Goal: Task Accomplishment & Management: Use online tool/utility

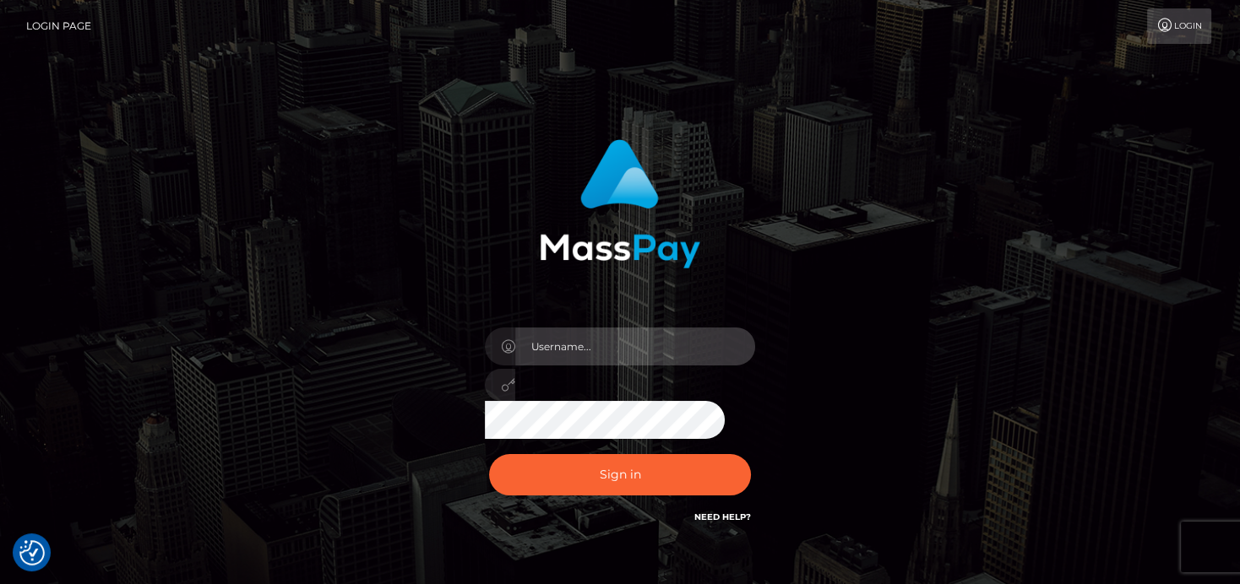
type input "denise"
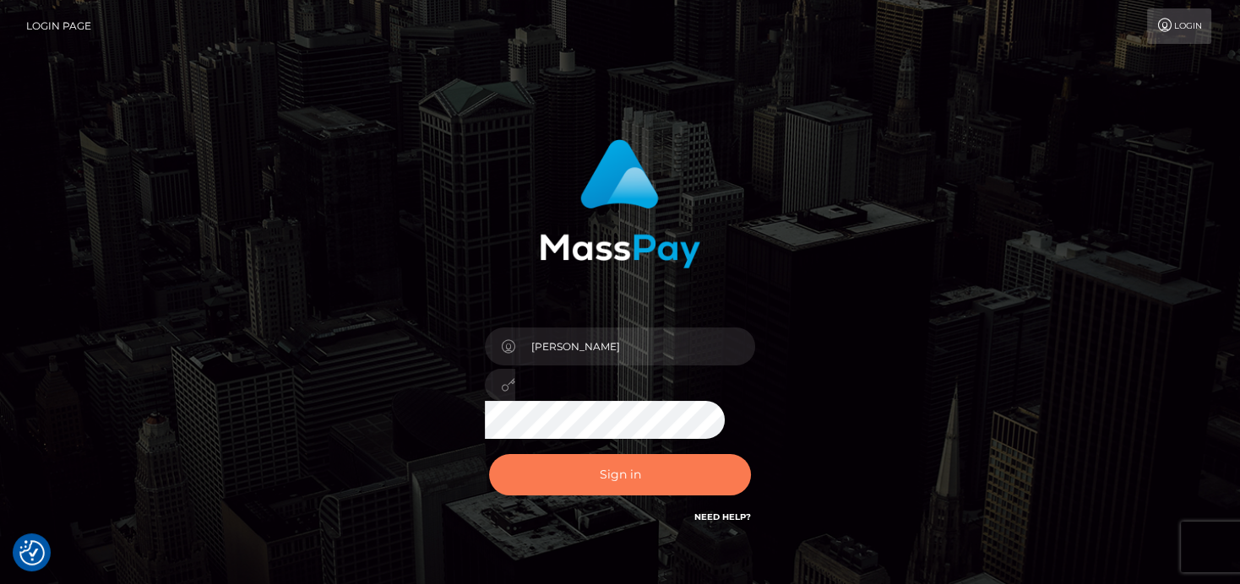
click at [612, 471] on button "Sign in" at bounding box center [620, 474] width 262 height 41
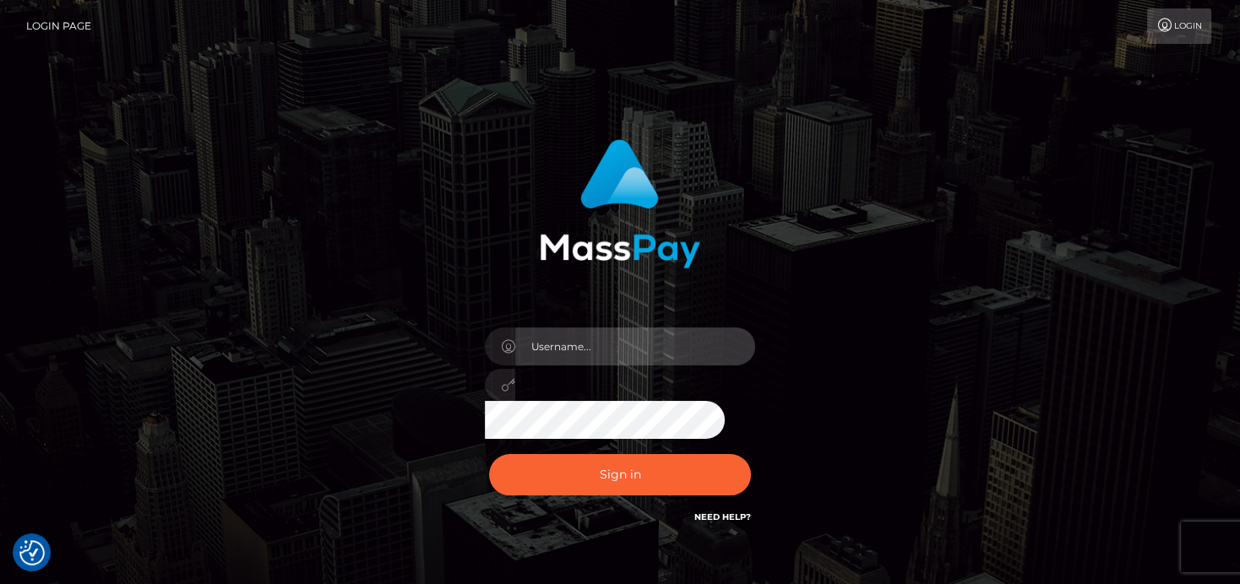
type input "denise"
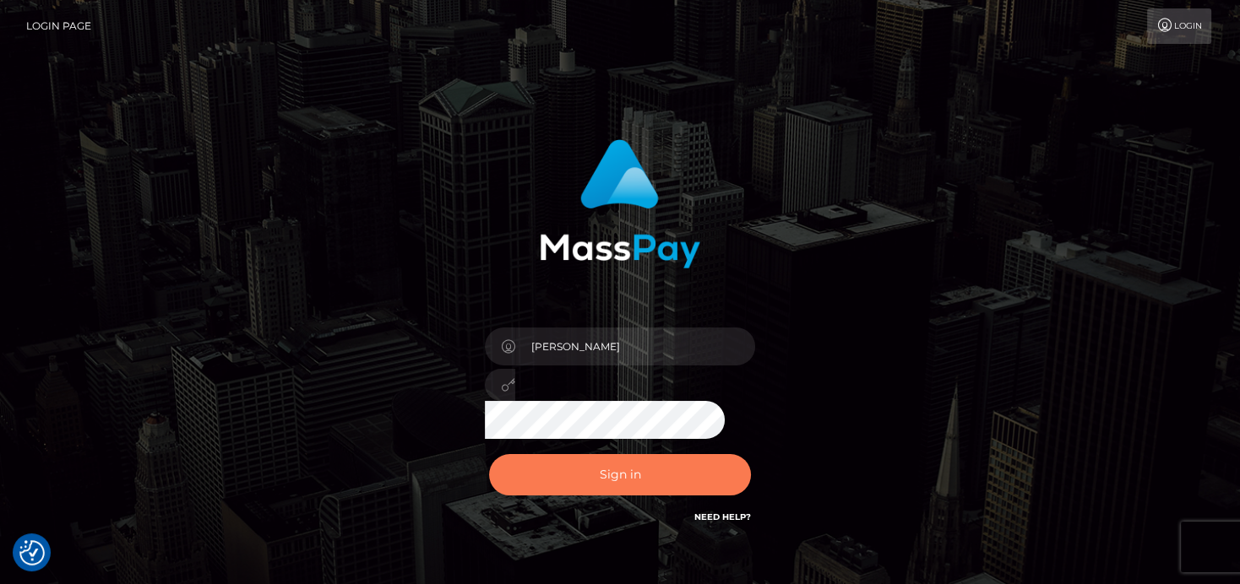
click at [660, 464] on button "Sign in" at bounding box center [620, 474] width 262 height 41
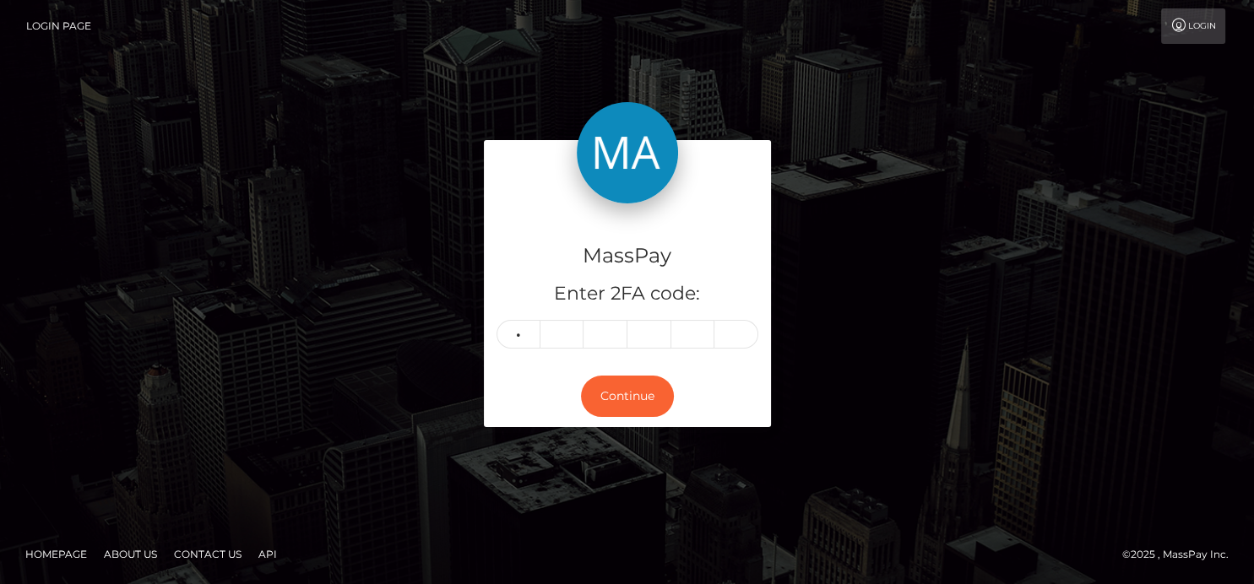
type input "3"
type input "1"
type input "9"
type input "1"
type input "8"
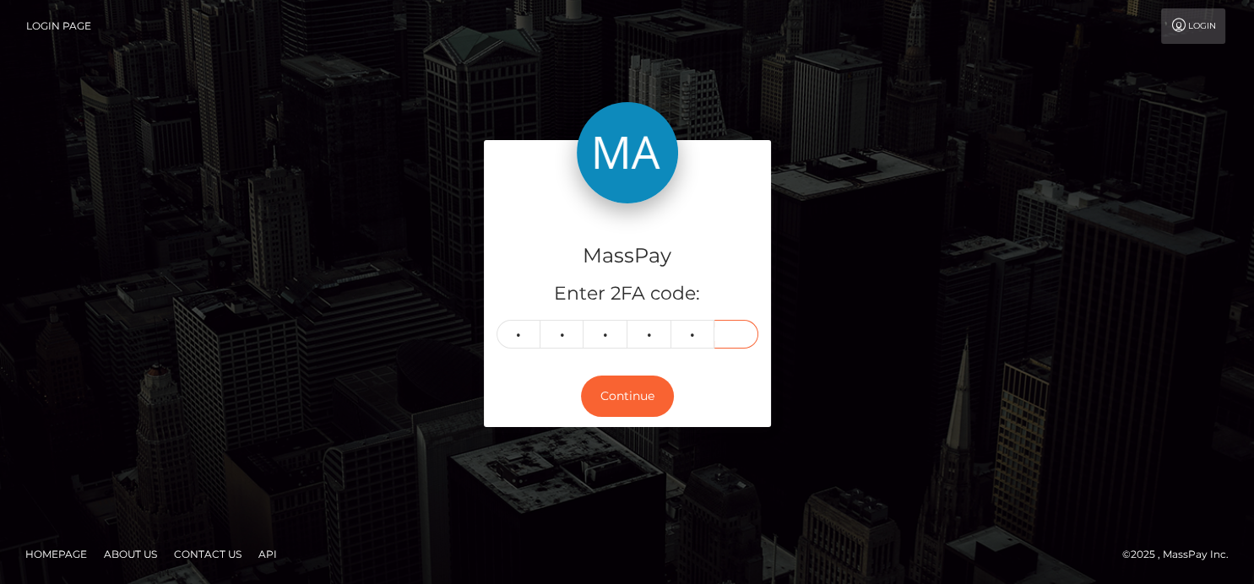
type input "2"
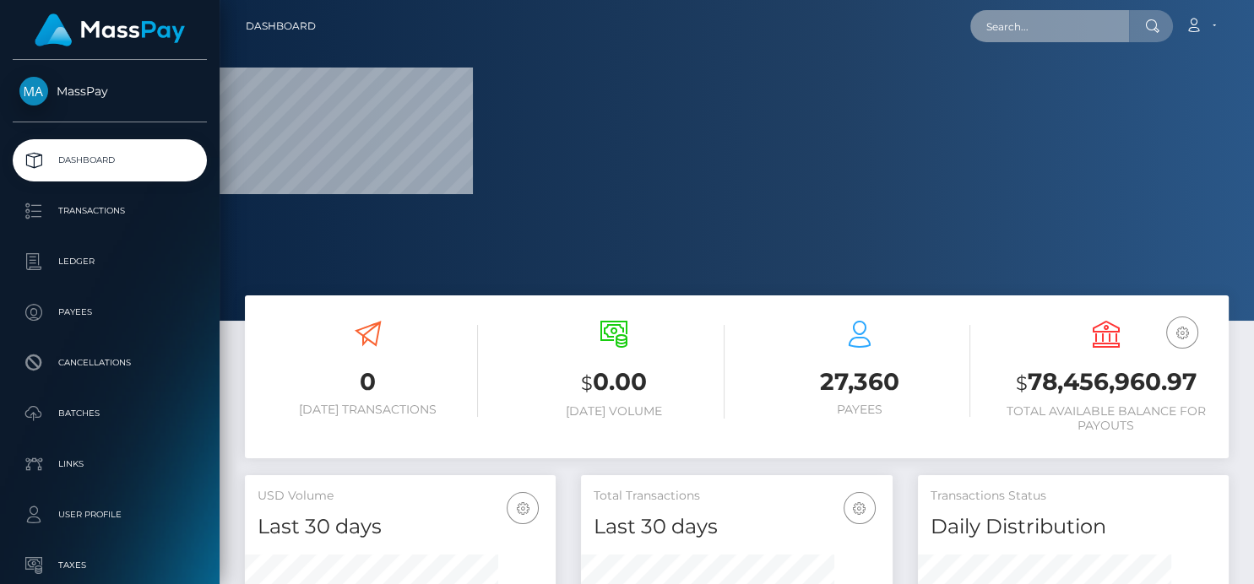
click at [1063, 28] on input "text" at bounding box center [1049, 26] width 159 height 32
paste input "aruiu@wowvegas.com"
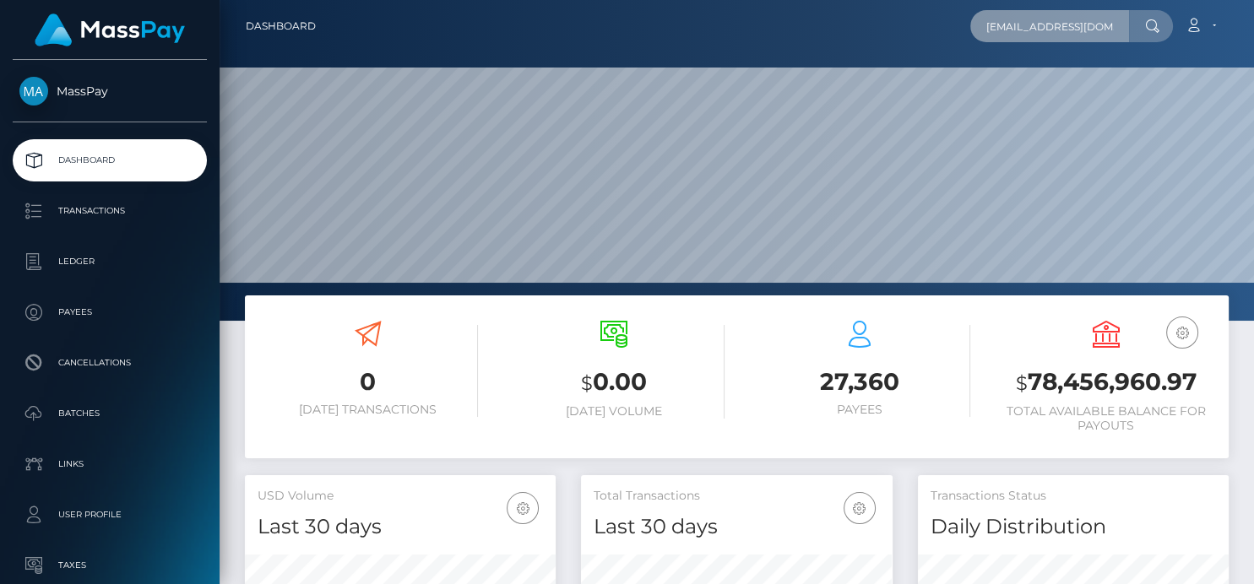
scroll to position [299, 311]
drag, startPoint x: 980, startPoint y: 38, endPoint x: 1145, endPoint y: 41, distance: 165.5
click at [1153, 38] on div "aruiu@wowvegas.com Loading... Loading..." at bounding box center [1071, 26] width 203 height 32
type input "]"
paste input "cbf4f1e1-70c1-11f0-87f1-0266f44cc279"
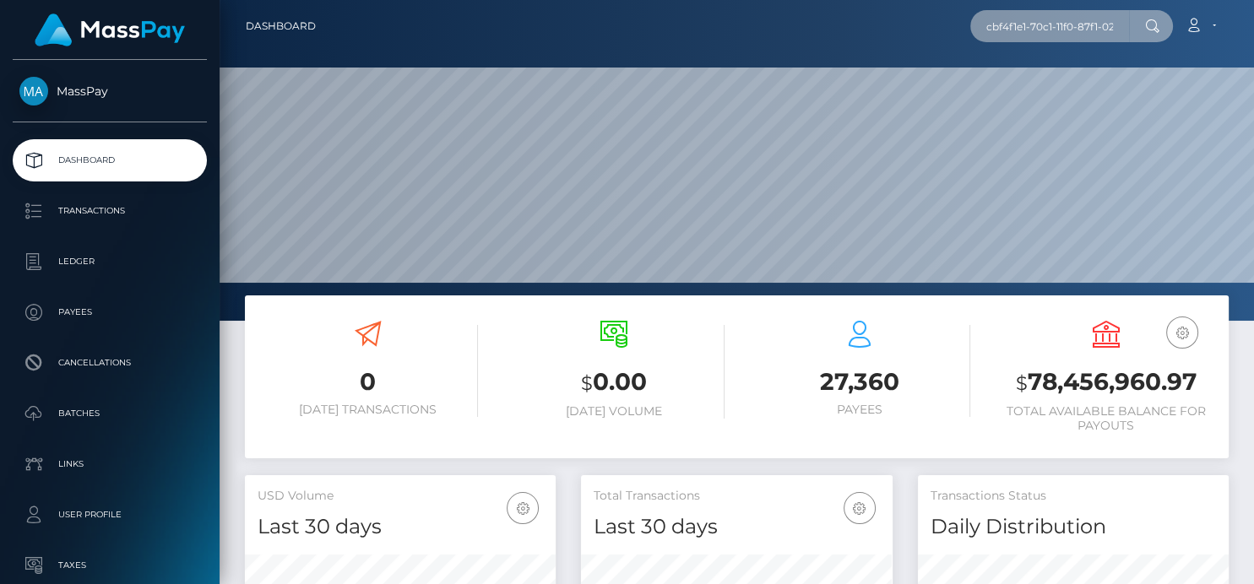
scroll to position [0, 60]
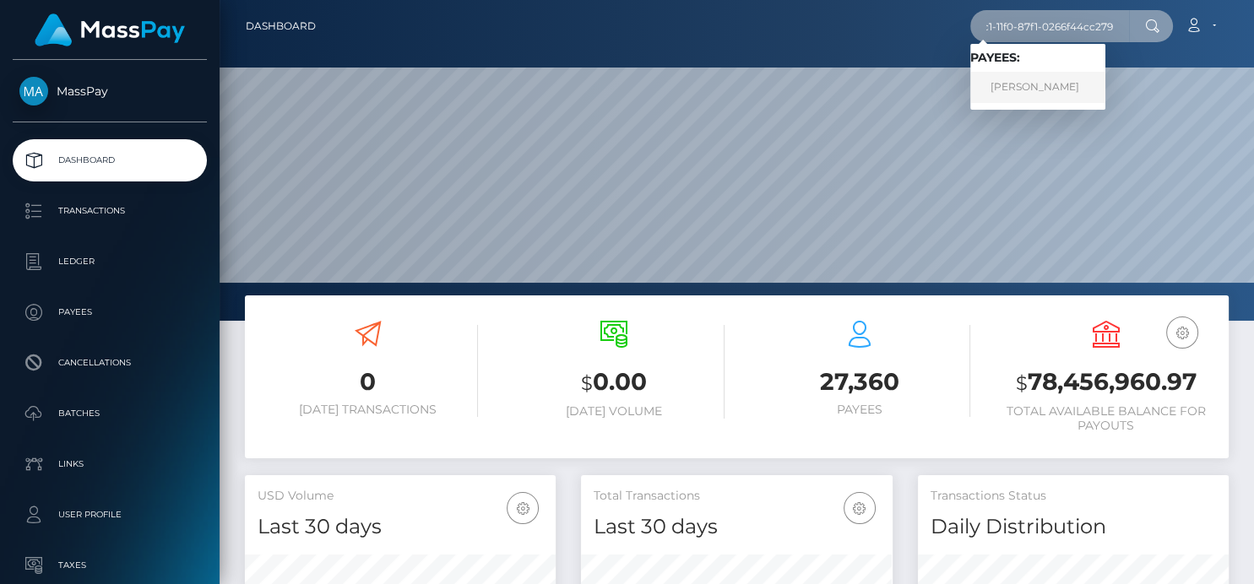
type input "cbf4f1e1-70c1-11f0-87f1-0266f44cc279"
click at [1018, 92] on link "Jia Yang" at bounding box center [1037, 87] width 135 height 31
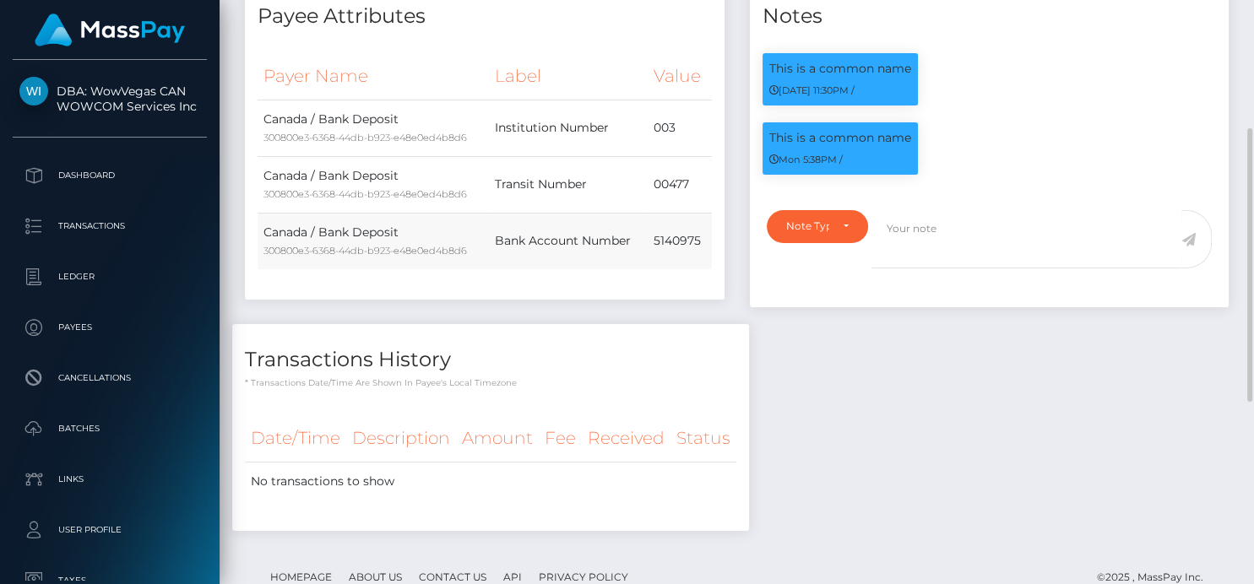
scroll to position [99, 0]
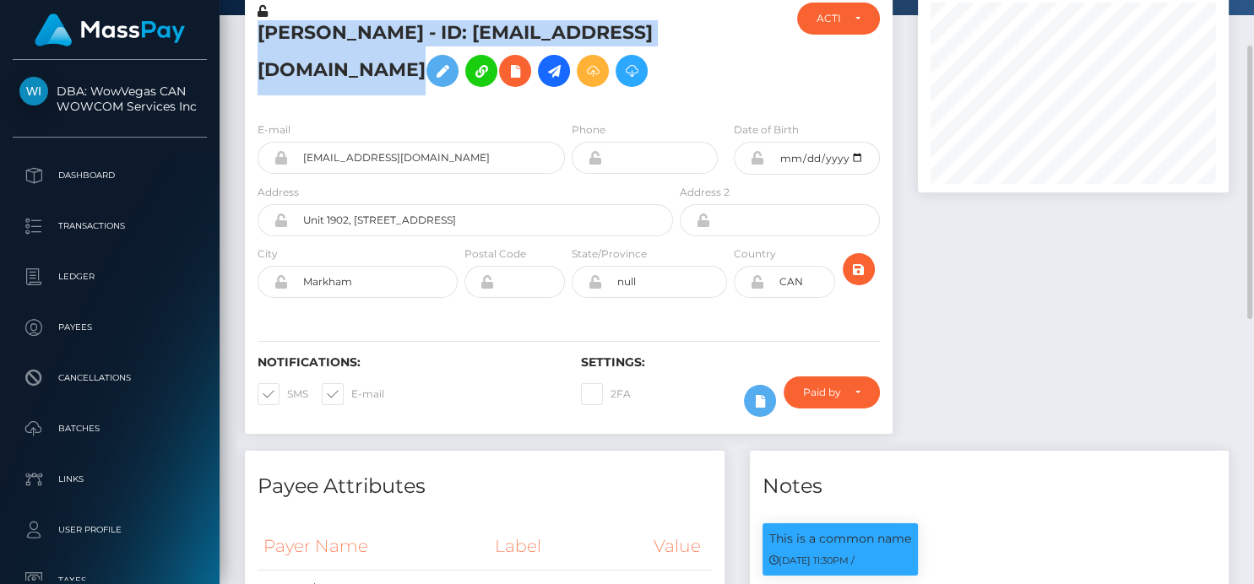
drag, startPoint x: 265, startPoint y: 34, endPoint x: 588, endPoint y: 93, distance: 328.0
click at [588, 93] on div "[PERSON_NAME] - ID: [EMAIL_ADDRESS][DOMAIN_NAME]" at bounding box center [461, 56] width 432 height 106
copy h5 "[PERSON_NAME] - ID: [EMAIL_ADDRESS][DOMAIN_NAME]"
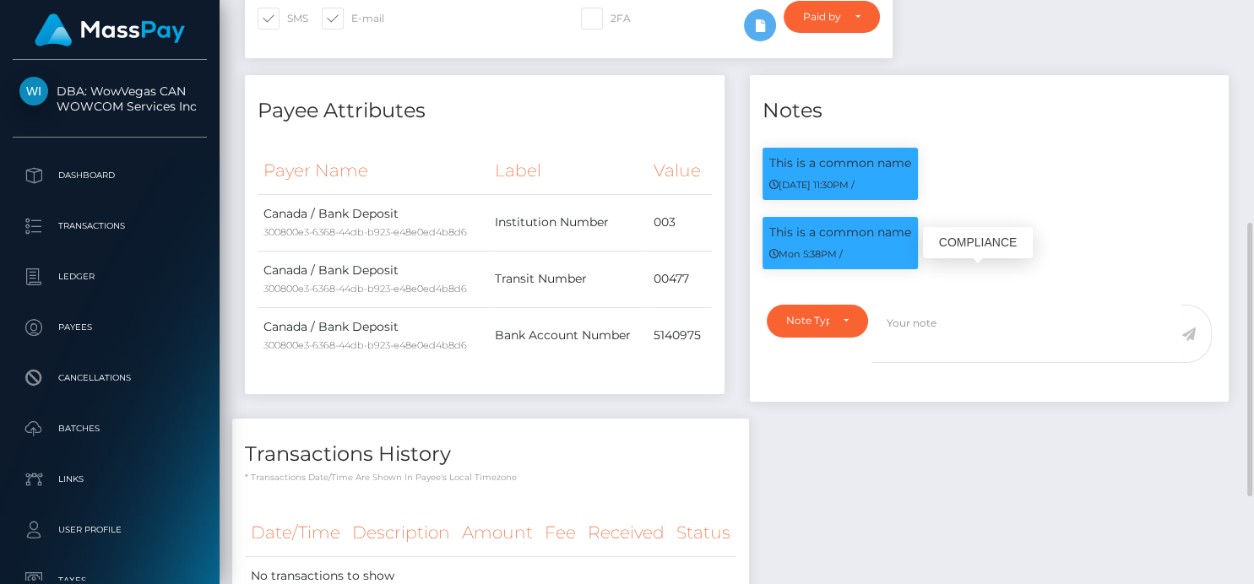
scroll to position [203, 311]
drag, startPoint x: 913, startPoint y: 284, endPoint x: 759, endPoint y: 269, distance: 154.4
click at [759, 269] on div "This is a common name Mon 5:38PM /" at bounding box center [840, 251] width 181 height 69
copy p "This is a common name"
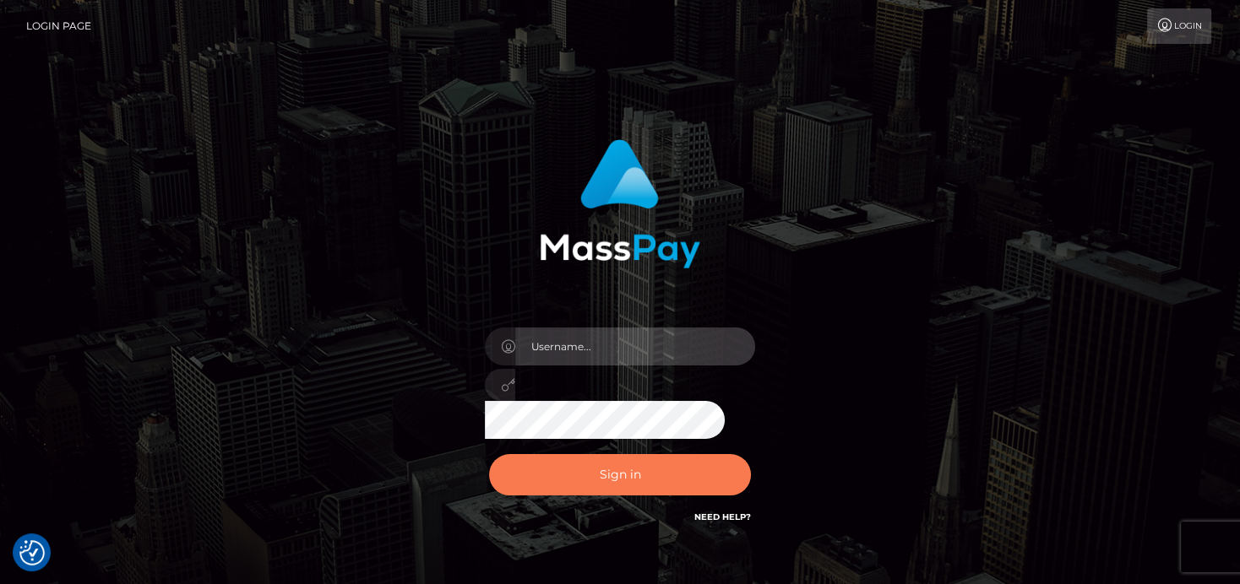
type input "[PERSON_NAME]"
click at [547, 483] on button "Sign in" at bounding box center [620, 474] width 262 height 41
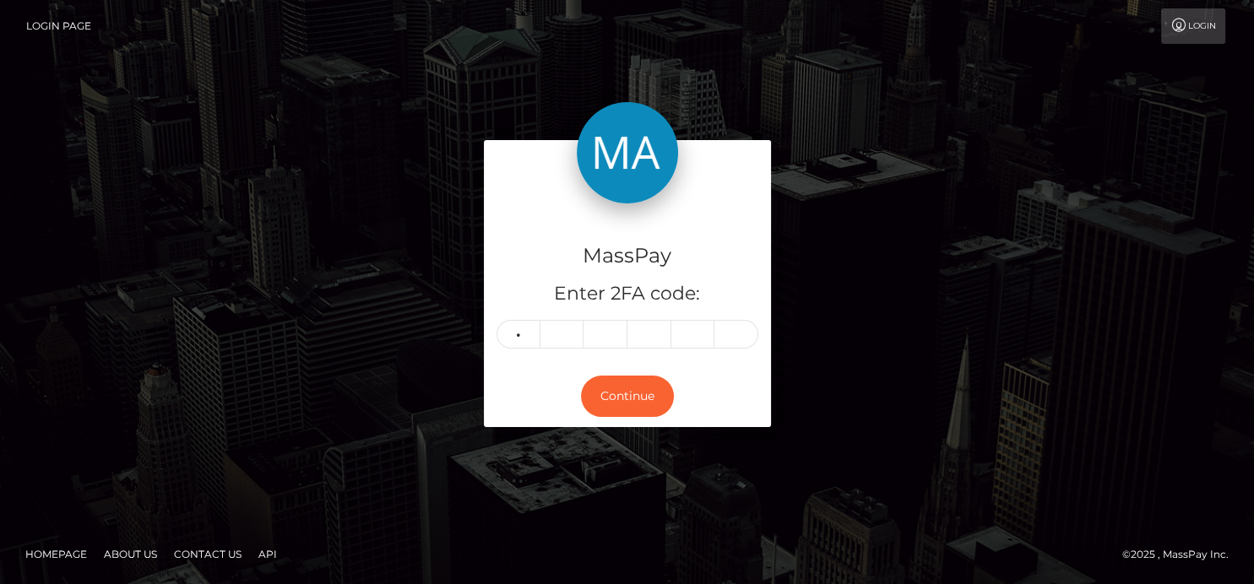
type input "7"
type input "6"
type input "5"
type input "7"
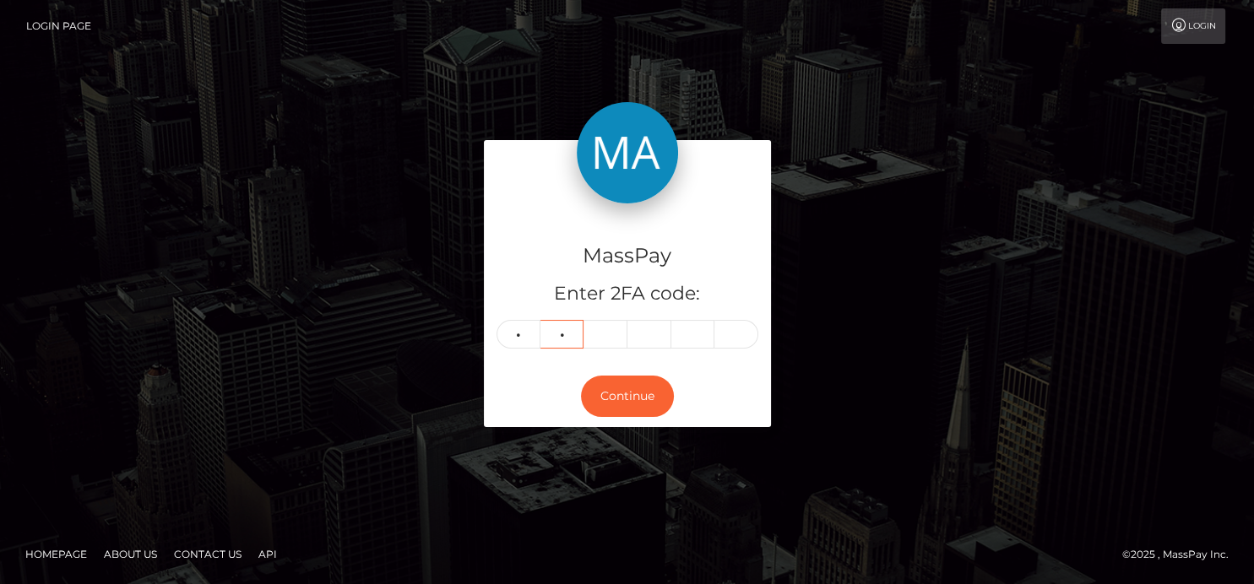
type input "6"
type input "5"
type input "7"
type input "2"
type input "3"
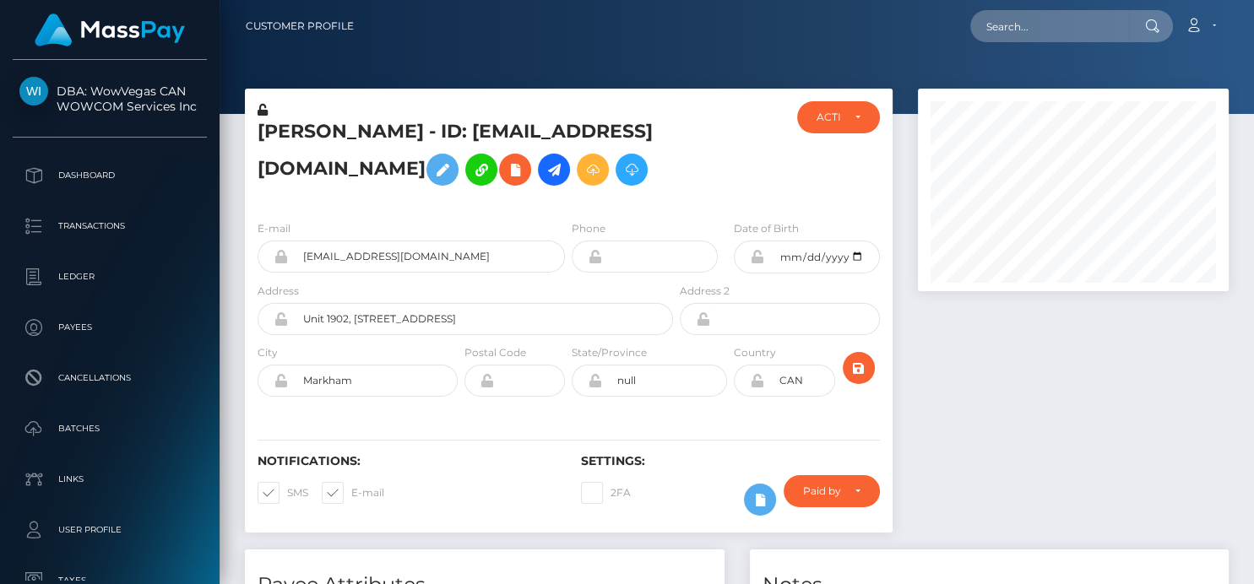
scroll to position [203, 311]
click at [990, 36] on input "text" at bounding box center [1049, 26] width 159 height 32
paste input "slushy-6713c52dc7ecfeb4009ac0c4-30qjwnzr7t"
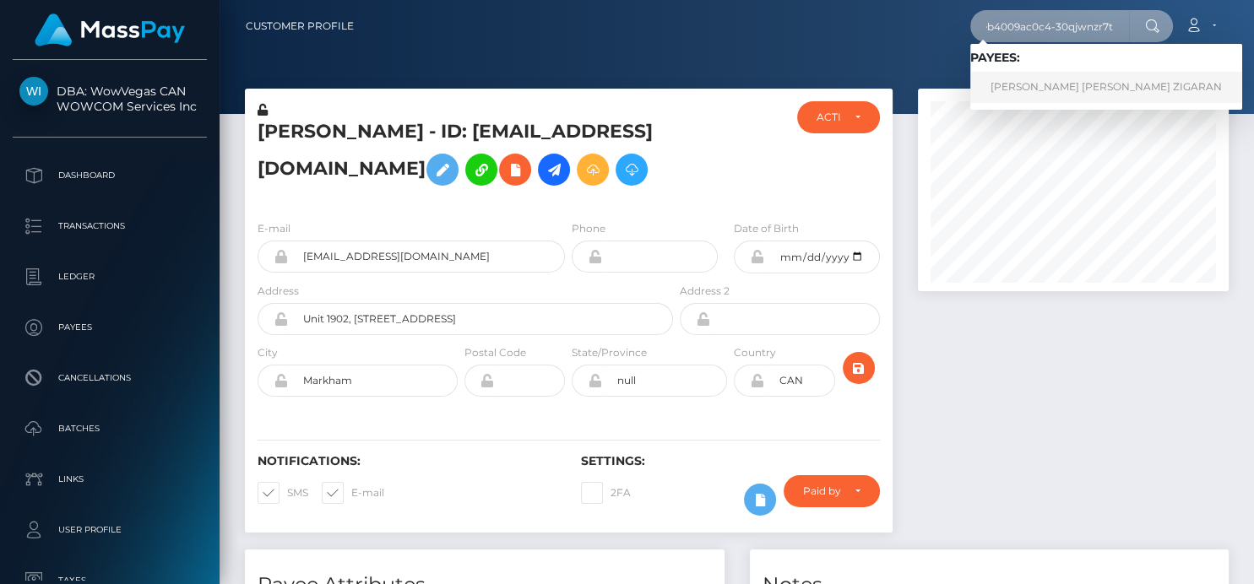
type input "slushy-6713c52dc7ecfeb4009ac0c4-30qjwnzr7t"
click at [1029, 86] on link "FIORELLA SOL MARCO LOPEZ ZIGARAN" at bounding box center [1106, 87] width 272 height 31
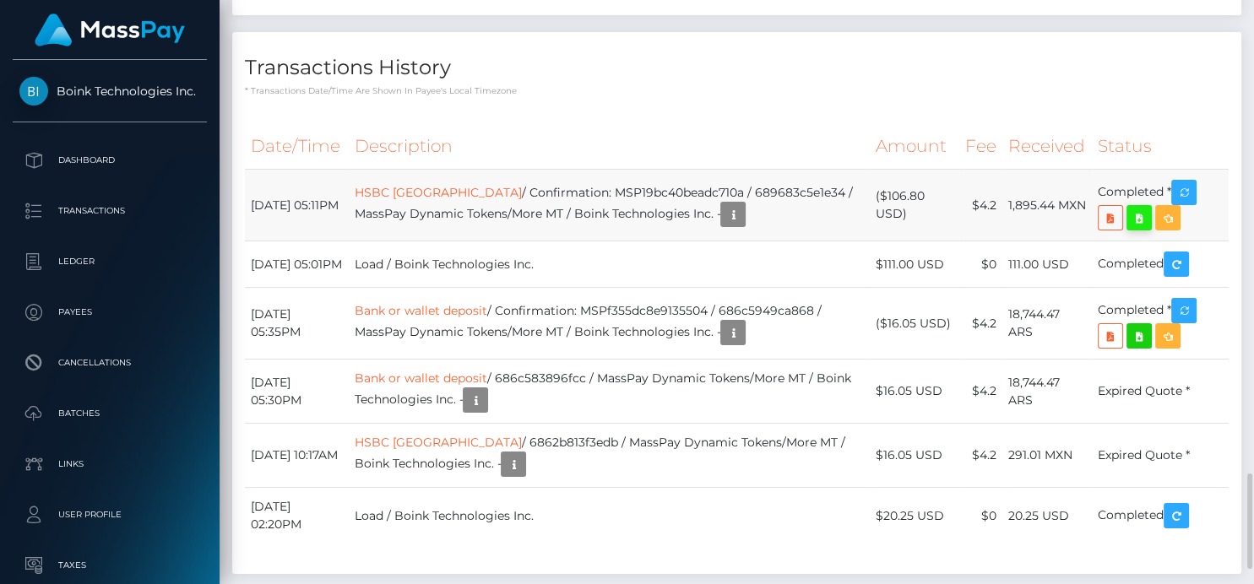
scroll to position [203, 311]
click at [1142, 218] on icon at bounding box center [1139, 218] width 20 height 21
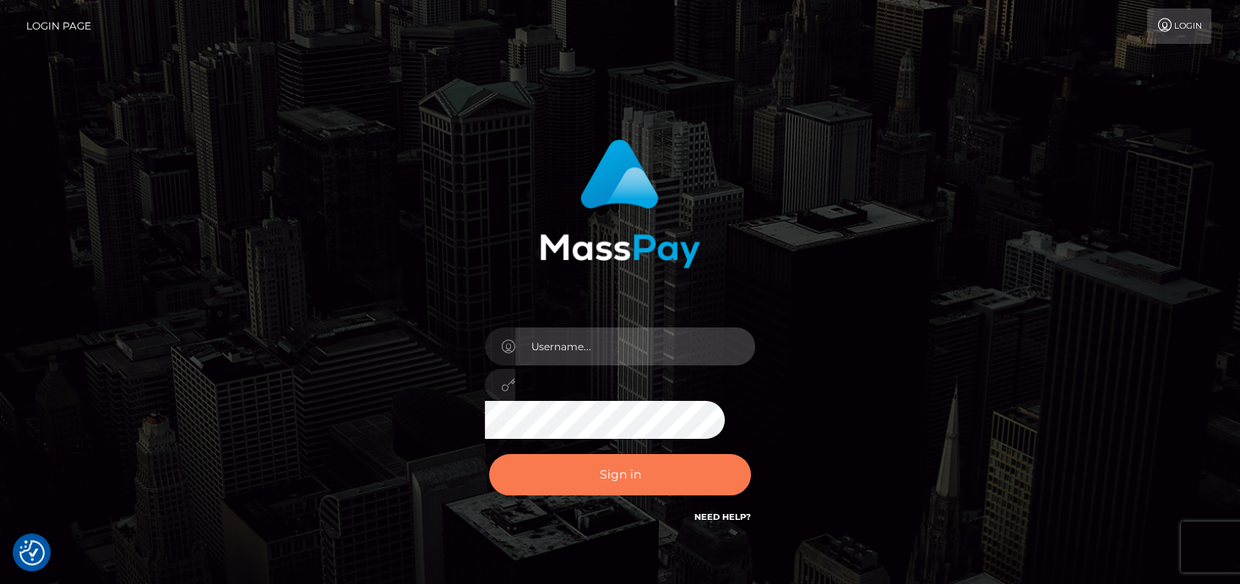
type input "[PERSON_NAME]"
click at [601, 460] on button "Sign in" at bounding box center [620, 474] width 262 height 41
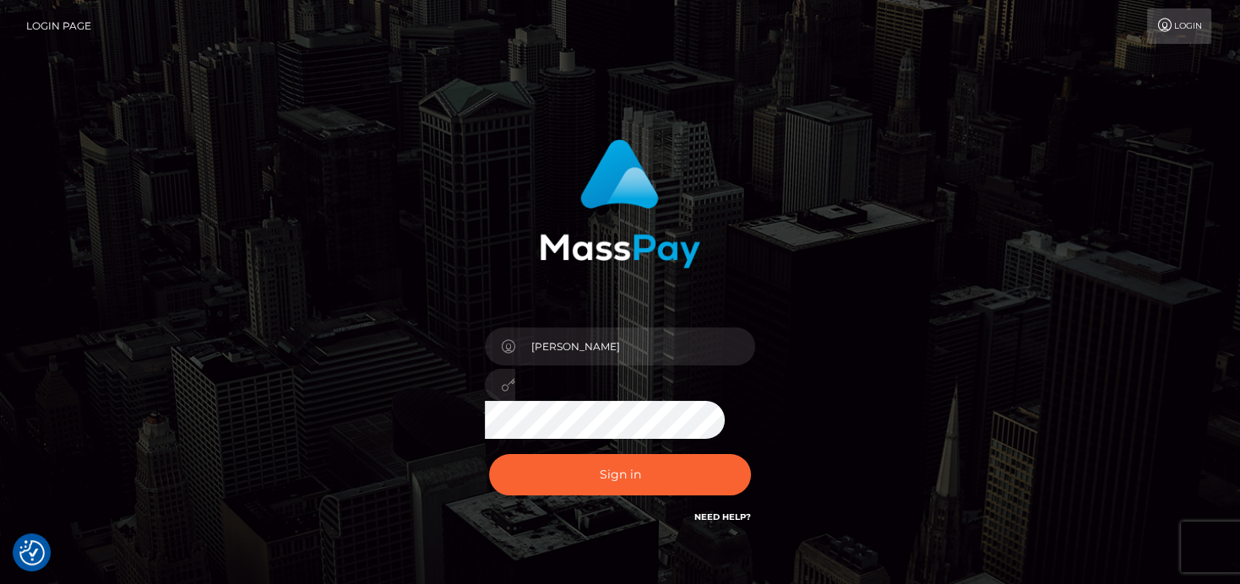
click at [606, 460] on div "Sign in Need Help?" at bounding box center [620, 481] width 296 height 75
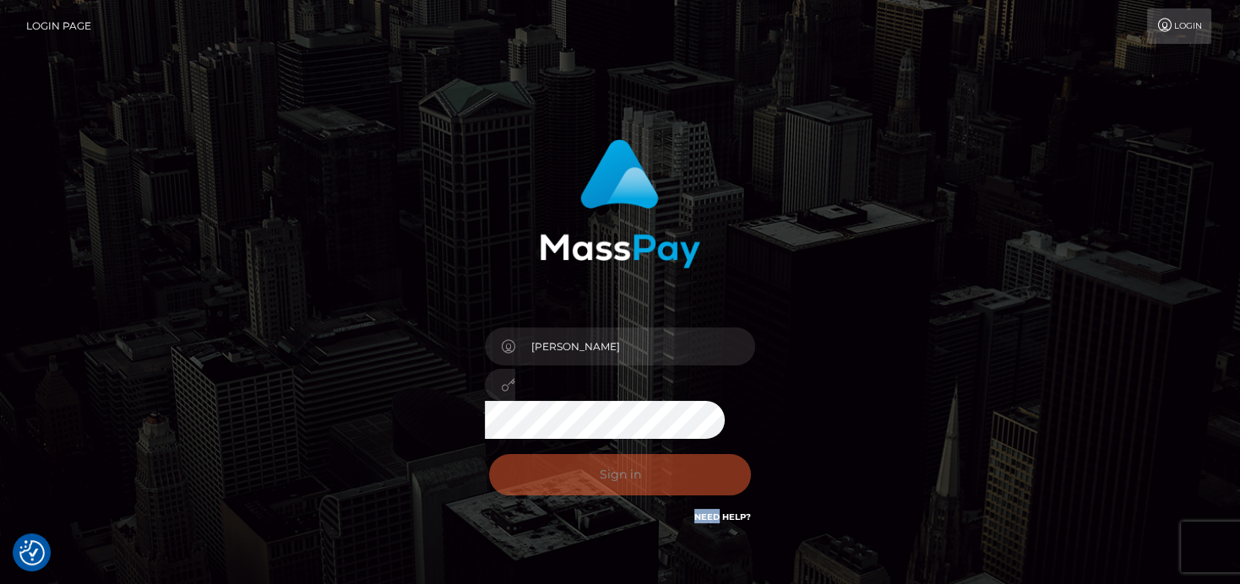
click at [609, 464] on div "Sign in Need Help?" at bounding box center [620, 481] width 296 height 75
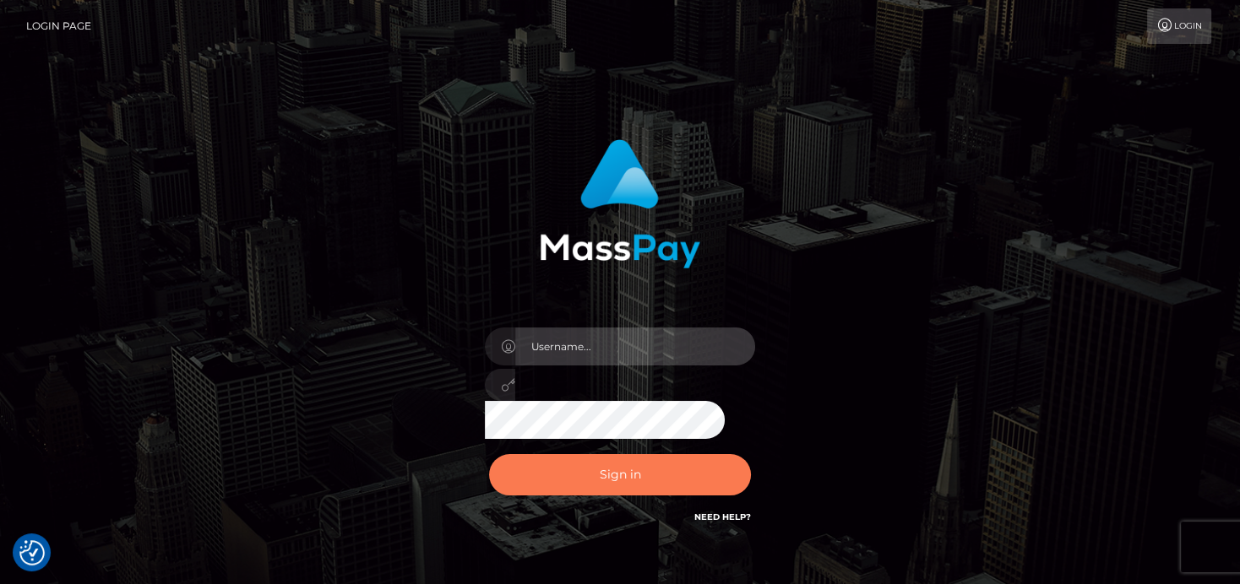
type input "denise"
click at [622, 494] on button "Sign in" at bounding box center [620, 474] width 262 height 41
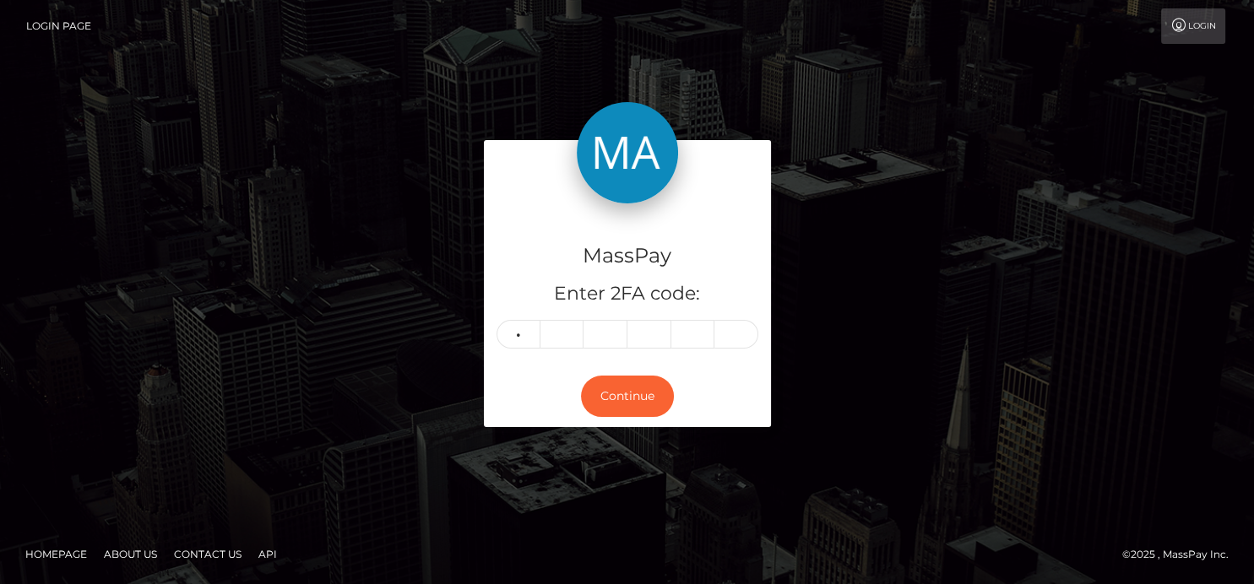
type input "3"
type input "0"
type input "9"
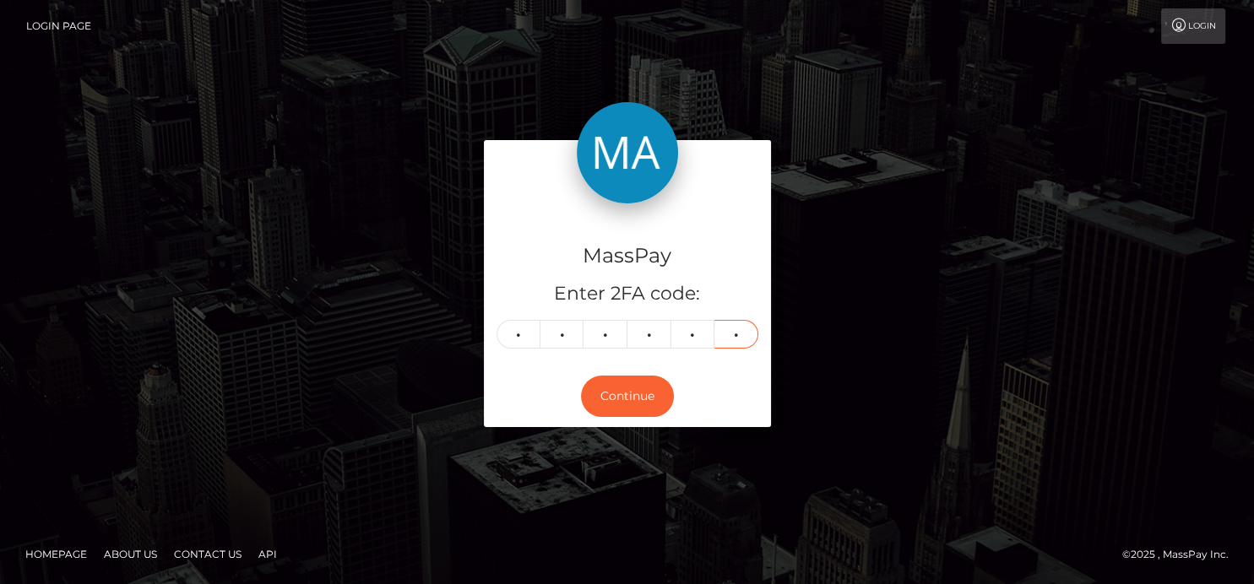
type input "3"
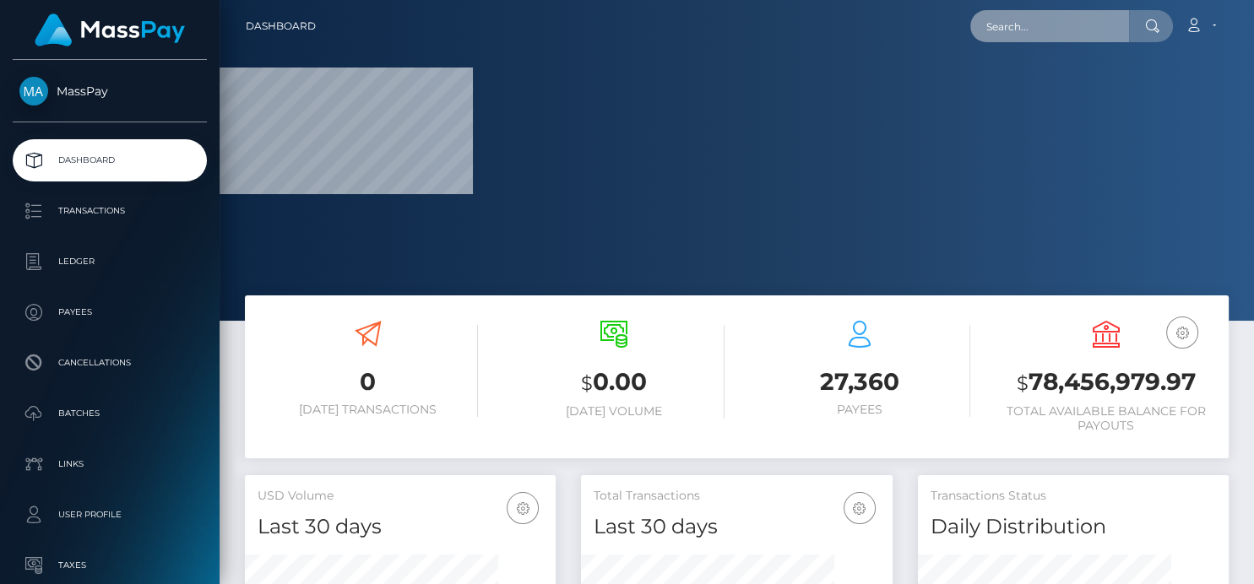
click at [1061, 35] on input "text" at bounding box center [1049, 26] width 159 height 32
paste input "621f5a9f2721d376290bf9bf"
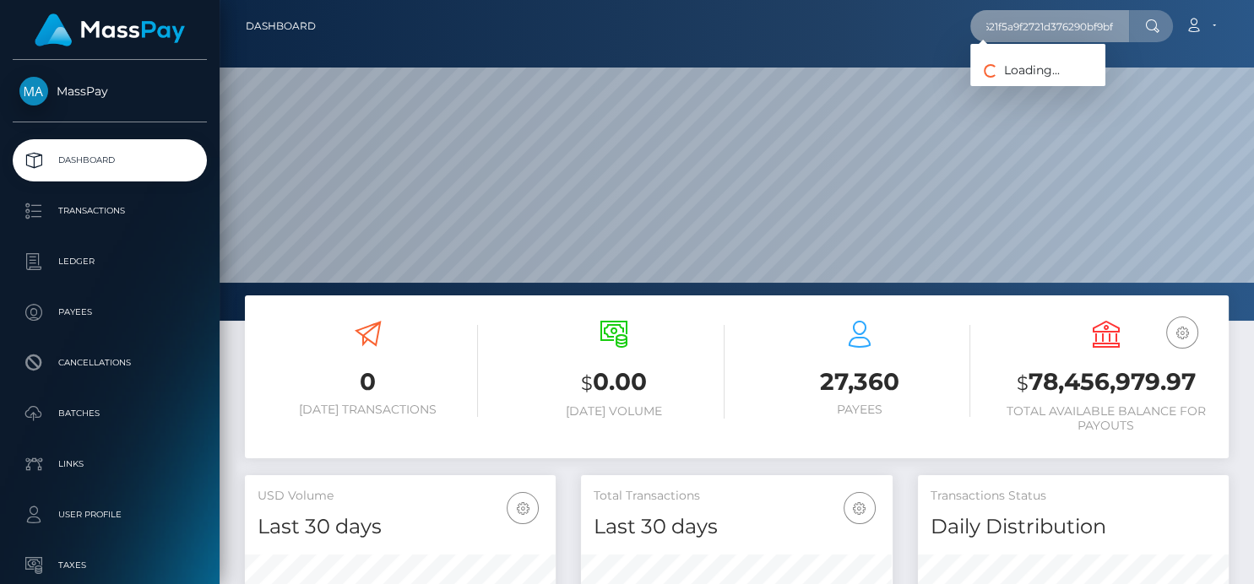
scroll to position [299, 311]
type input "621f5a9f2721d376290bf9bf"
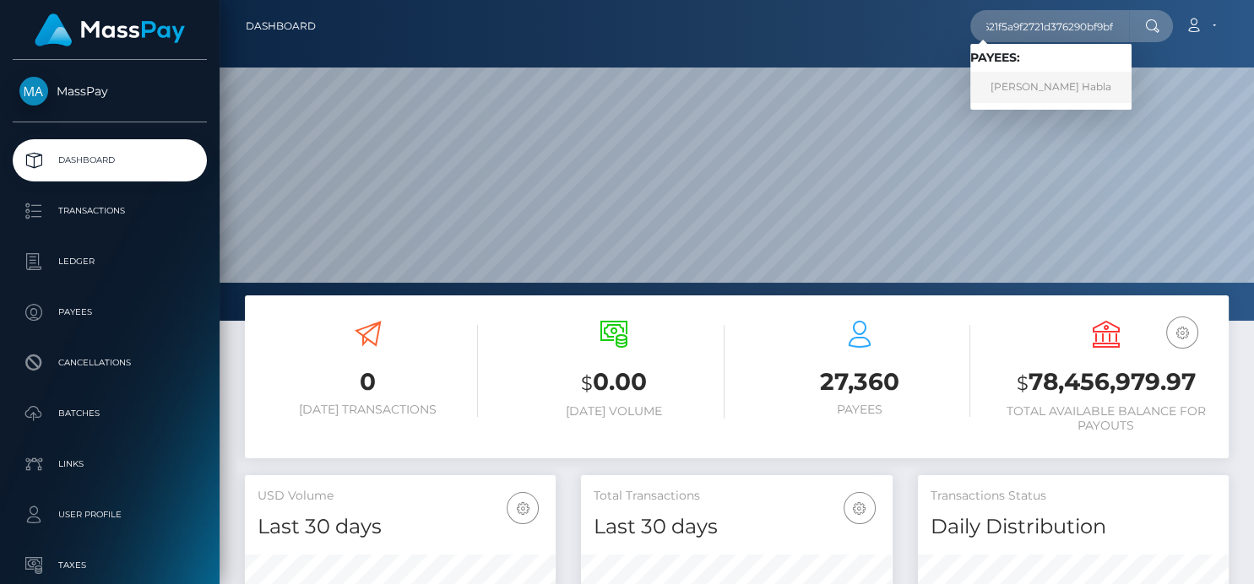
scroll to position [0, 0]
click at [1011, 86] on link "Mary Reighn Habla" at bounding box center [1050, 87] width 161 height 31
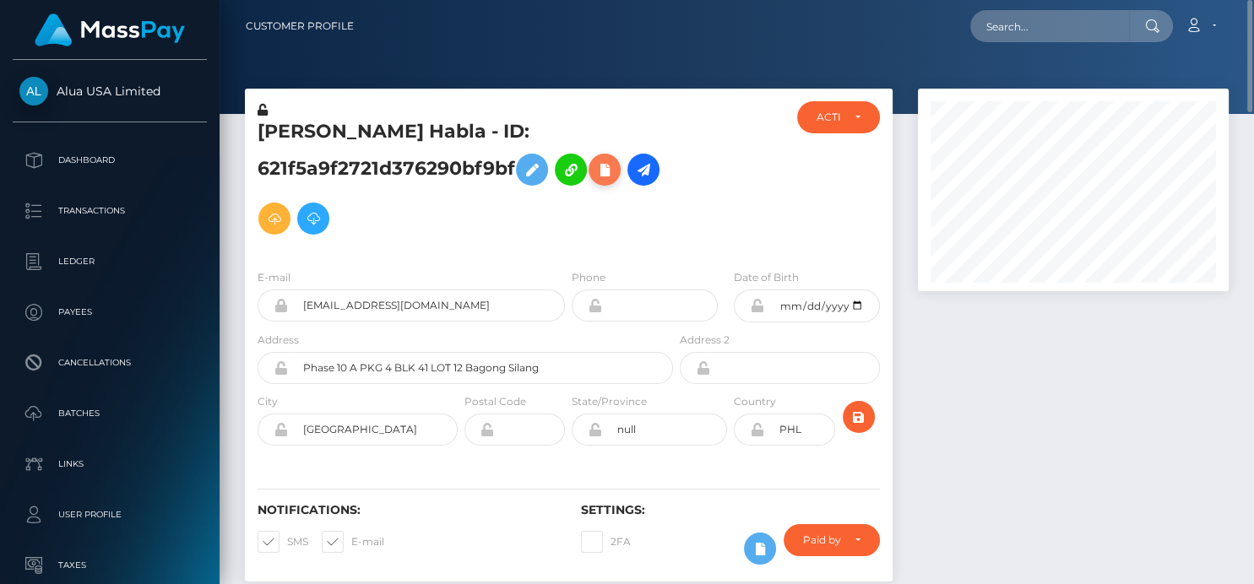
click at [606, 168] on icon at bounding box center [605, 170] width 20 height 21
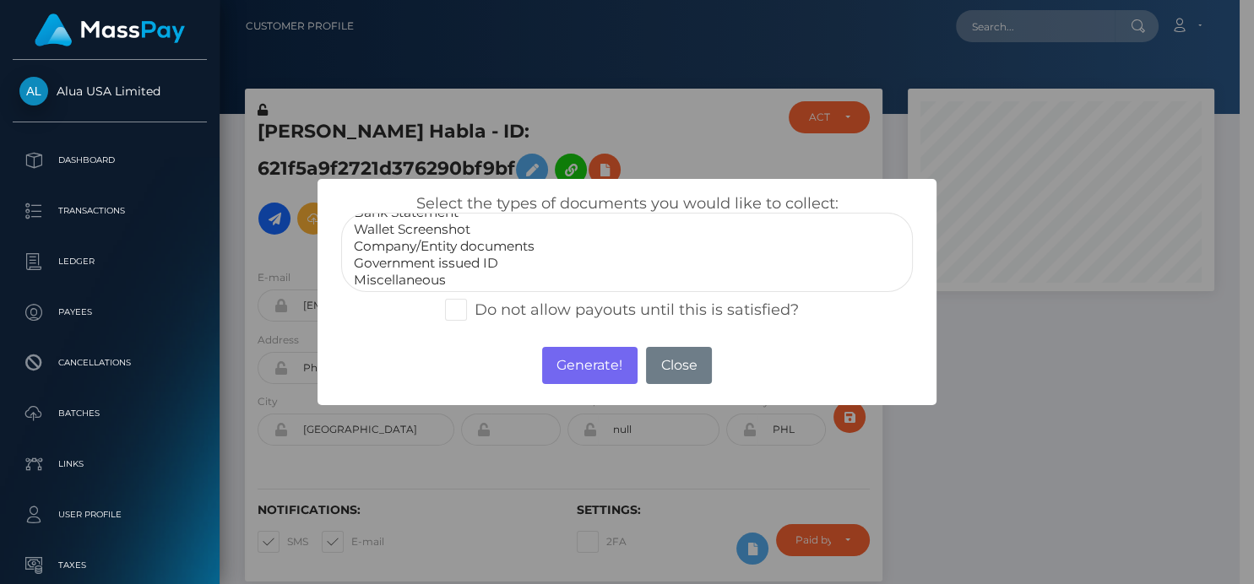
scroll to position [32, 0]
select select "Government issued ID"
click at [440, 258] on option "Government issued ID" at bounding box center [626, 262] width 549 height 17
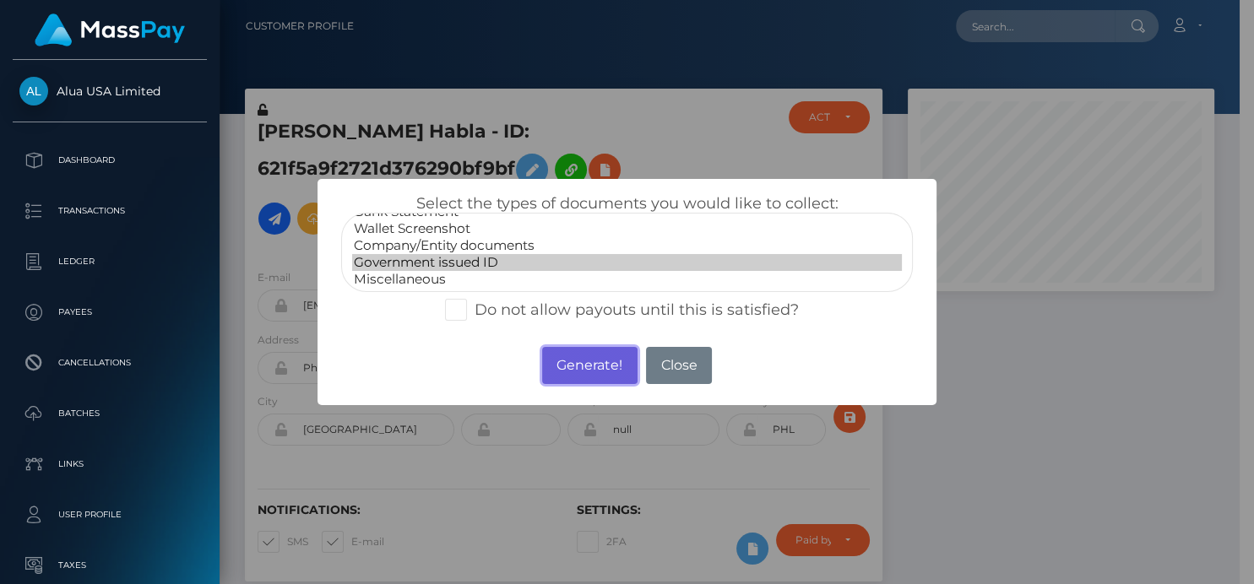
drag, startPoint x: 593, startPoint y: 368, endPoint x: 596, endPoint y: 354, distance: 14.7
click at [595, 368] on button "Generate!" at bounding box center [589, 365] width 95 height 37
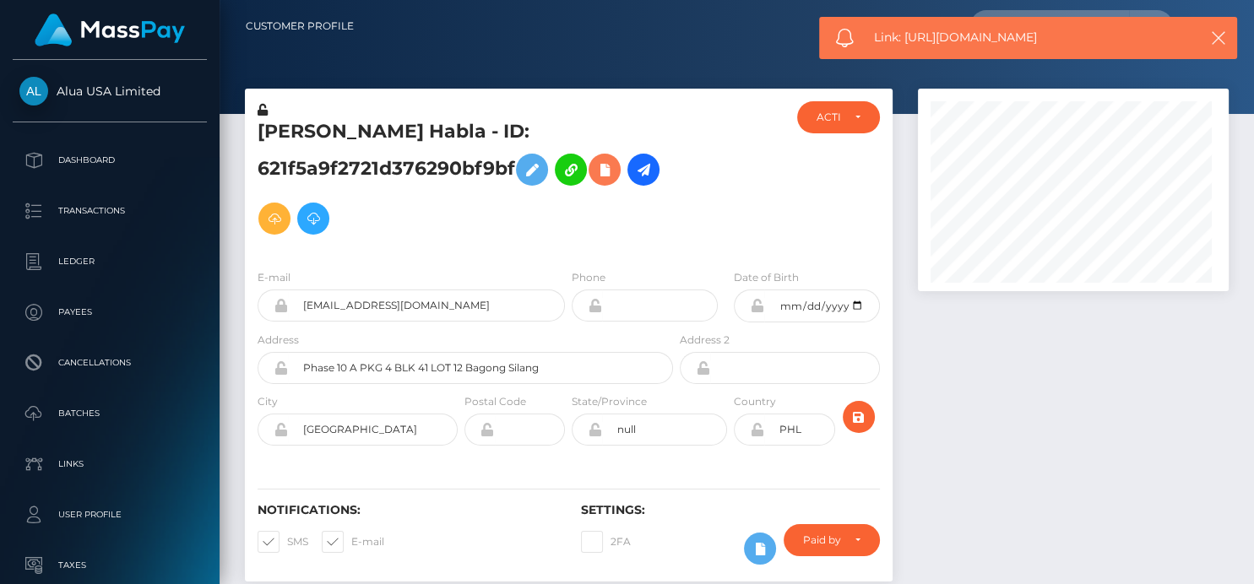
scroll to position [203, 311]
drag, startPoint x: 1059, startPoint y: 33, endPoint x: 903, endPoint y: 40, distance: 156.4
click at [903, 40] on span "Link: https://l.maspay.io/HgJAU" at bounding box center [1028, 38] width 308 height 18
copy span "https://l.maspay.io/HgJAU"
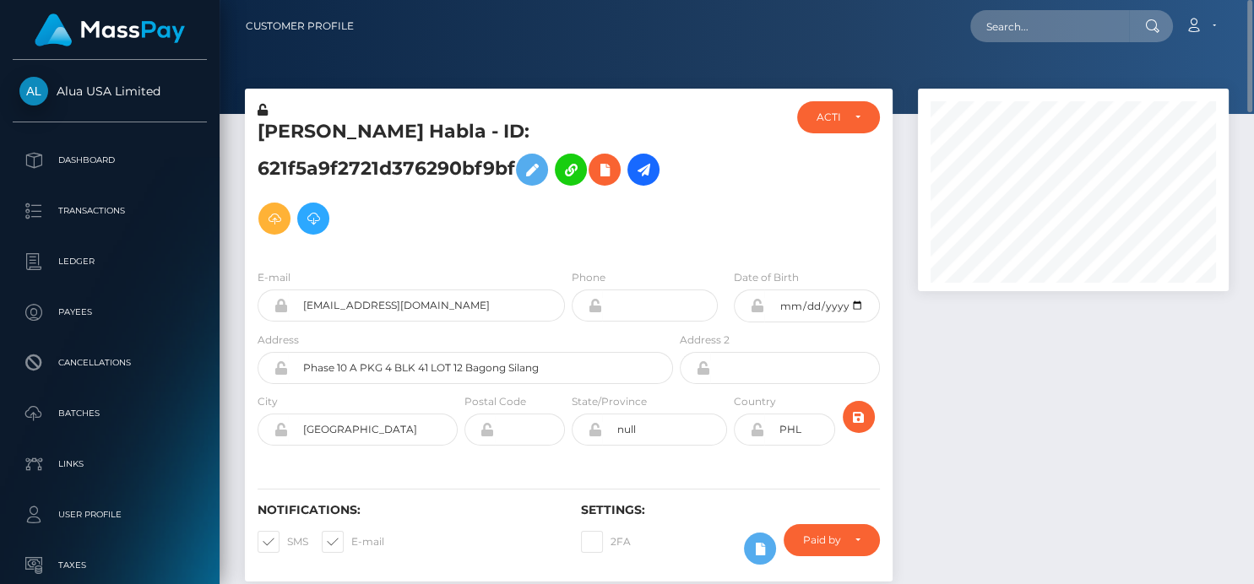
click at [972, 388] on div at bounding box center [1073, 344] width 336 height 510
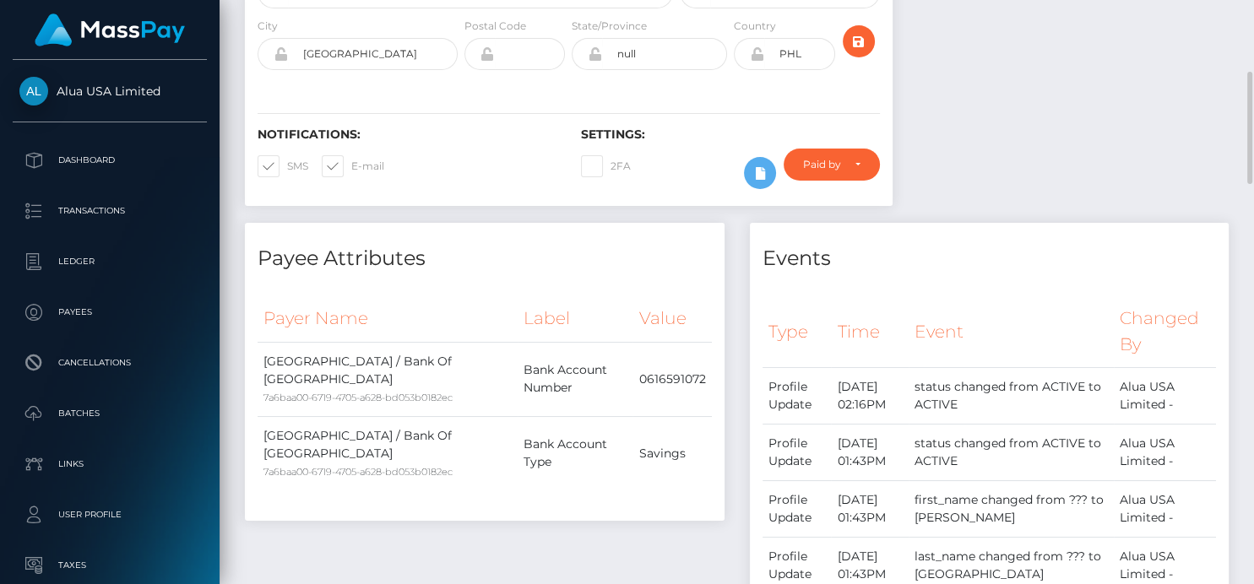
click at [709, 505] on div "Payer Name Label Value Philippines / Bank Of Philippines Islands 7a6baa00-6719-…" at bounding box center [485, 404] width 454 height 216
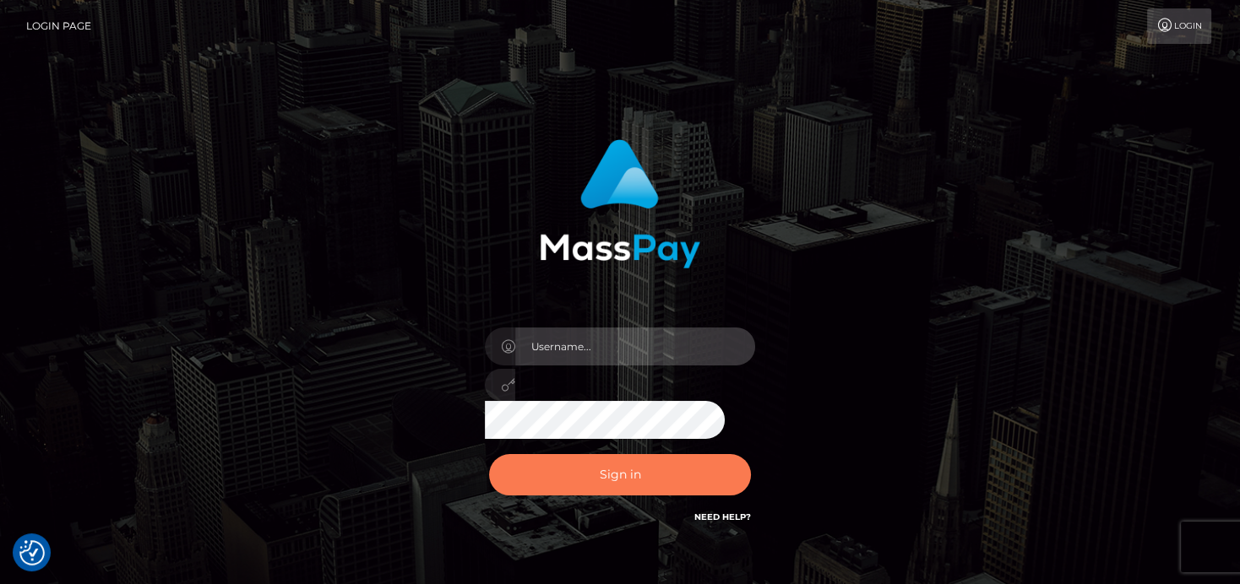
type input "[PERSON_NAME]"
click at [609, 470] on button "Sign in" at bounding box center [620, 474] width 262 height 41
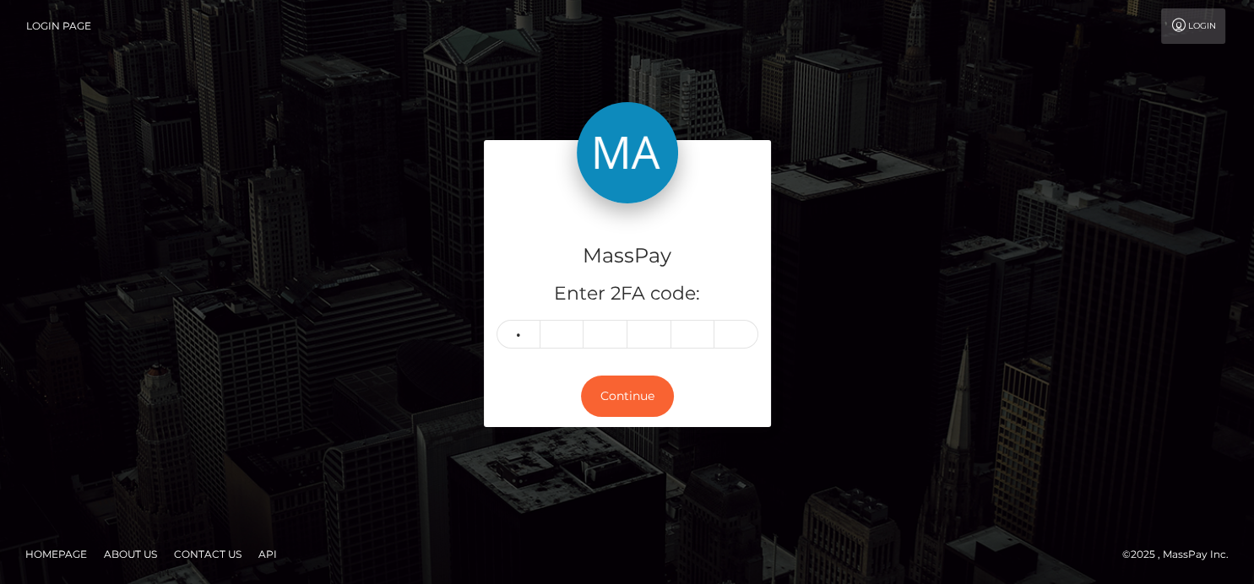
type input "6"
type input "3"
type input "4"
type input "0"
type input "6"
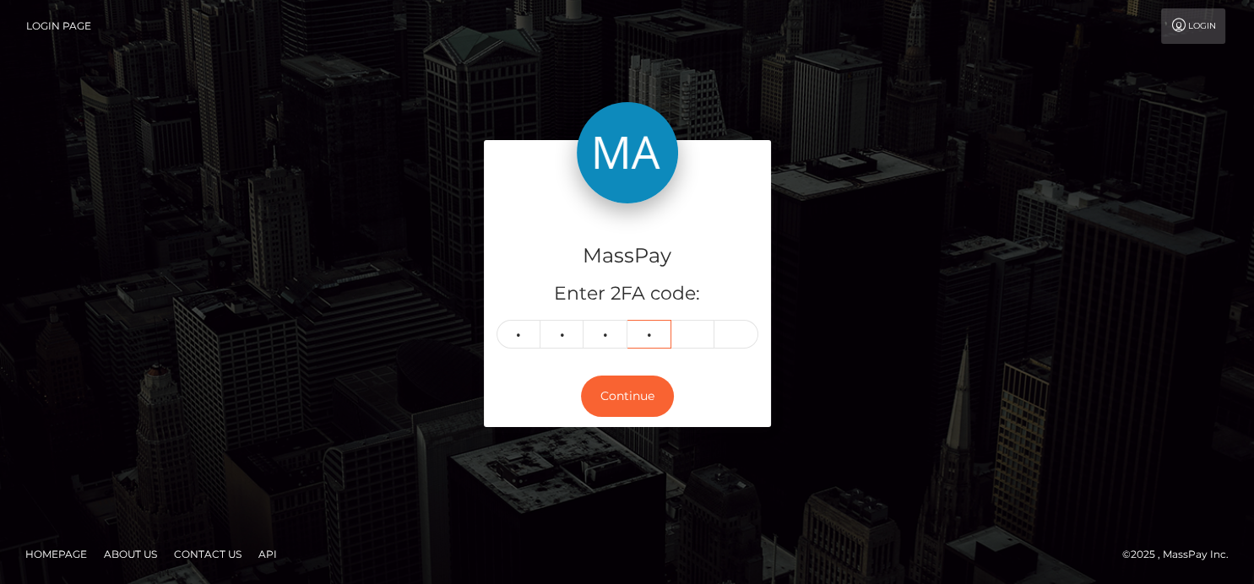
type input "1"
type input "8"
type input "2"
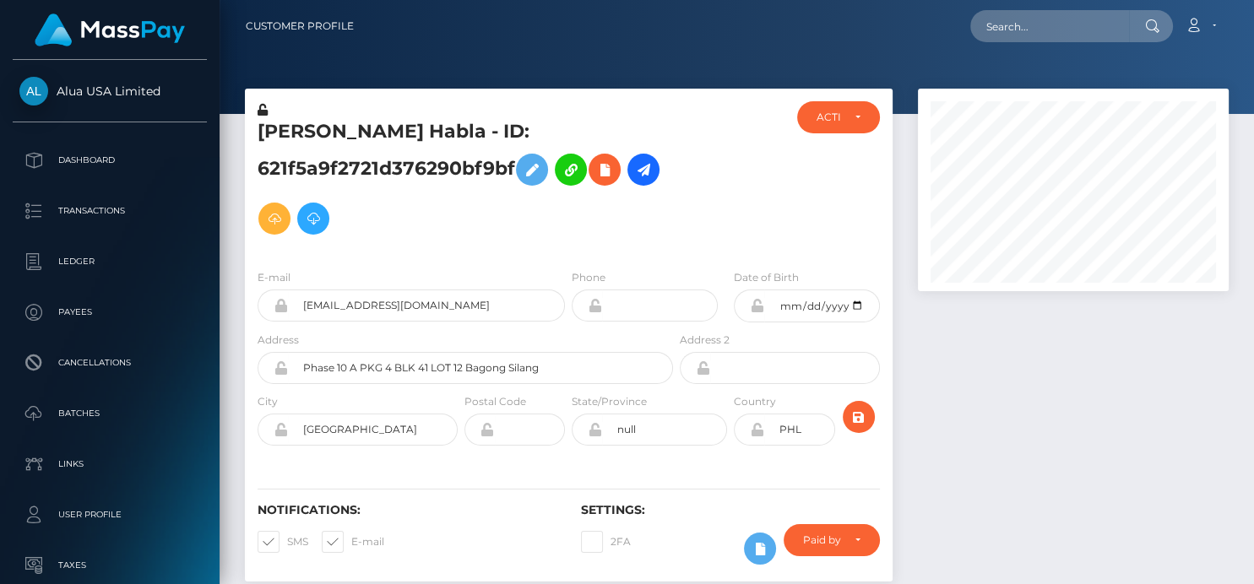
scroll to position [203, 311]
click at [1048, 28] on input "text" at bounding box center [1049, 26] width 159 height 32
paste input "[EMAIL_ADDRESS][DOMAIN_NAME]"
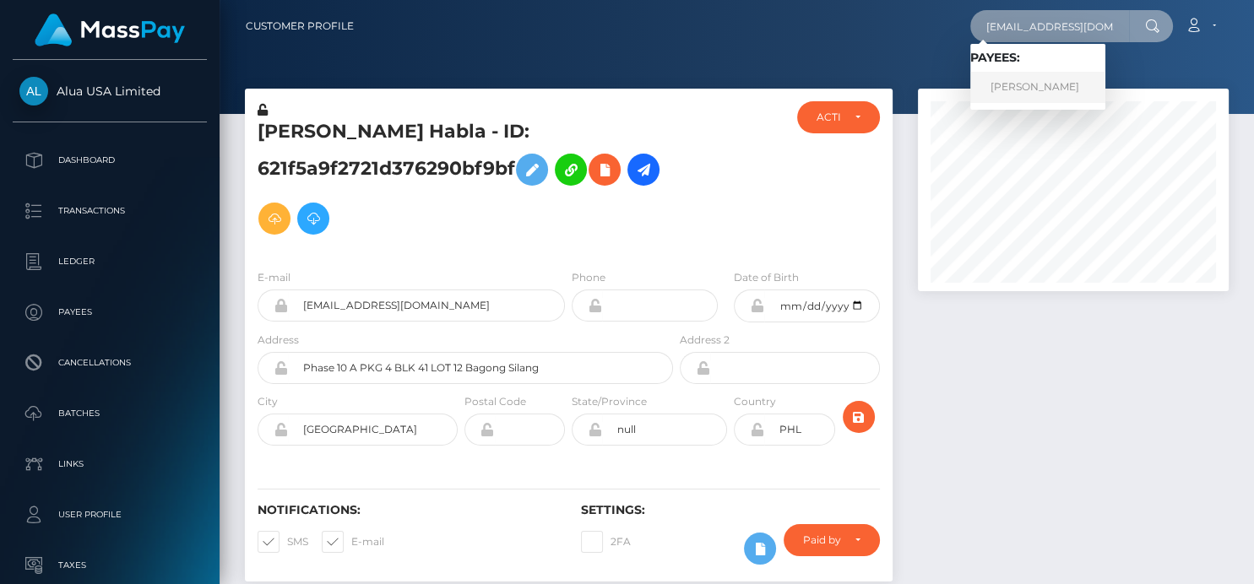
type input "[EMAIL_ADDRESS][DOMAIN_NAME]"
click at [1008, 80] on link "HORATIO BANCROFT WILLIAMS" at bounding box center [1037, 87] width 135 height 31
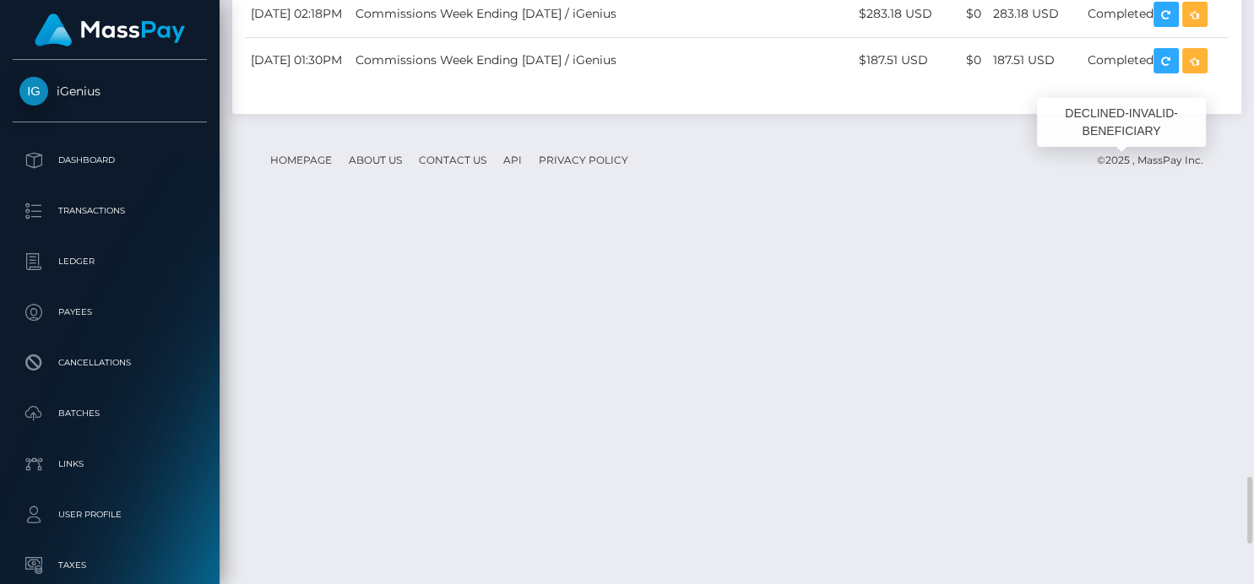
scroll to position [203, 311]
drag, startPoint x: 584, startPoint y: 149, endPoint x: 386, endPoint y: 155, distance: 198.5
copy td "National Commercial Bank Ja Ltd"
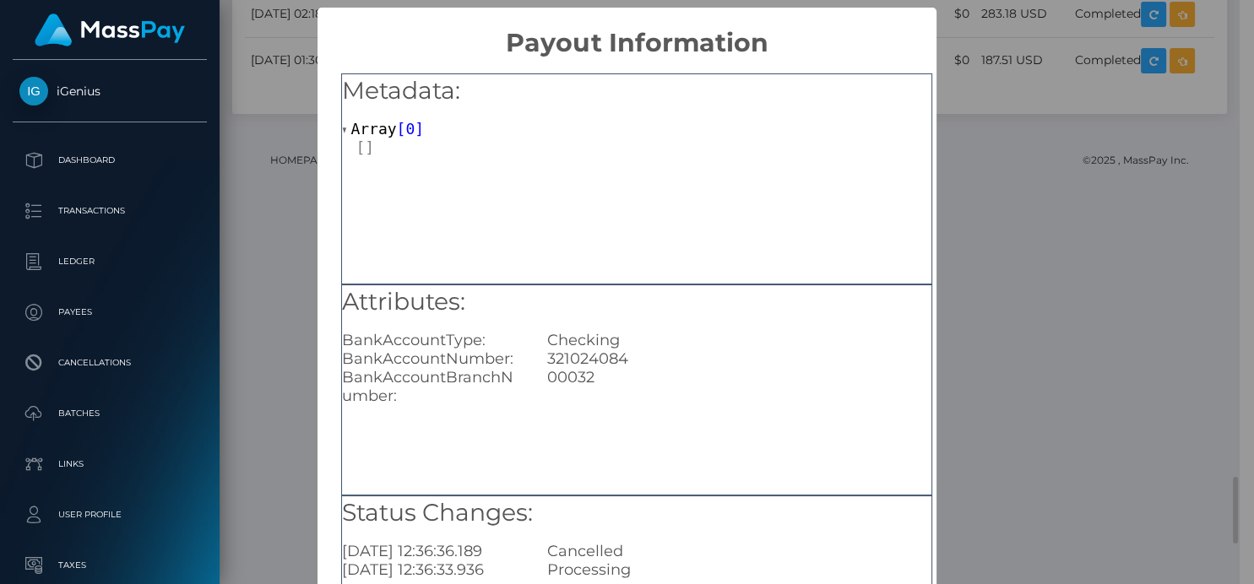
scroll to position [0, 0]
drag, startPoint x: 636, startPoint y: 355, endPoint x: 536, endPoint y: 353, distance: 99.7
click at [536, 353] on div "321024084" at bounding box center [740, 359] width 410 height 19
copy div "321024084"
click at [1104, 50] on div "× Payout Information Metadata: Array [ 0 ] Attributes: BankAccountType: Checkin…" at bounding box center [627, 292] width 1254 height 584
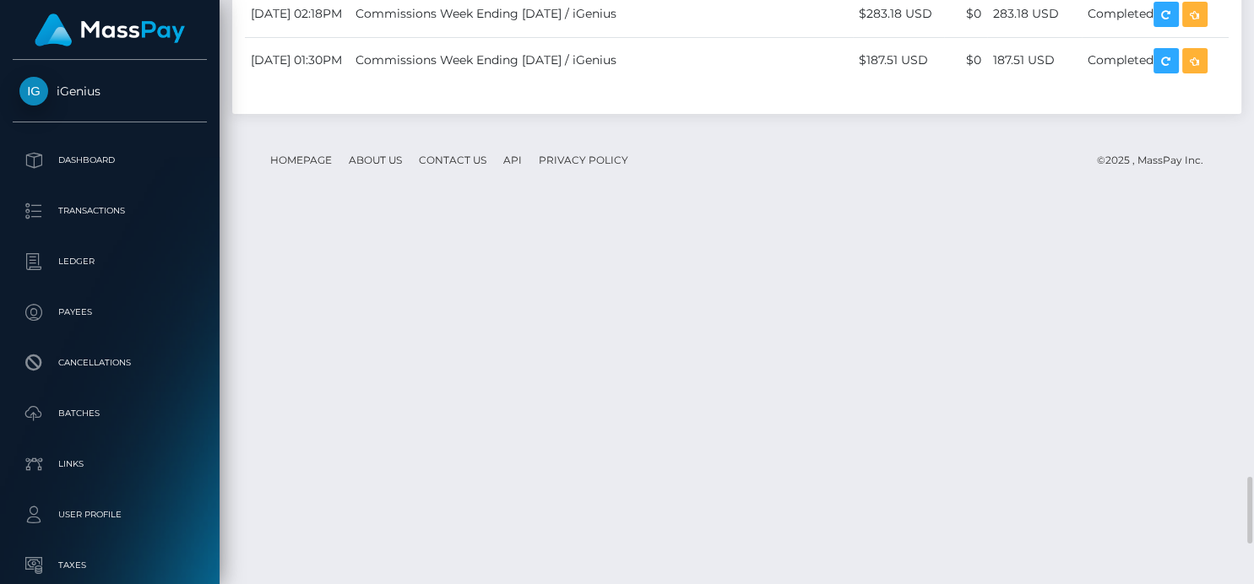
scroll to position [203, 311]
drag, startPoint x: 585, startPoint y: 157, endPoint x: 381, endPoint y: 161, distance: 204.4
copy td "National Commercial Bank Ja Ltd"
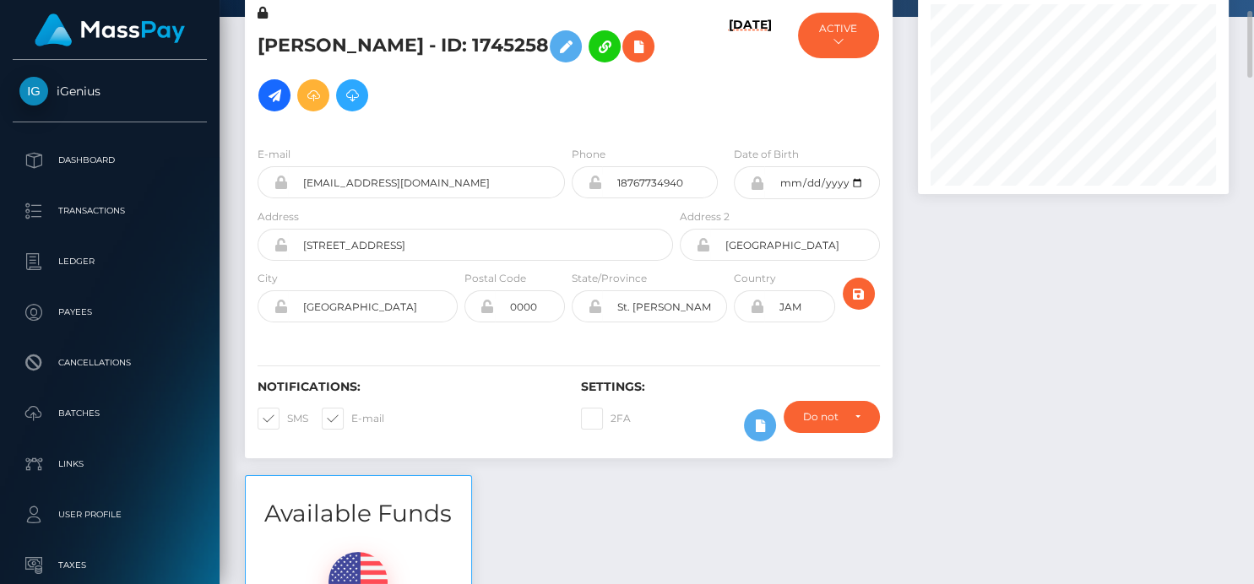
scroll to position [0, 0]
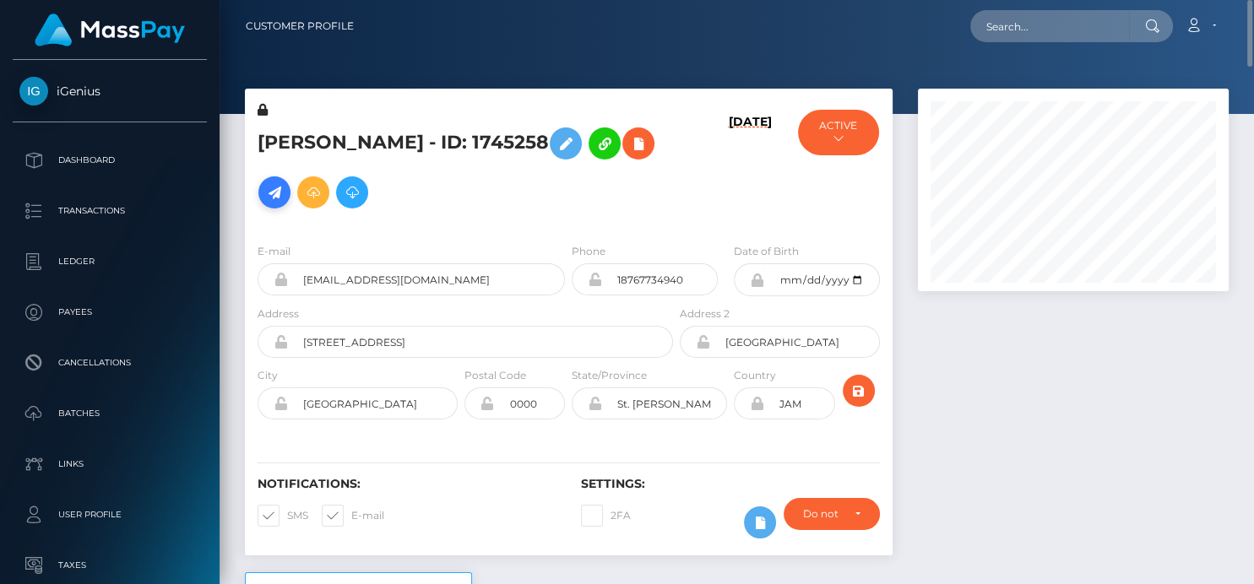
click at [285, 182] on icon at bounding box center [274, 192] width 20 height 21
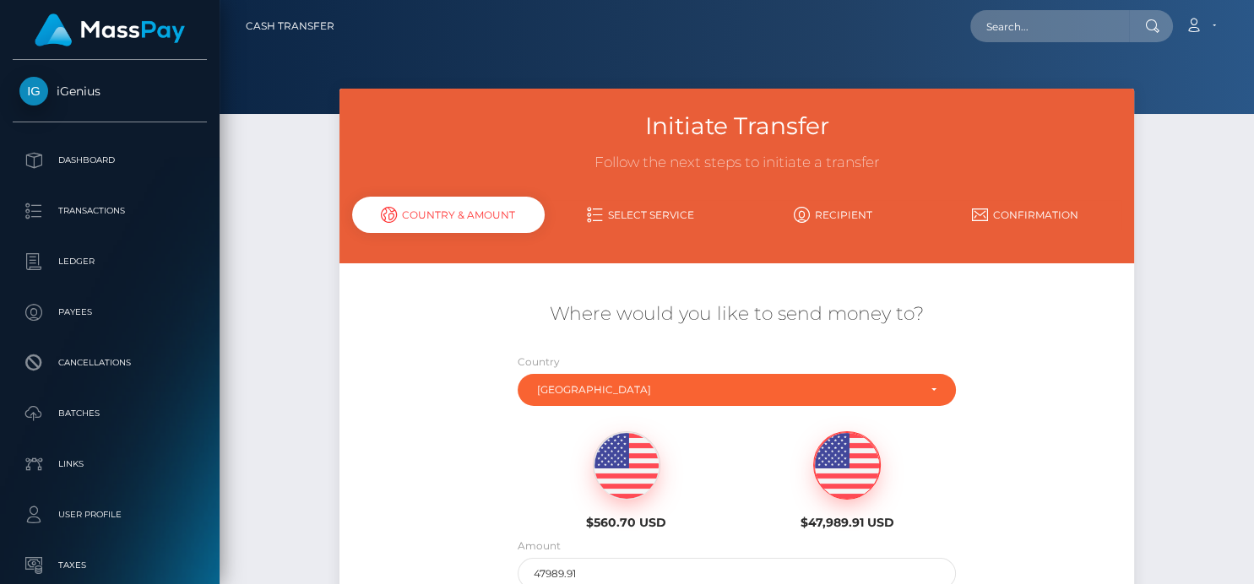
scroll to position [192, 0]
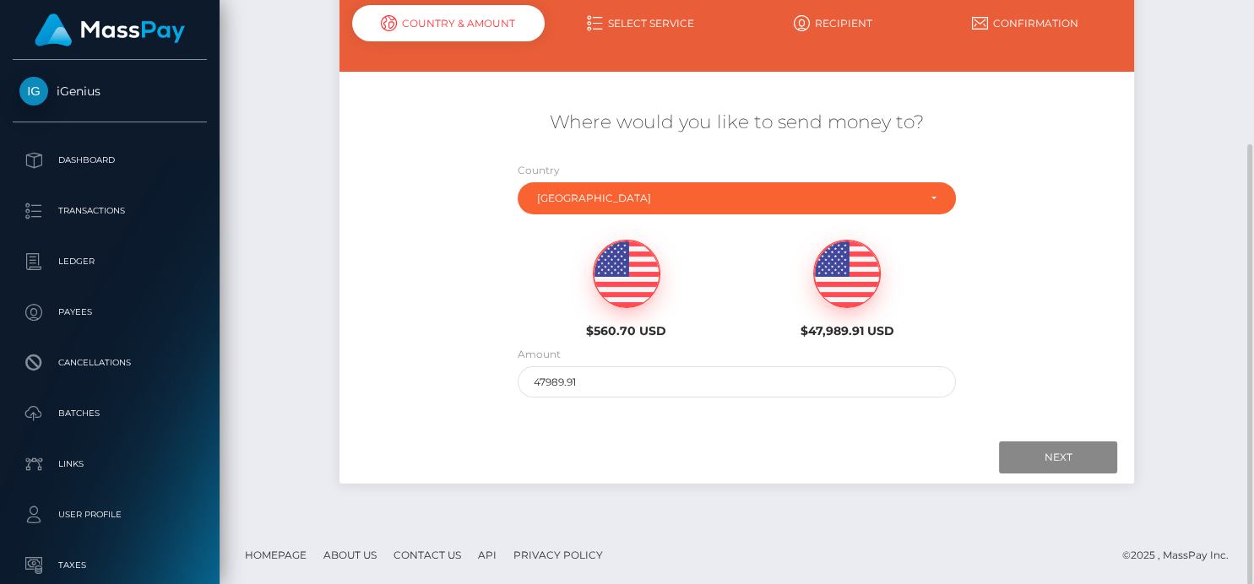
click at [635, 299] on img at bounding box center [627, 275] width 66 height 68
type input "560.7"
click at [1054, 451] on input "Next" at bounding box center [1058, 458] width 118 height 32
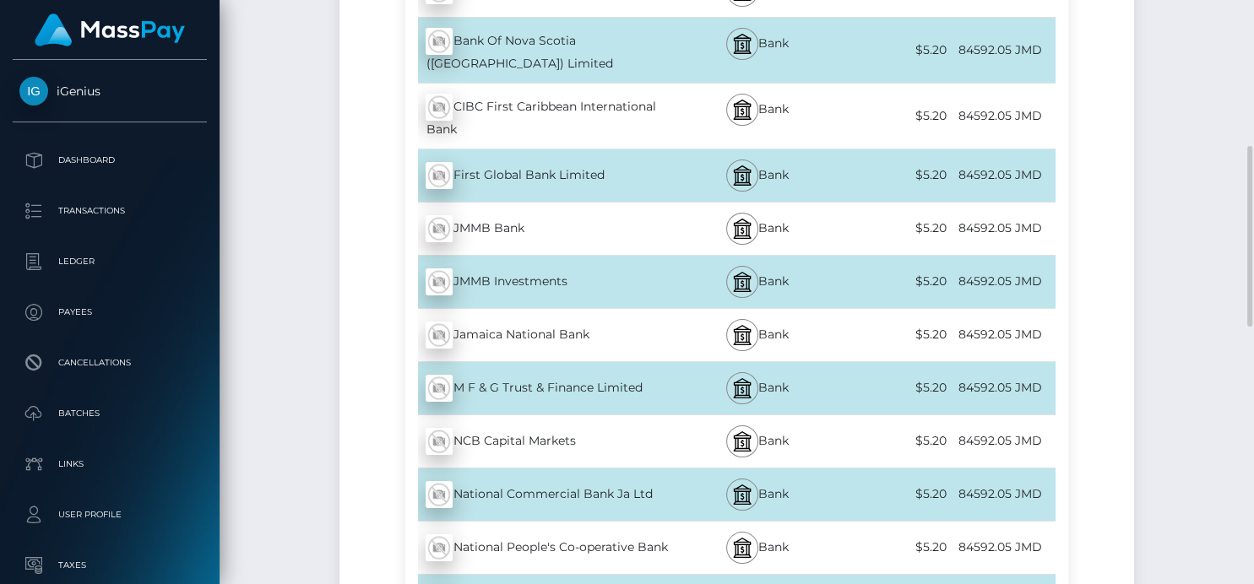
scroll to position [568, 0]
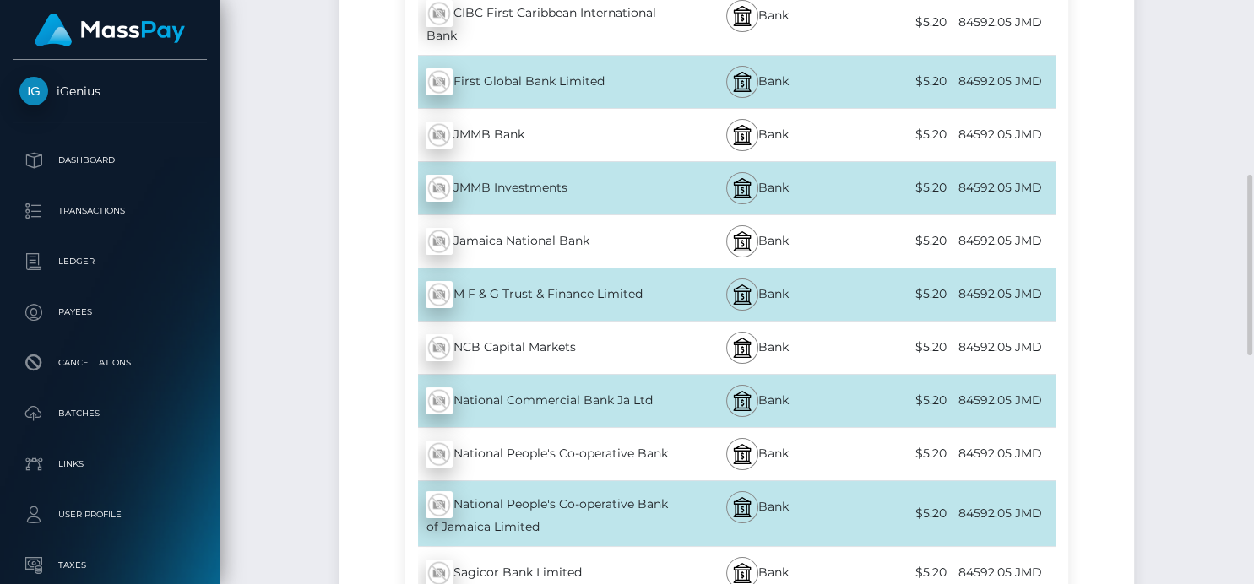
click at [586, 399] on div "National Commercial Bank Ja Ltd - JMD" at bounding box center [540, 400] width 270 height 47
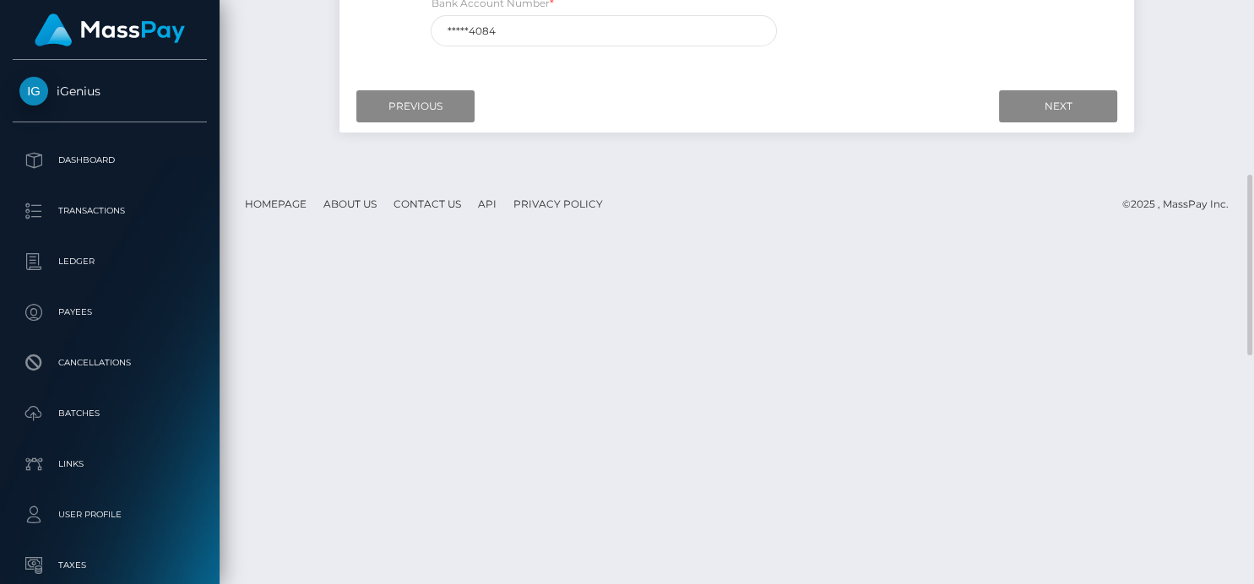
scroll to position [97, 0]
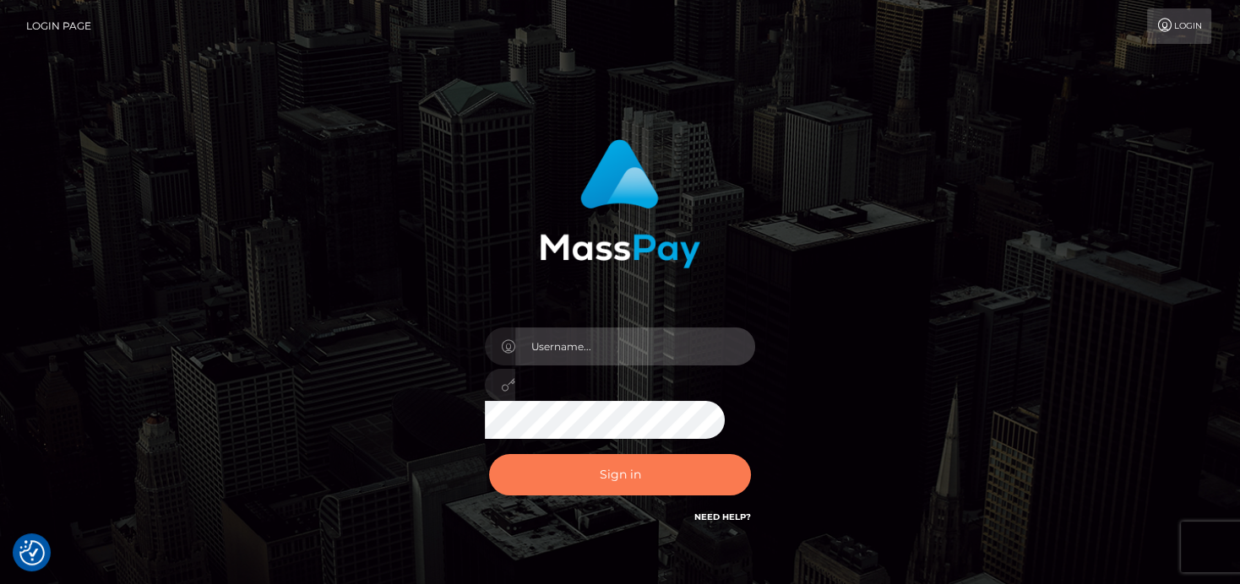
type input "[PERSON_NAME]"
drag, startPoint x: 540, startPoint y: 492, endPoint x: 532, endPoint y: 464, distance: 29.1
click at [540, 492] on button "Sign in" at bounding box center [620, 474] width 262 height 41
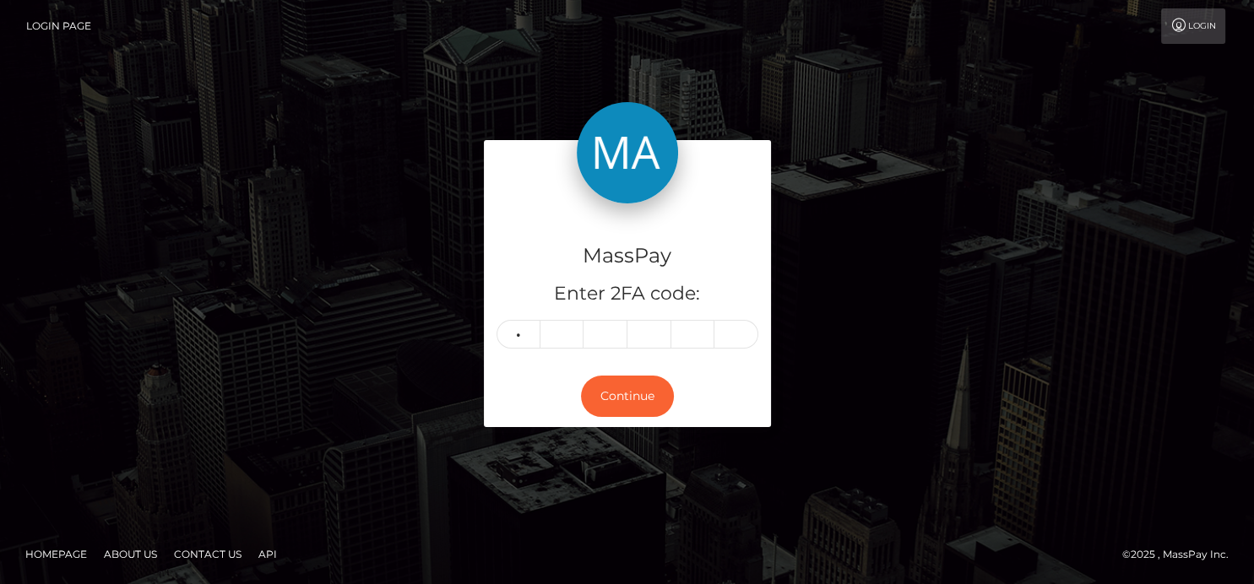
type input "9"
type input "7"
type input "6"
type input "8"
type input "6"
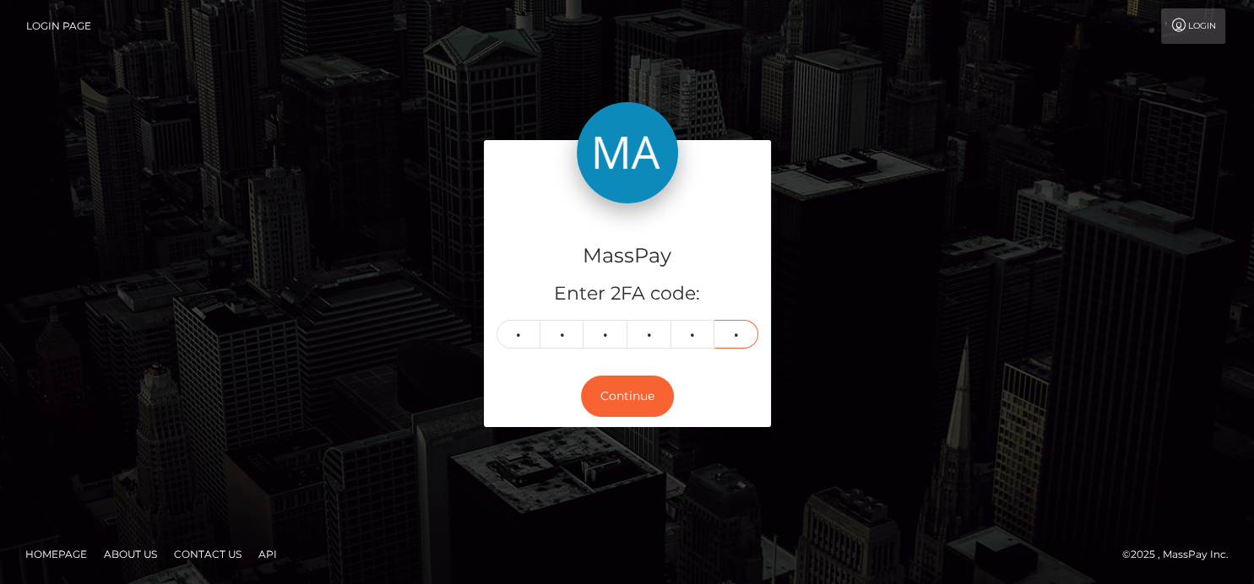
type input "7"
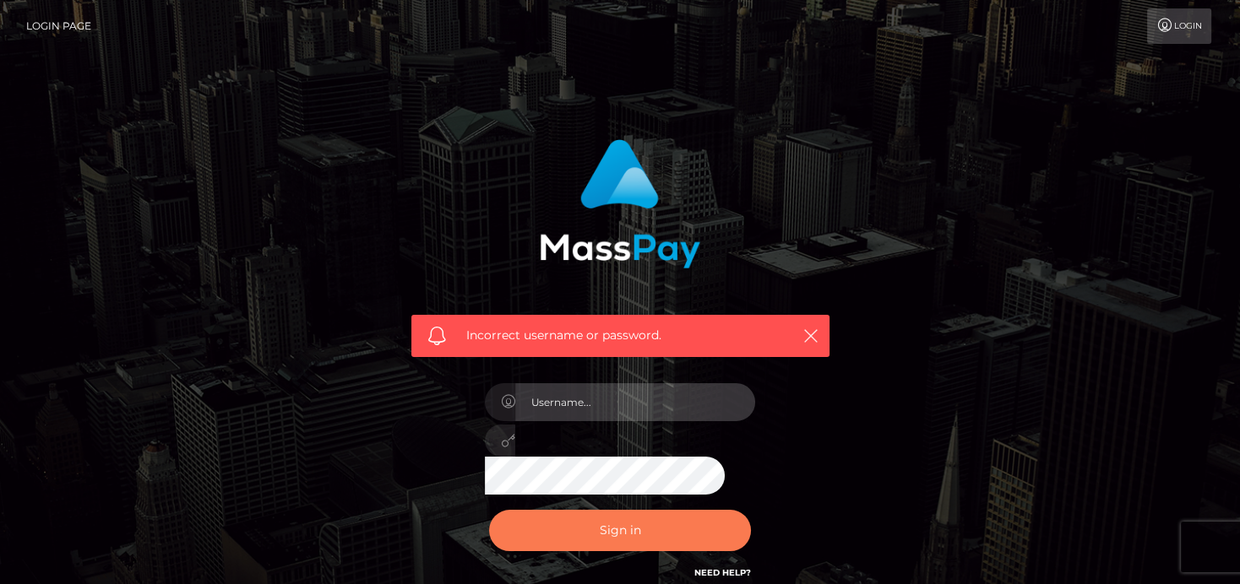
type input "[PERSON_NAME]"
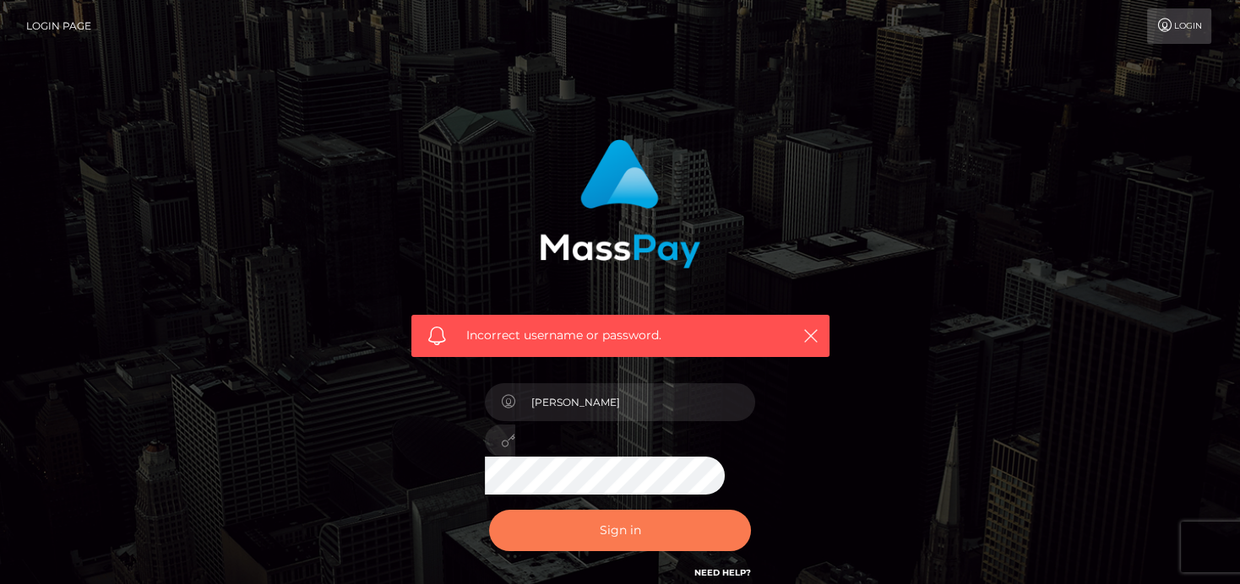
click at [606, 522] on button "Sign in" at bounding box center [620, 530] width 262 height 41
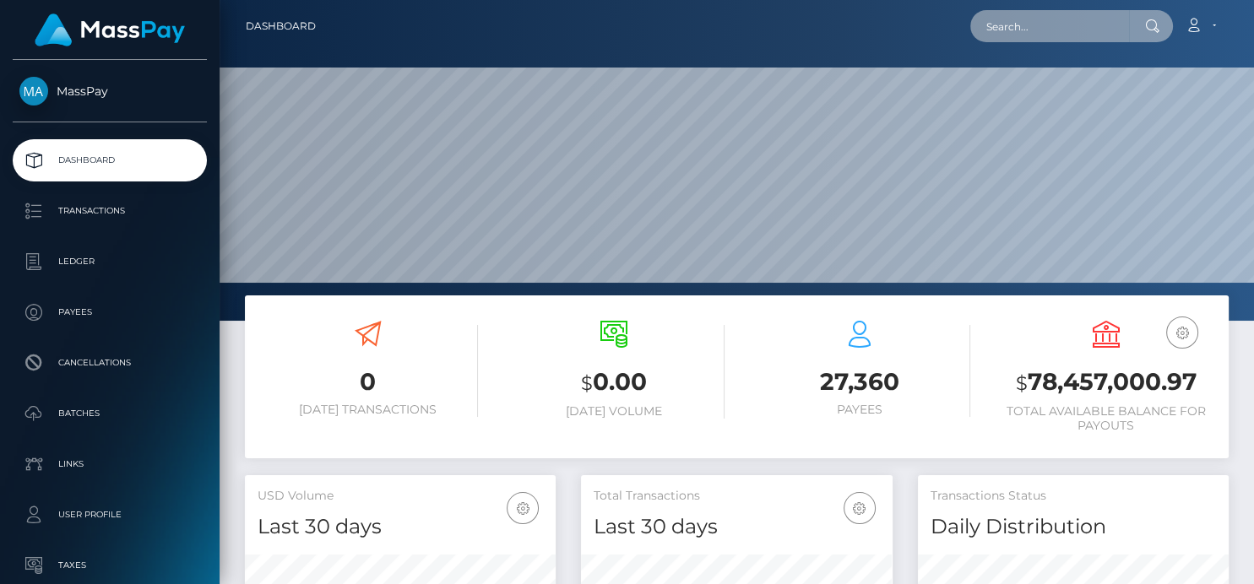
scroll to position [299, 311]
click at [1006, 26] on input "text" at bounding box center [1049, 26] width 159 height 32
paste input "autocat1@gmail.com"
type input "autocat1@gmail.com"
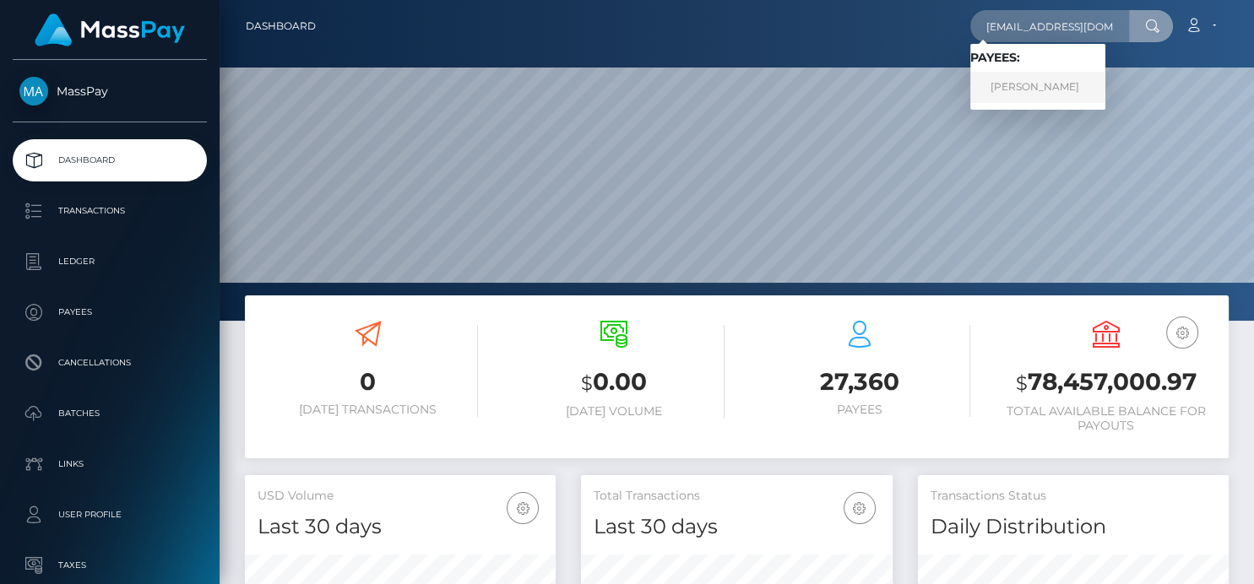
click at [1001, 84] on link "HORATIO BANCROFT WILLIAMS" at bounding box center [1037, 87] width 135 height 31
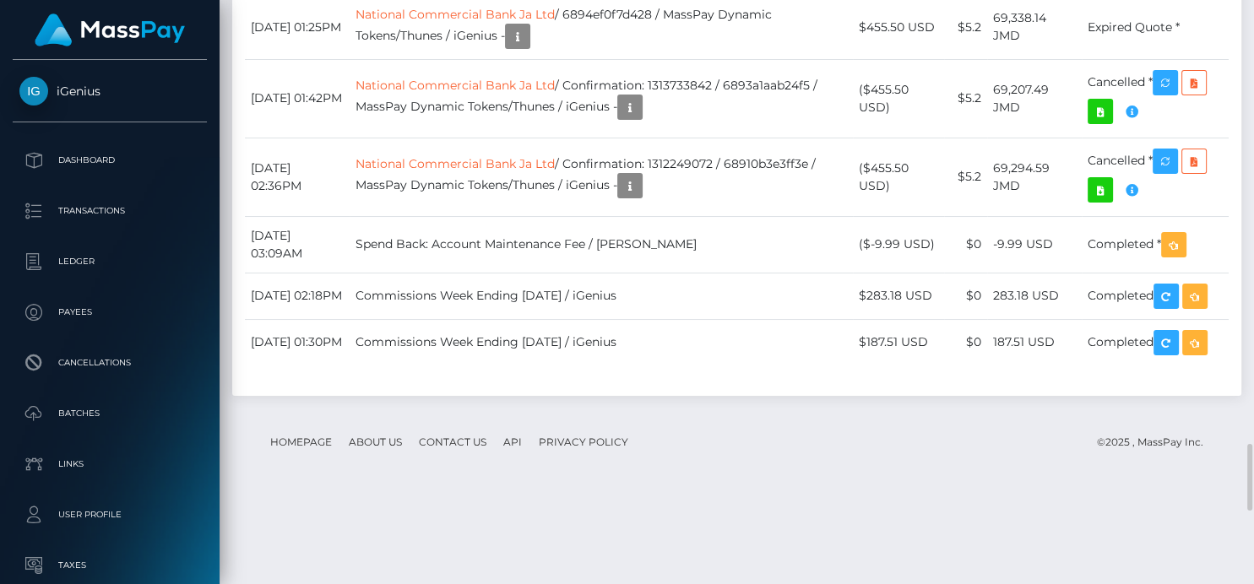
scroll to position [203, 311]
drag, startPoint x: 738, startPoint y: 438, endPoint x: 676, endPoint y: 437, distance: 61.7
copy td "1319735986"
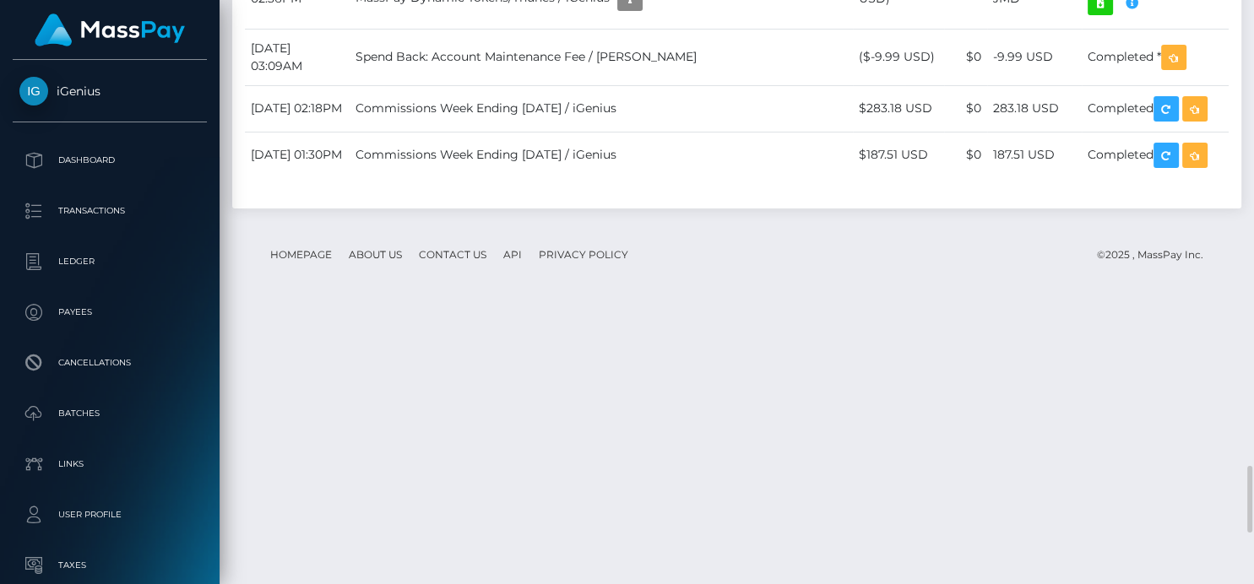
drag, startPoint x: 741, startPoint y: 463, endPoint x: 676, endPoint y: 454, distance: 64.9
copy td "1314863930"
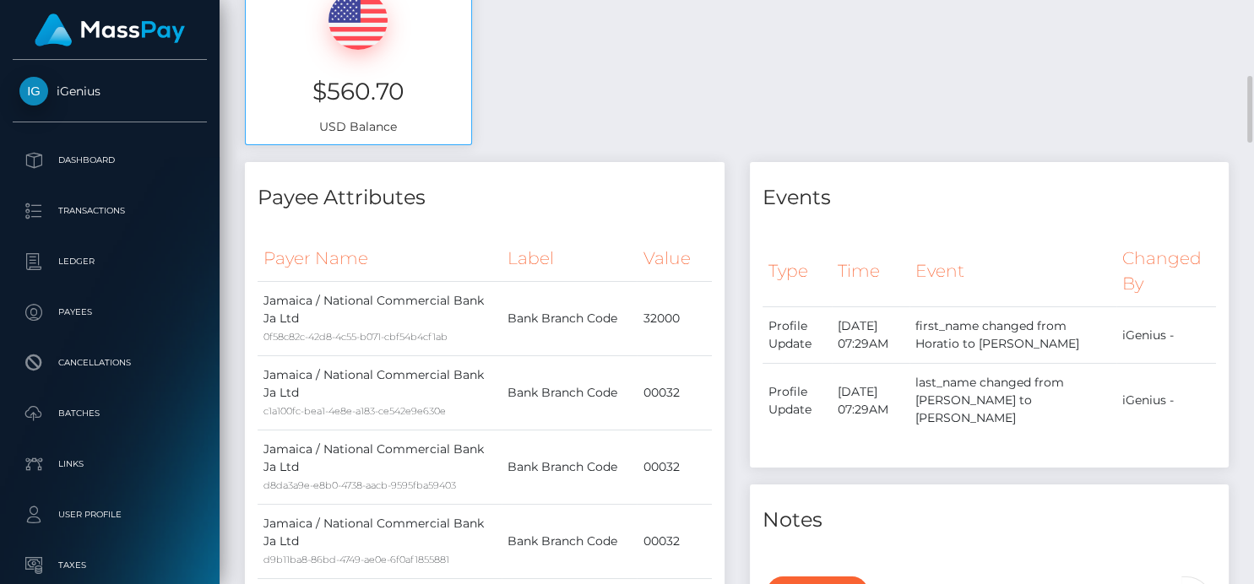
scroll to position [1, 0]
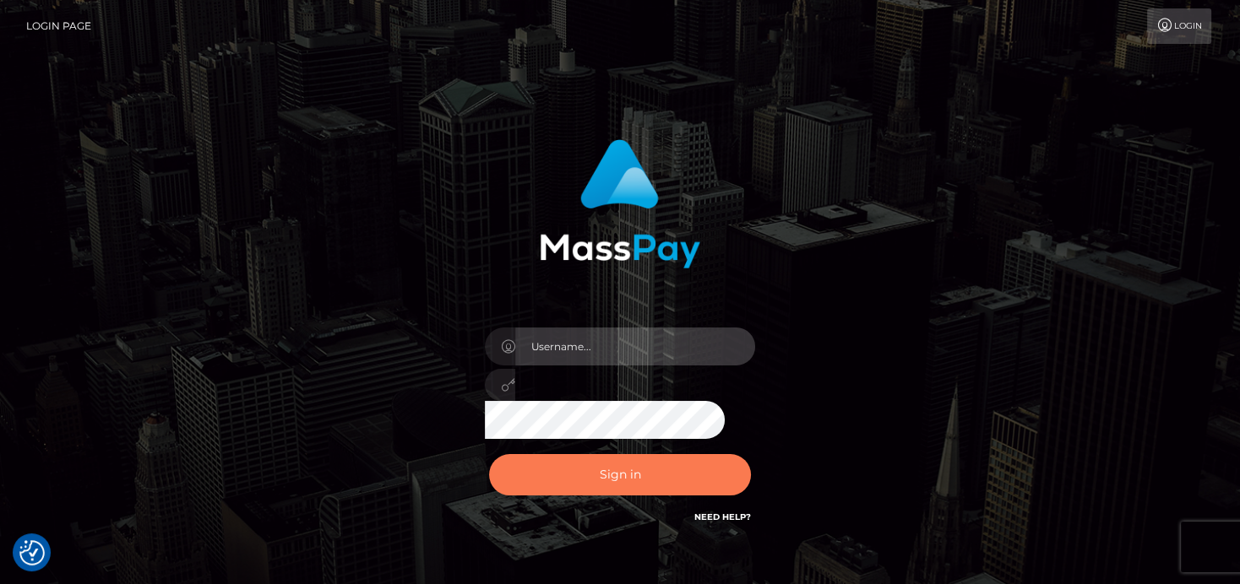
type input "[PERSON_NAME]"
click at [548, 465] on button "Sign in" at bounding box center [620, 474] width 262 height 41
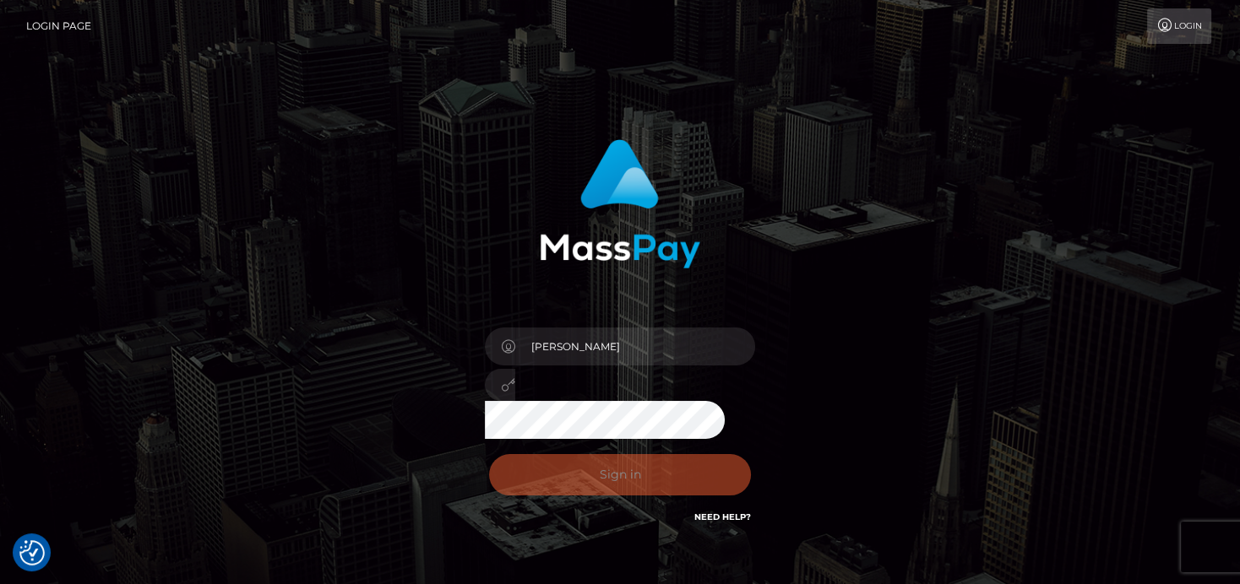
click at [547, 467] on div "Sign in Need Help?" at bounding box center [620, 481] width 296 height 75
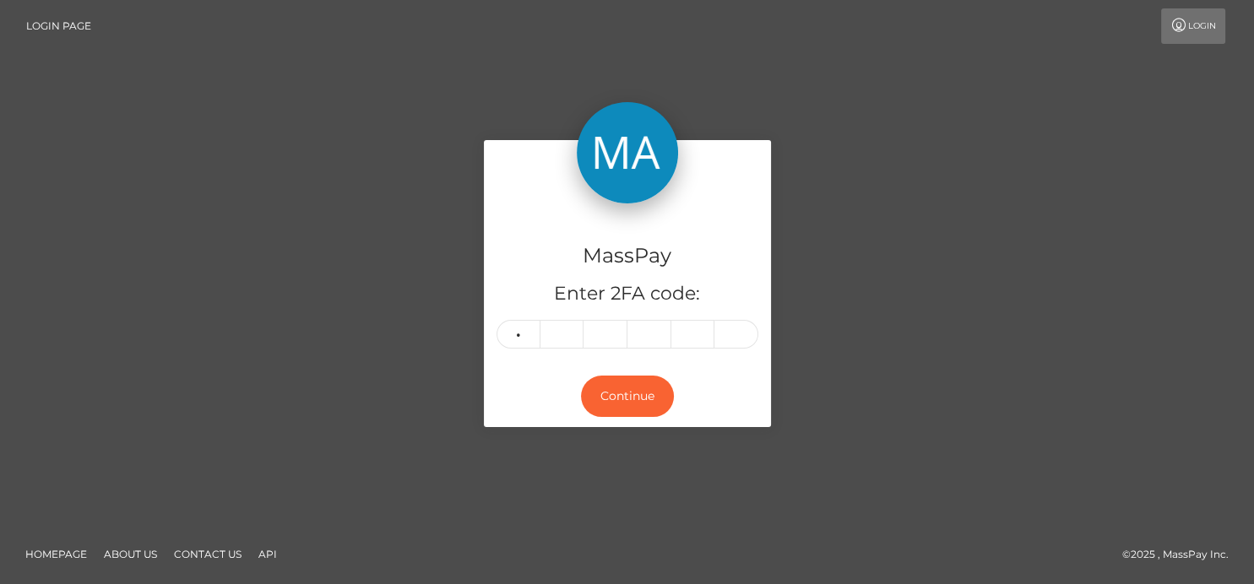
type input "7"
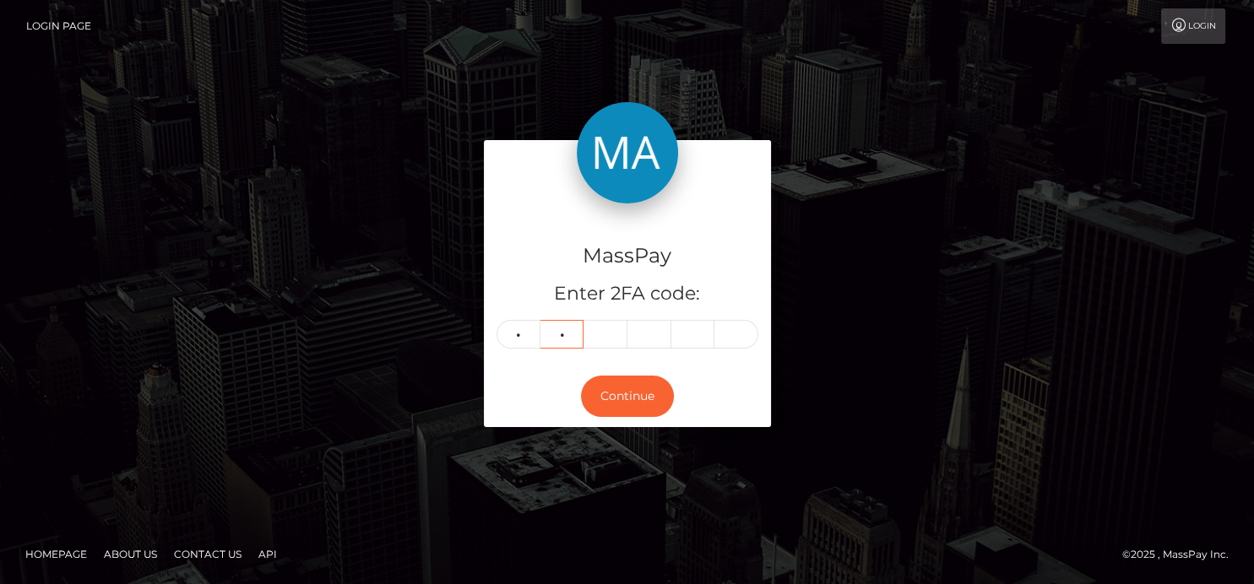
type input "1"
type input "0"
type input "9"
type input "3"
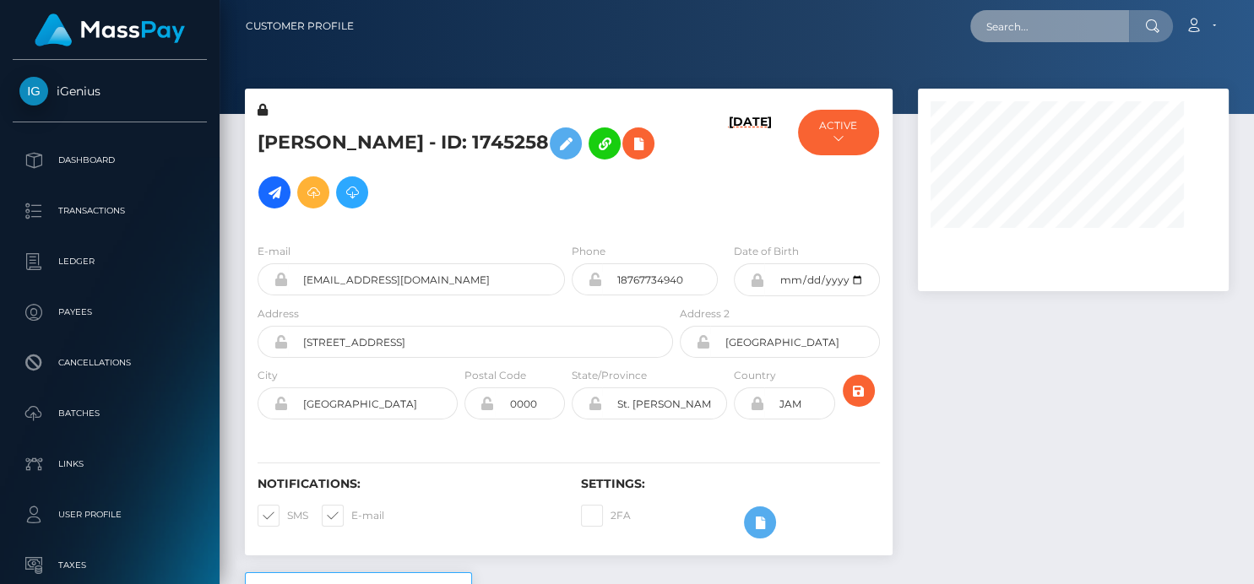
click at [1072, 30] on input "text" at bounding box center [1049, 26] width 159 height 32
paste input "805541356440154112"
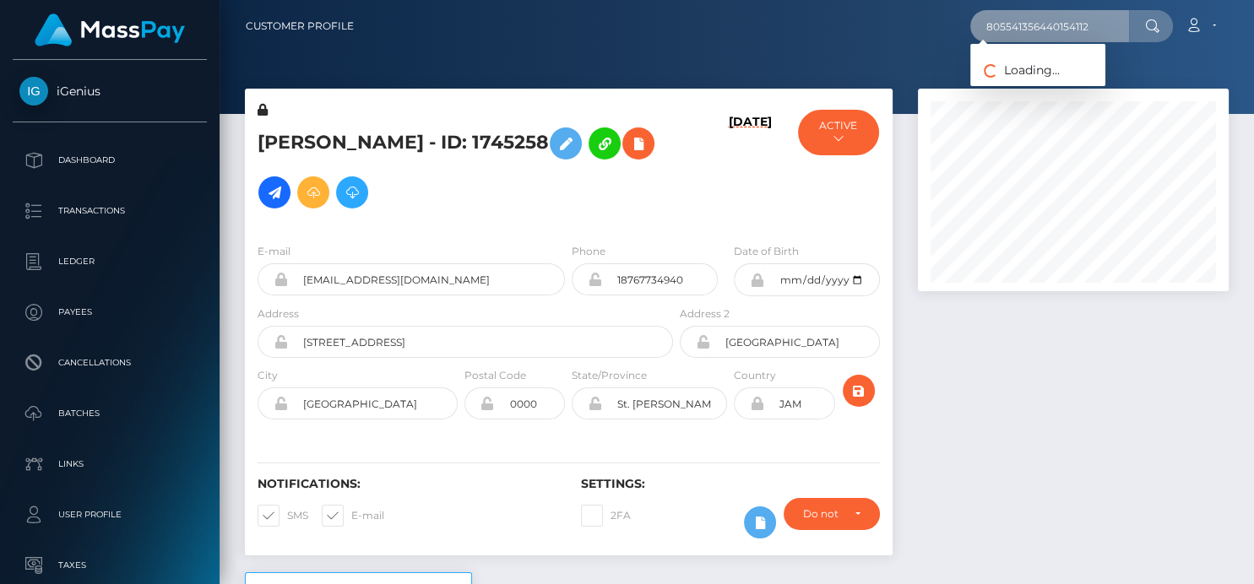
scroll to position [203, 311]
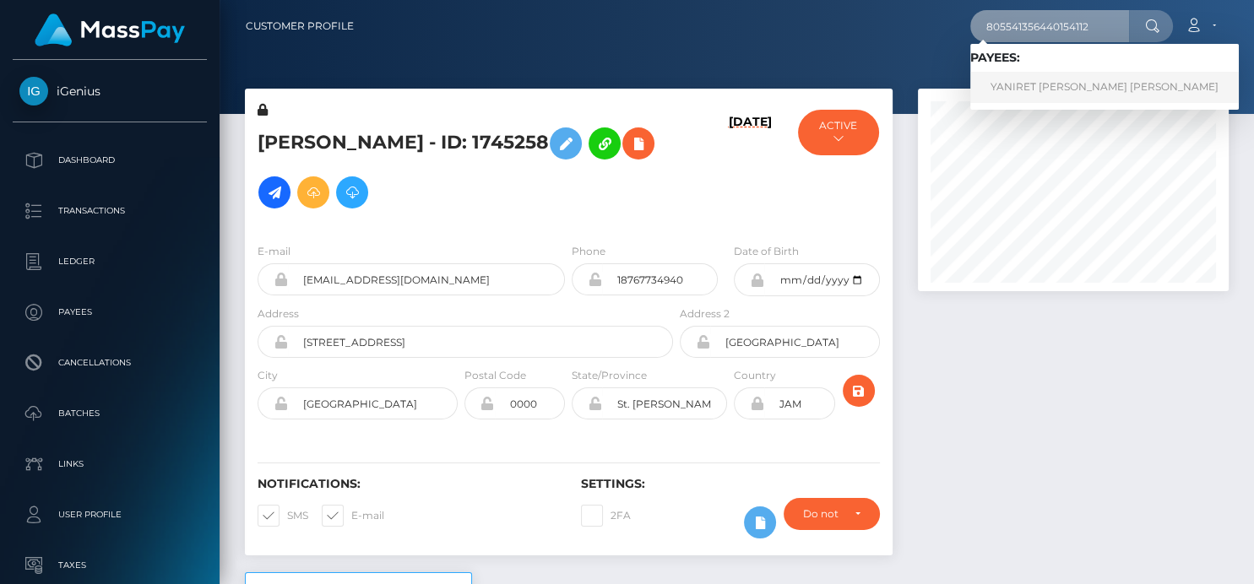
type input "805541356440154112"
click at [1044, 87] on link "YANIRET [PERSON_NAME] [PERSON_NAME]" at bounding box center [1104, 87] width 269 height 31
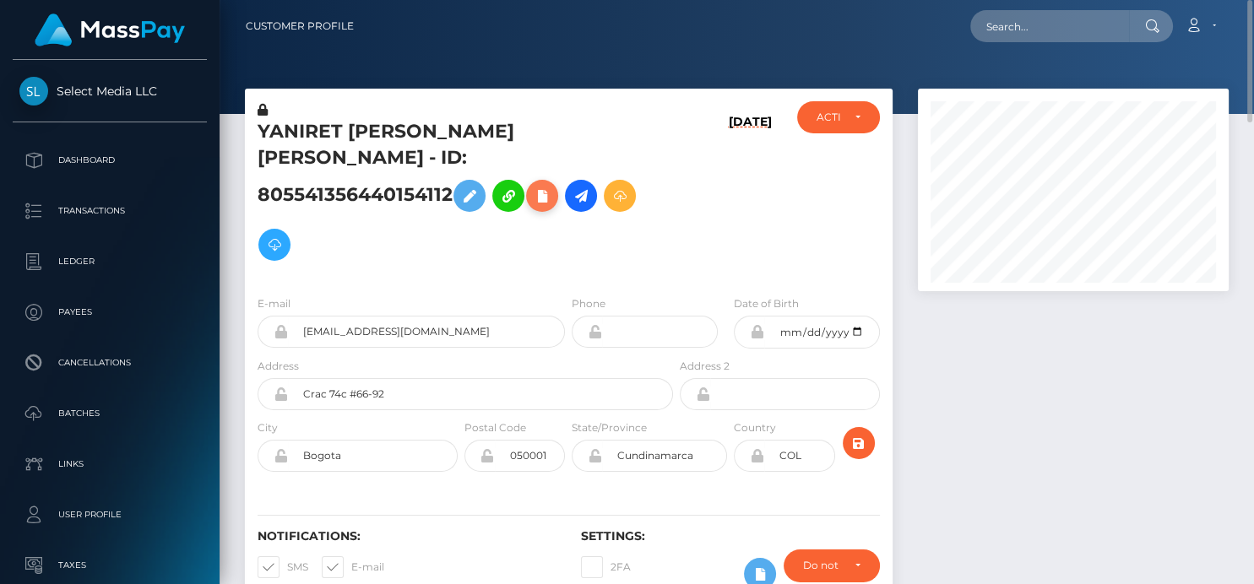
click at [552, 186] on icon at bounding box center [542, 196] width 20 height 21
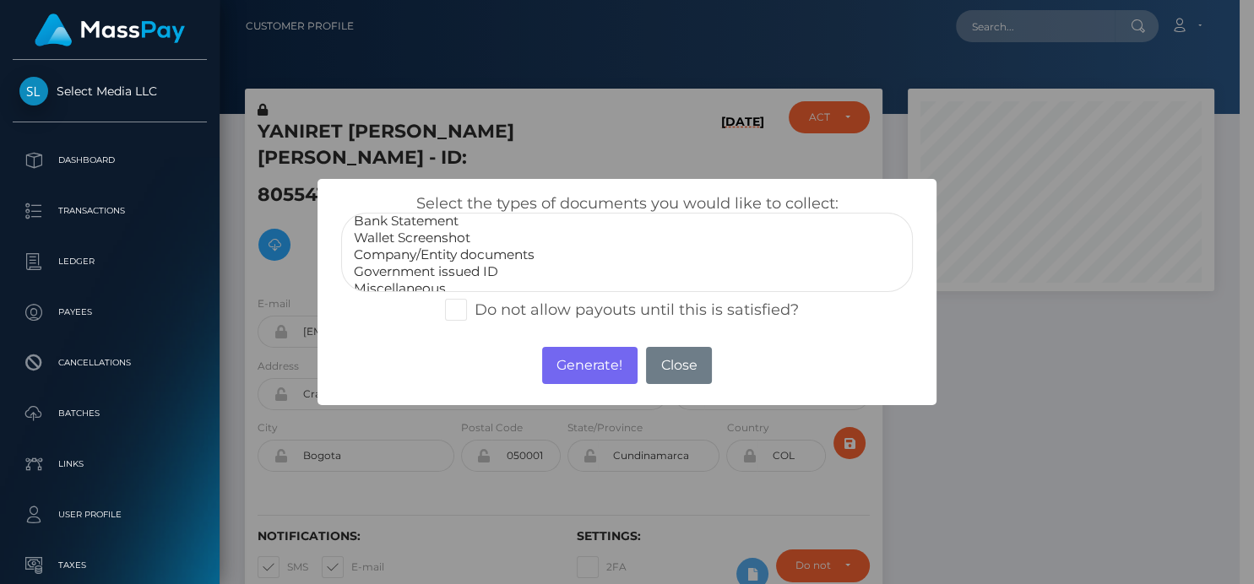
scroll to position [32, 0]
select select "Wallet Screenshot"
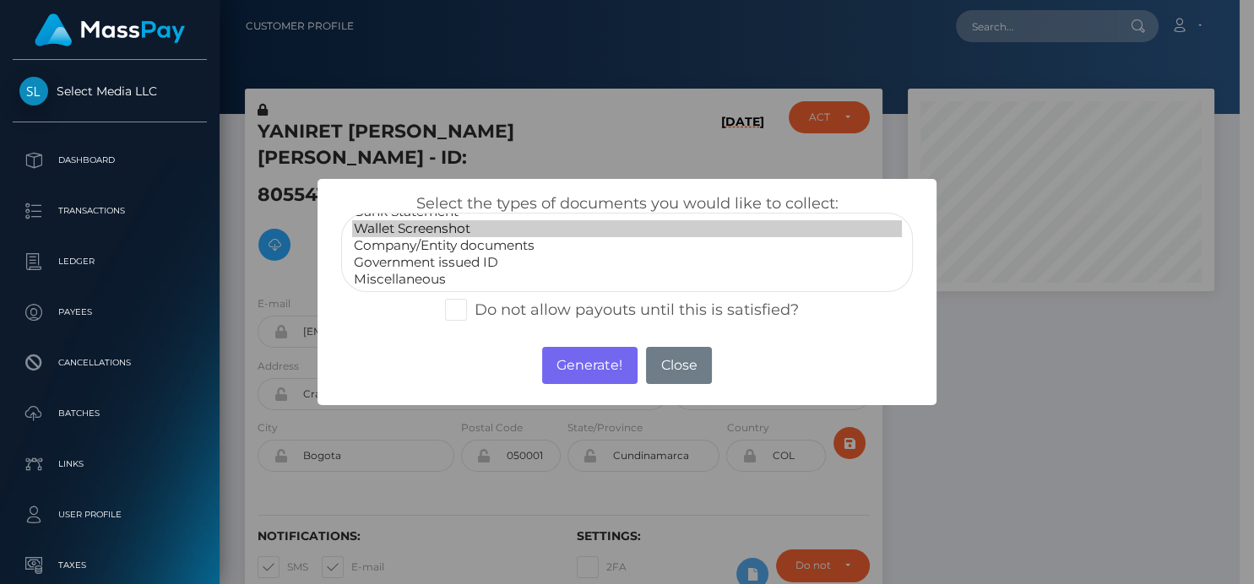
click at [451, 232] on option "Wallet Screenshot" at bounding box center [626, 228] width 549 height 17
click at [584, 366] on button "Generate!" at bounding box center [589, 365] width 95 height 37
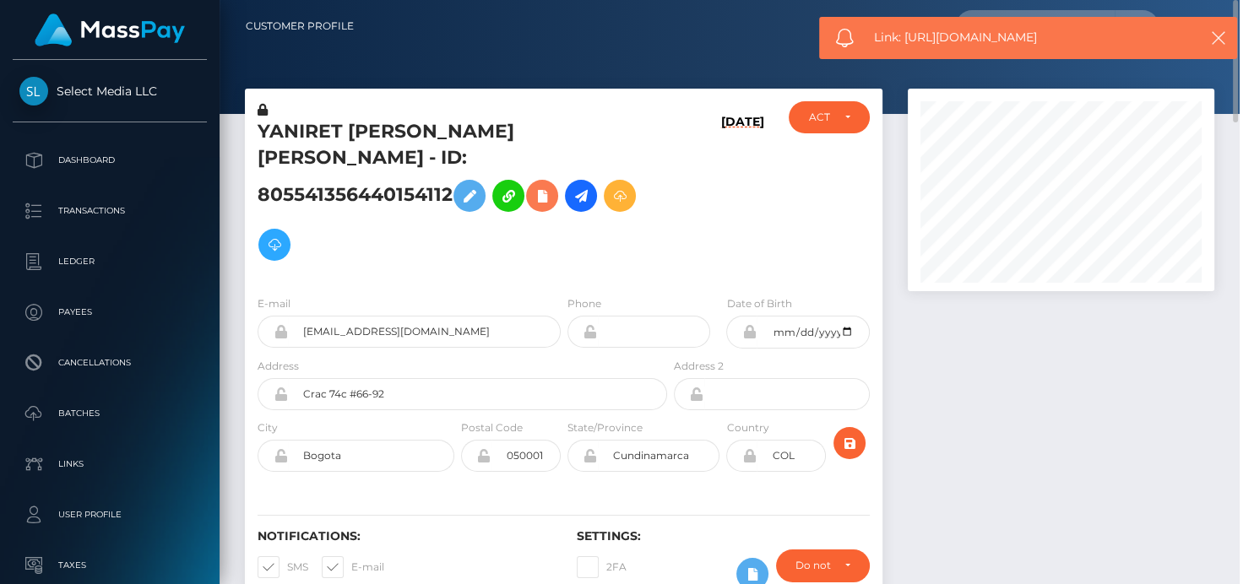
scroll to position [203, 311]
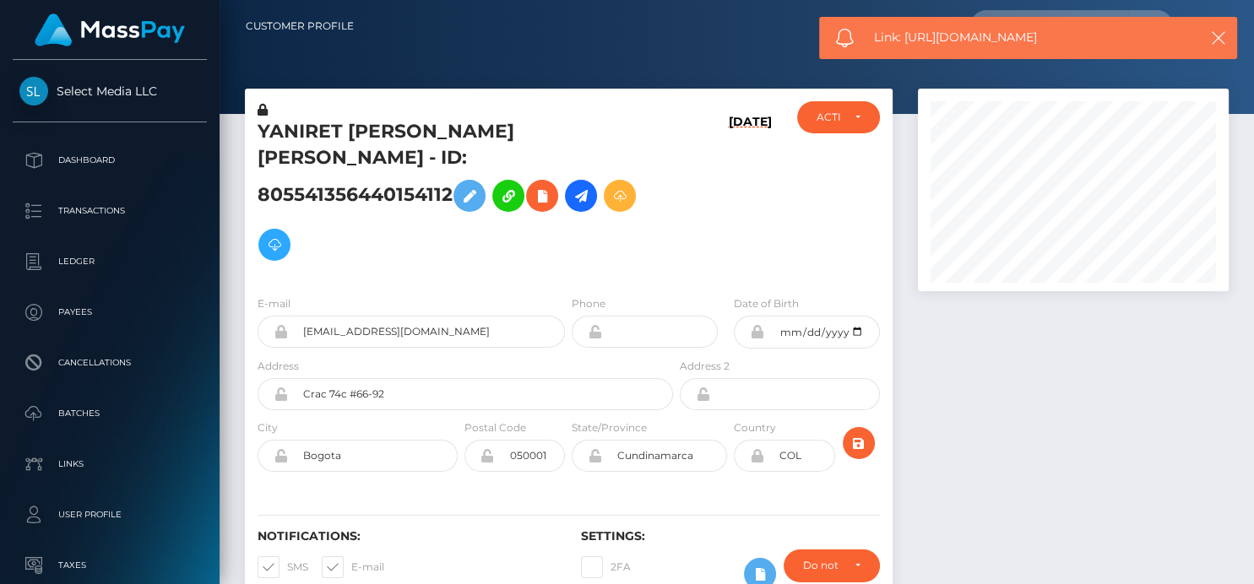
drag, startPoint x: 1062, startPoint y: 30, endPoint x: 904, endPoint y: 40, distance: 159.0
click at [904, 40] on span "Link: https://l.maspay.io/ugJDL" at bounding box center [1028, 38] width 308 height 18
copy span "https://l.maspay.io/ugJDL"
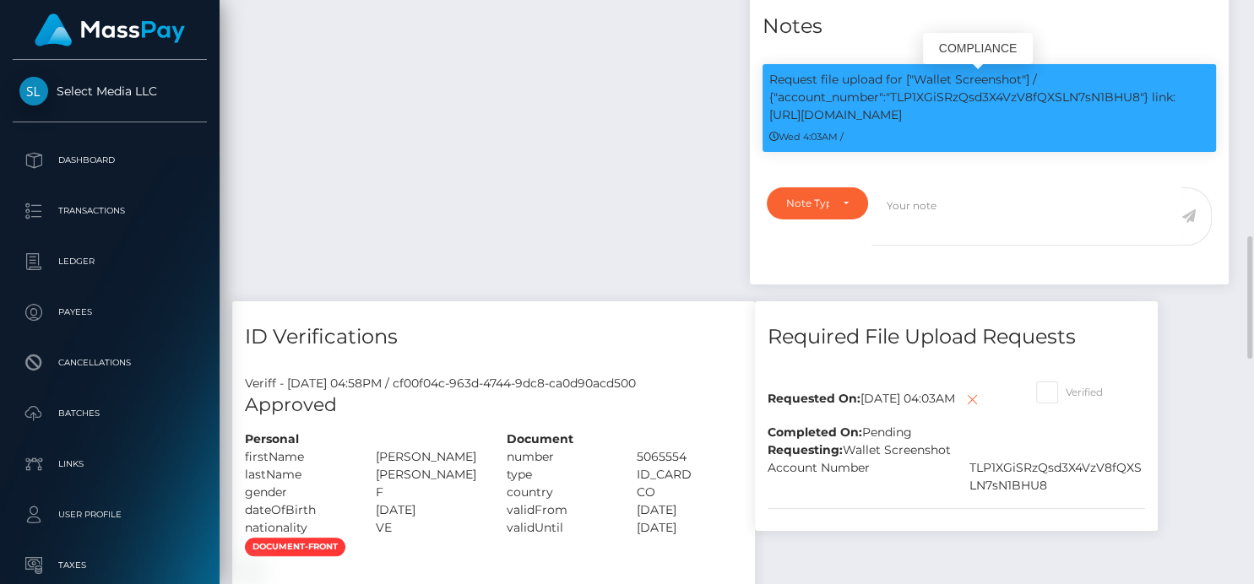
drag, startPoint x: 943, startPoint y: 124, endPoint x: 770, endPoint y: 128, distance: 173.2
click at [770, 124] on p "Request file upload for ["Wallet Screenshot"] / {"account_number":"TLP1XGiSRzQs…" at bounding box center [989, 97] width 441 height 53
copy p "https://l.maspay.io/TgSnQ"
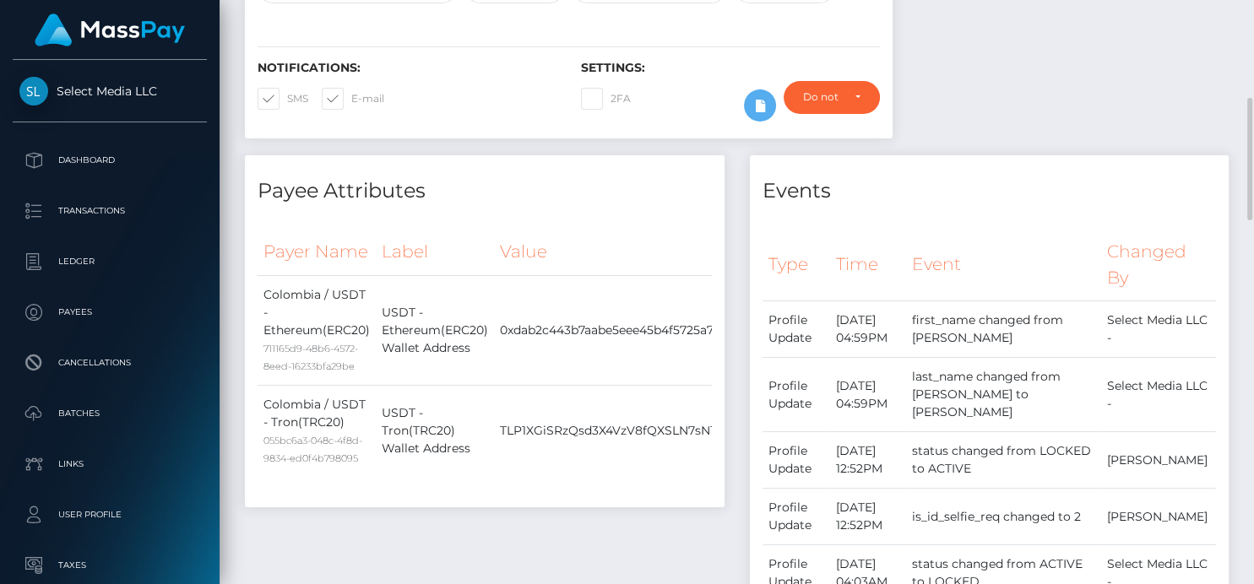
scroll to position [0, 0]
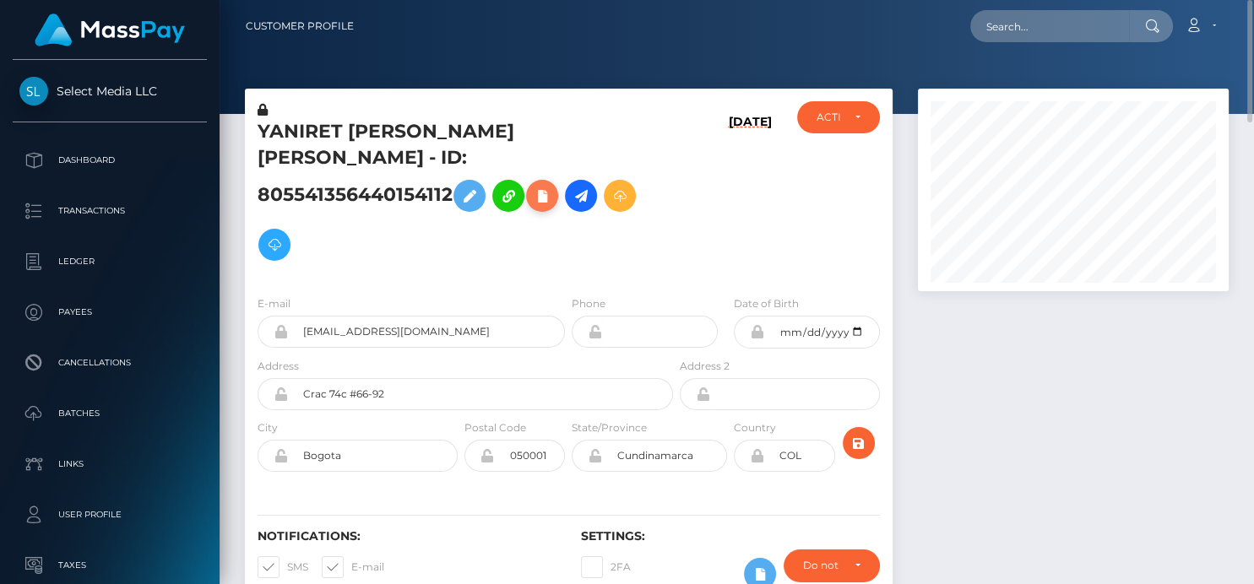
click at [552, 186] on icon at bounding box center [542, 196] width 20 height 21
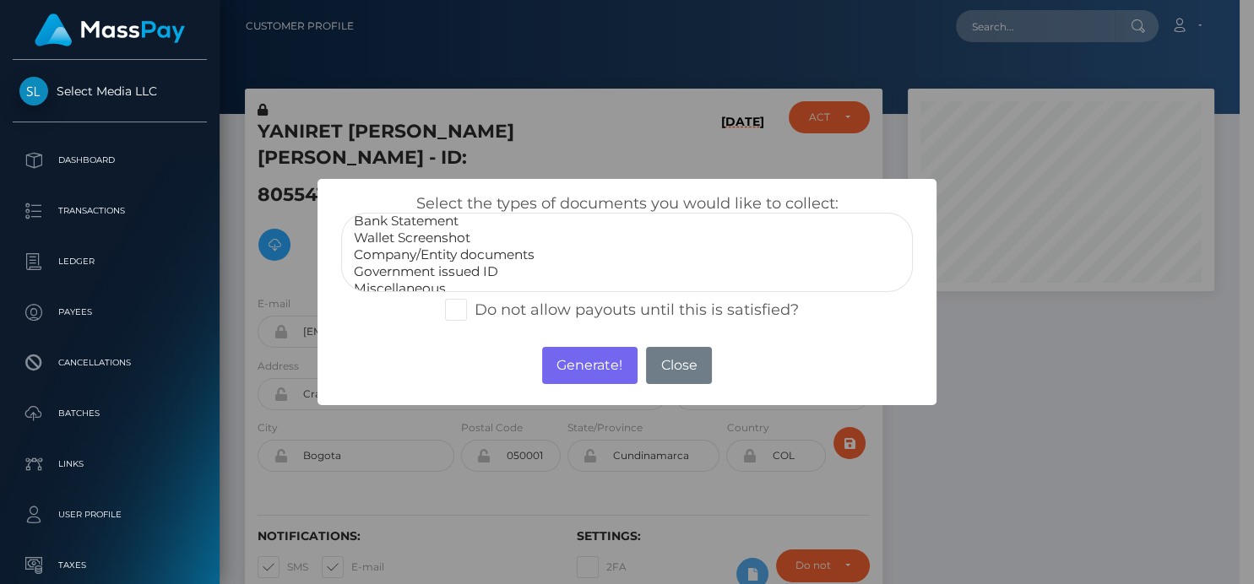
scroll to position [32, 0]
select select "Government issued ID"
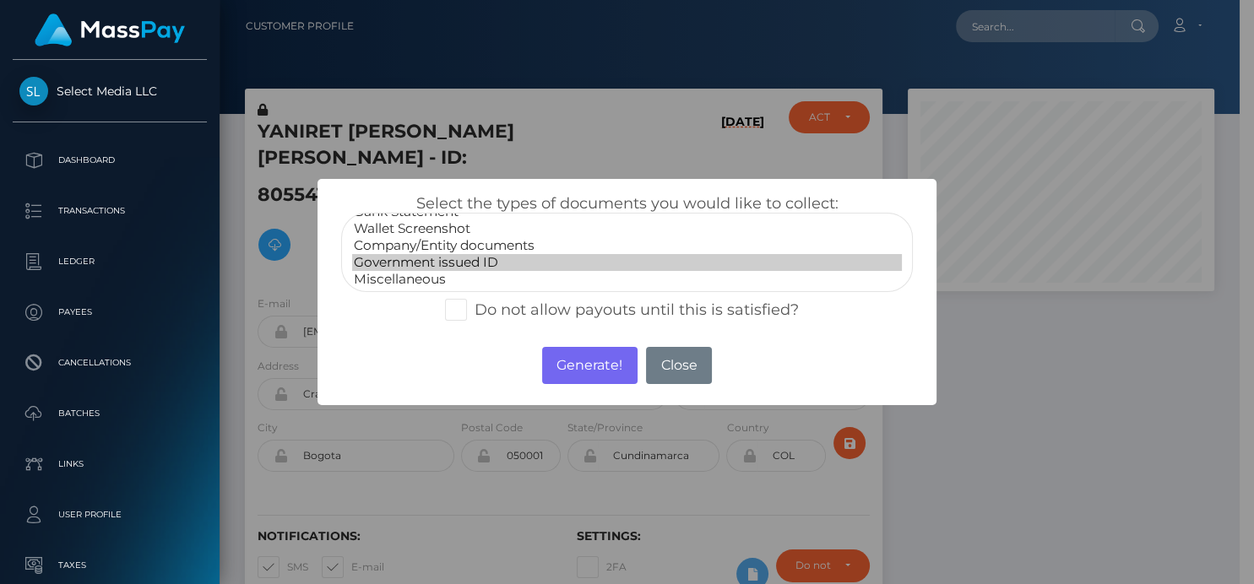
click at [423, 256] on option "Government issued ID" at bounding box center [626, 262] width 549 height 17
click at [583, 373] on button "Generate!" at bounding box center [589, 365] width 95 height 37
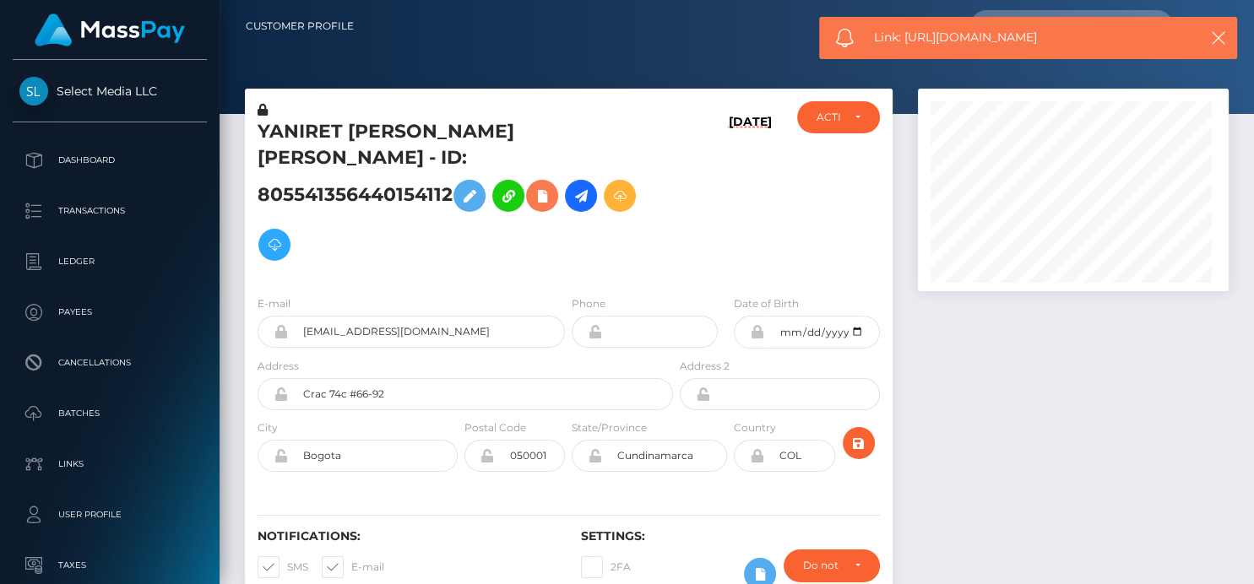
scroll to position [203, 311]
drag, startPoint x: 1088, startPoint y: 46, endPoint x: 908, endPoint y: 36, distance: 180.1
click at [908, 36] on span "Link: https://l.maspay.io/bgJFT" at bounding box center [1028, 38] width 308 height 18
copy span "https://l.maspay.io/bgJFT"
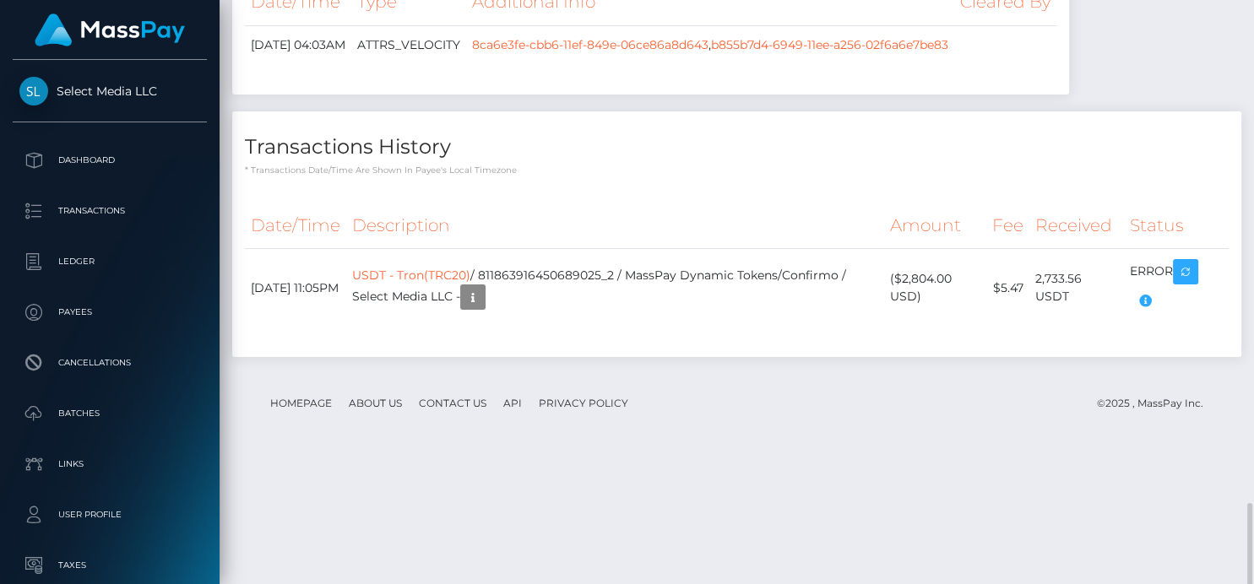
scroll to position [2161, 0]
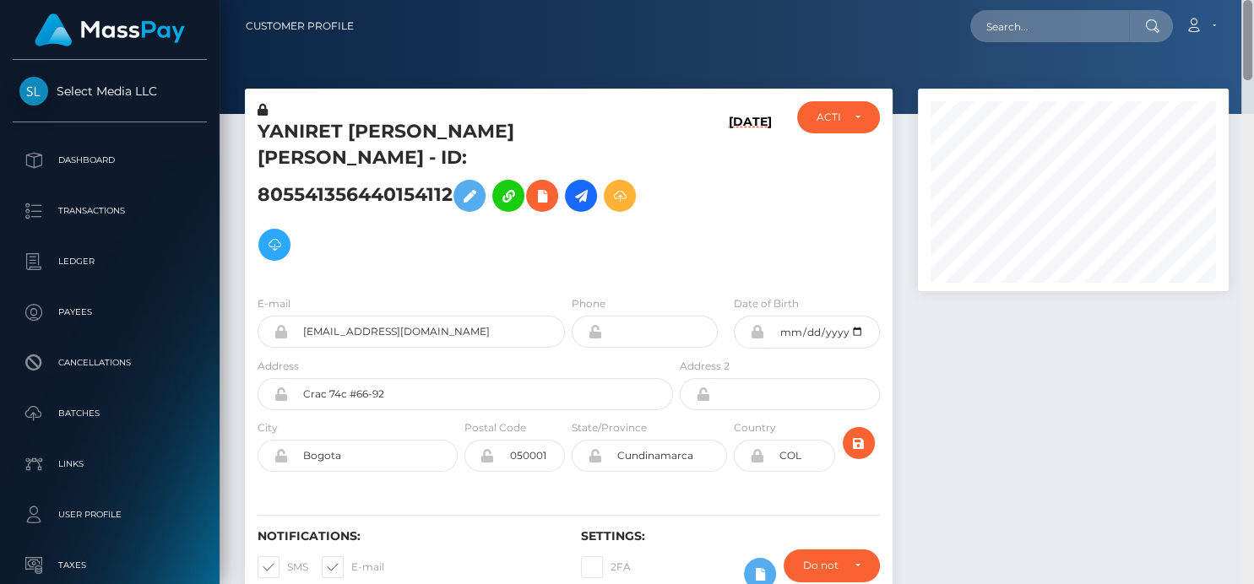
drag, startPoint x: 1245, startPoint y: 367, endPoint x: 1250, endPoint y: -65, distance: 432.4
click at [1250, 0] on html "Select Media LLC Dashboard Transactions Ledger Payees Batches" at bounding box center [627, 292] width 1254 height 584
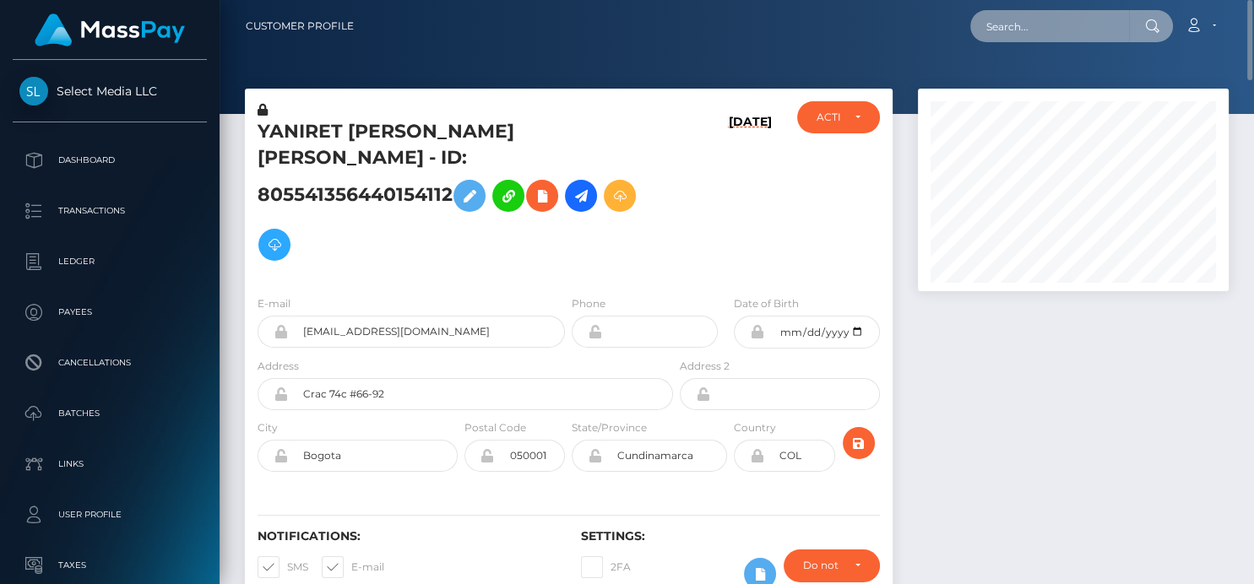
click at [1018, 33] on input "text" at bounding box center [1049, 26] width 159 height 32
paste input "285612177568575488"
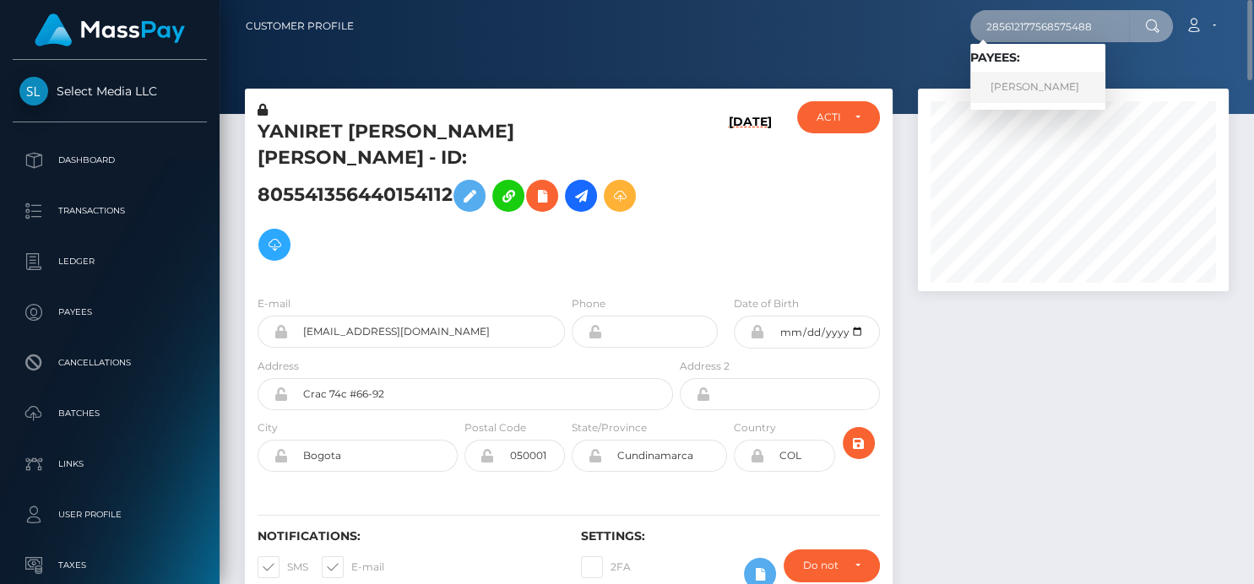
type input "285612177568575488"
click at [1075, 83] on link "NOAH ADAM LANIAKEA" at bounding box center [1037, 87] width 135 height 31
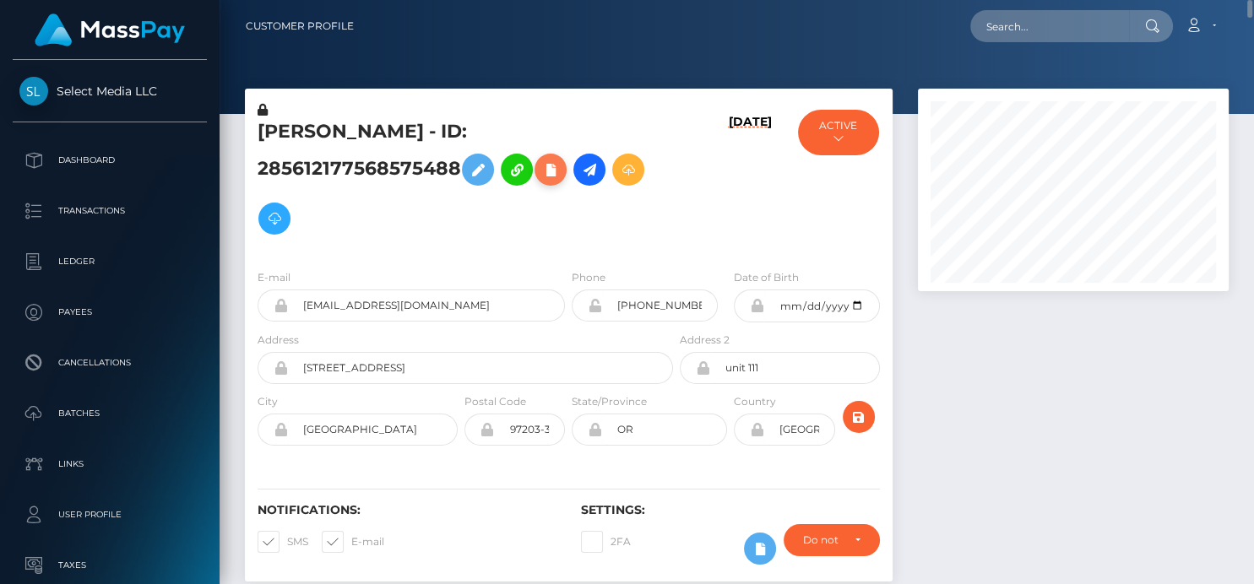
click at [546, 174] on icon at bounding box center [550, 170] width 20 height 21
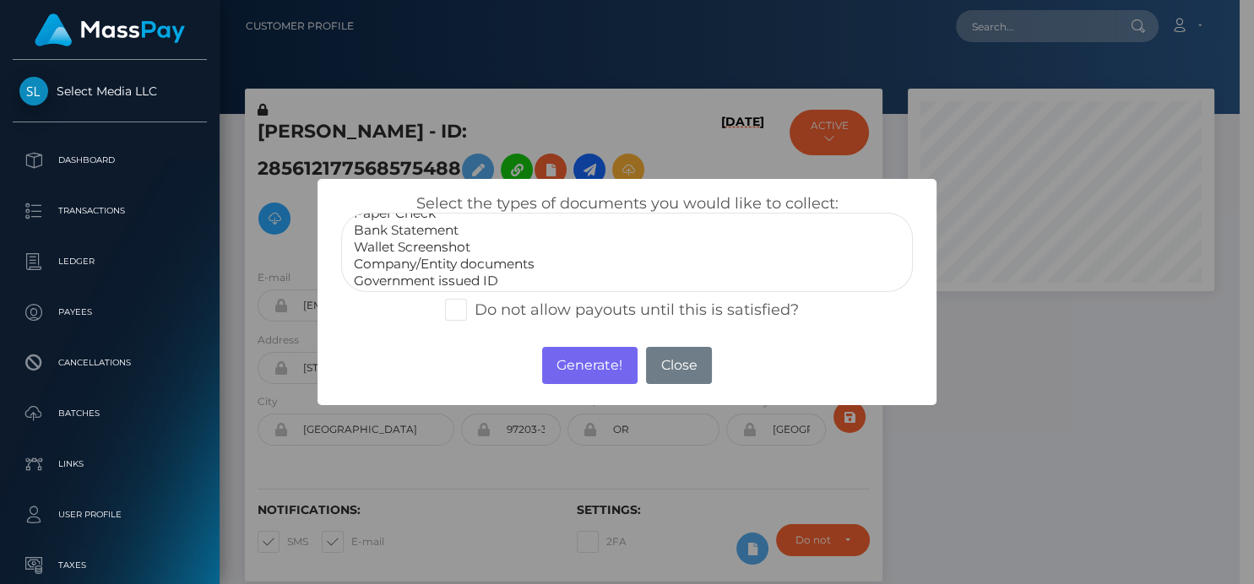
scroll to position [32, 0]
select select "Government issued ID"
click at [465, 263] on option "Government issued ID" at bounding box center [626, 262] width 549 height 17
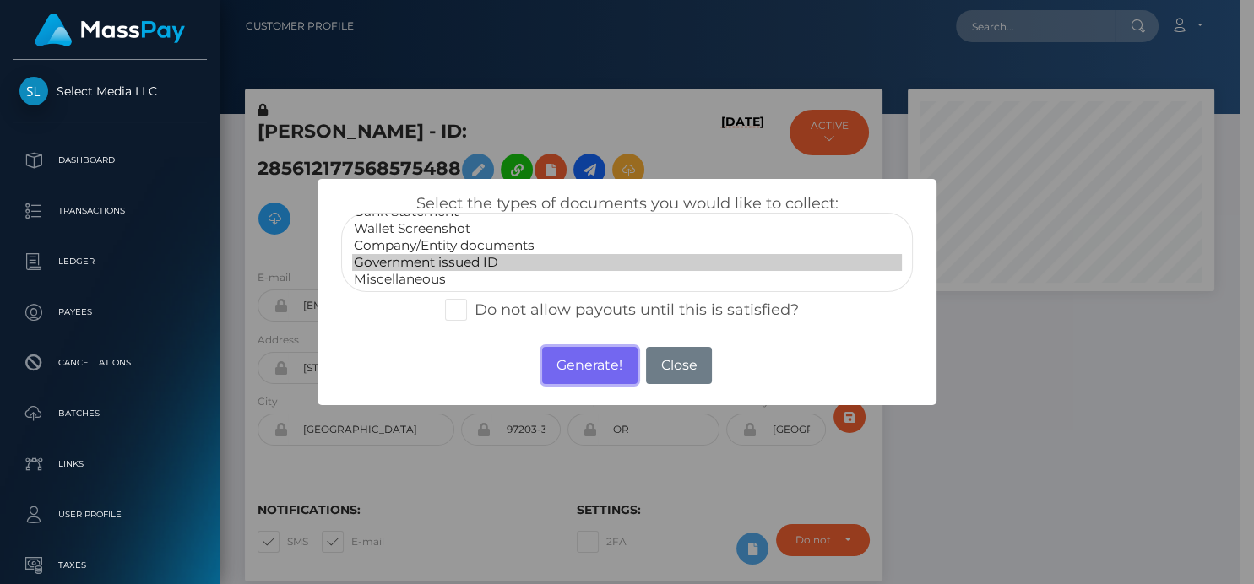
drag, startPoint x: 556, startPoint y: 369, endPoint x: 1081, endPoint y: 127, distance: 578.5
click at [557, 369] on button "Generate!" at bounding box center [589, 365] width 95 height 37
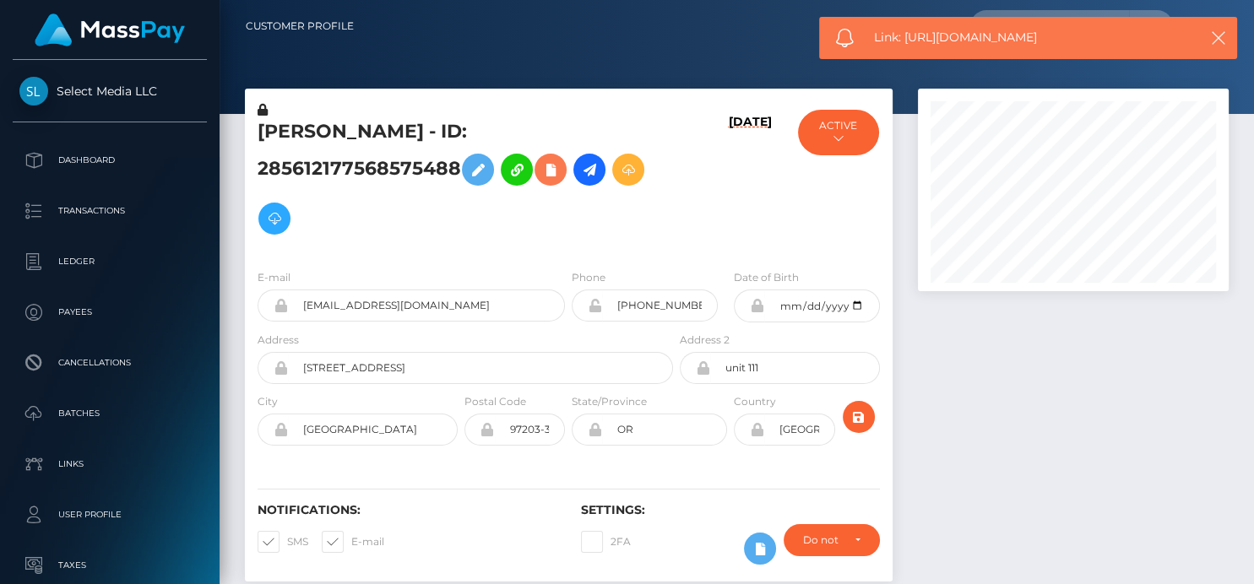
scroll to position [203, 311]
drag, startPoint x: 1094, startPoint y: 42, endPoint x: 926, endPoint y: 38, distance: 167.3
click at [904, 37] on span "Link: https://l.maspay.io/xgJGu" at bounding box center [1028, 38] width 308 height 18
copy span "https://l.maspay.io/xgJGu"
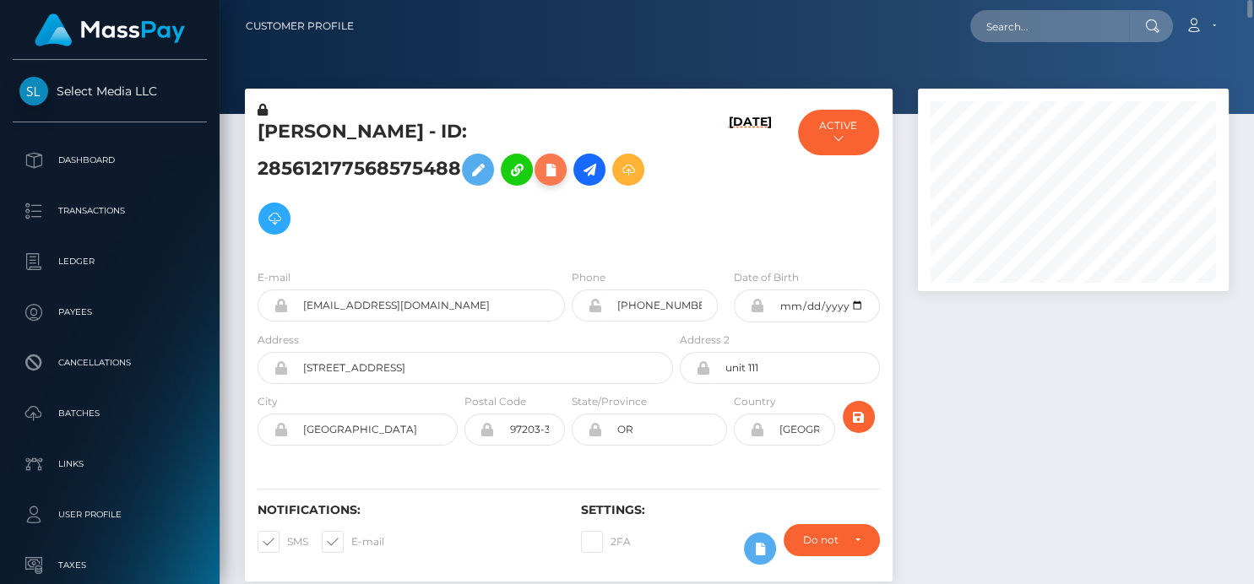
click at [561, 166] on icon at bounding box center [550, 170] width 20 height 21
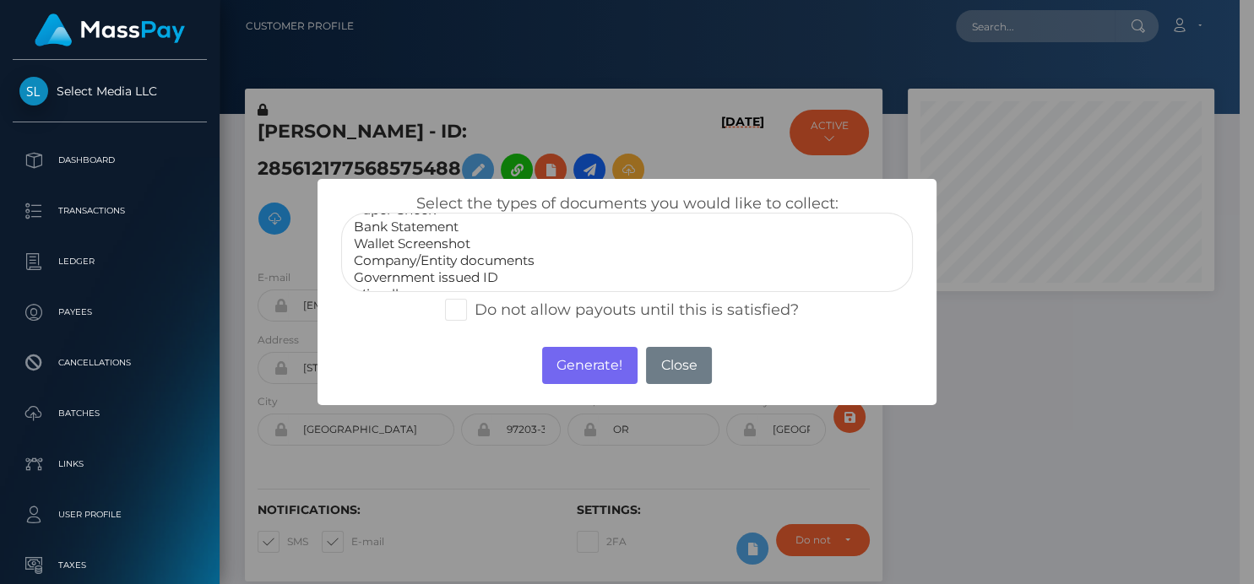
scroll to position [32, 0]
select select "Miscellaneous"
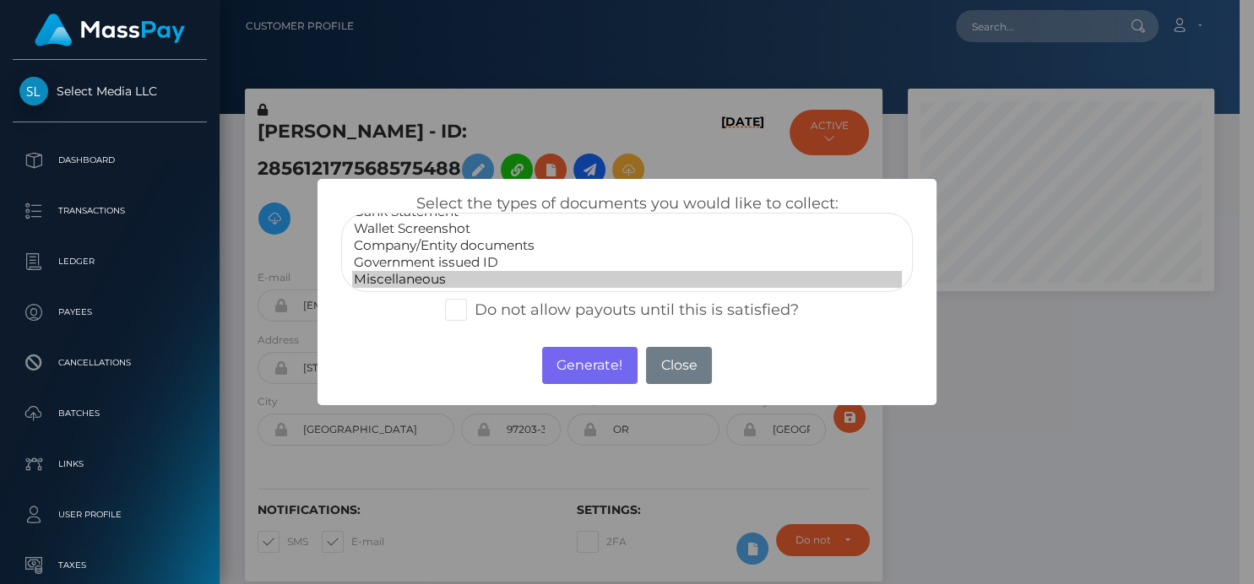
click at [451, 272] on option "Miscellaneous" at bounding box center [626, 279] width 549 height 17
drag, startPoint x: 600, startPoint y: 370, endPoint x: 605, endPoint y: 356, distance: 14.2
click at [600, 369] on button "Generate!" at bounding box center [589, 365] width 95 height 37
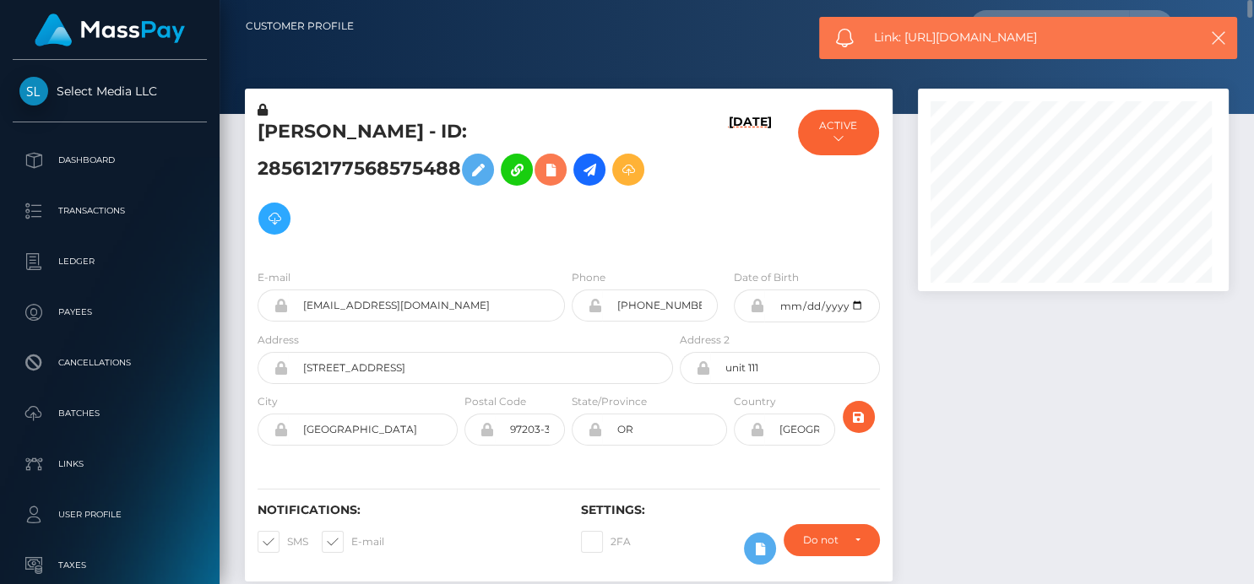
scroll to position [203, 311]
drag, startPoint x: 1075, startPoint y: 27, endPoint x: 905, endPoint y: 29, distance: 169.8
click at [905, 29] on div "Link: https://l.maspay.io/DgJHX" at bounding box center [1028, 38] width 418 height 42
copy span "https://l.maspay.io/DgJHX"
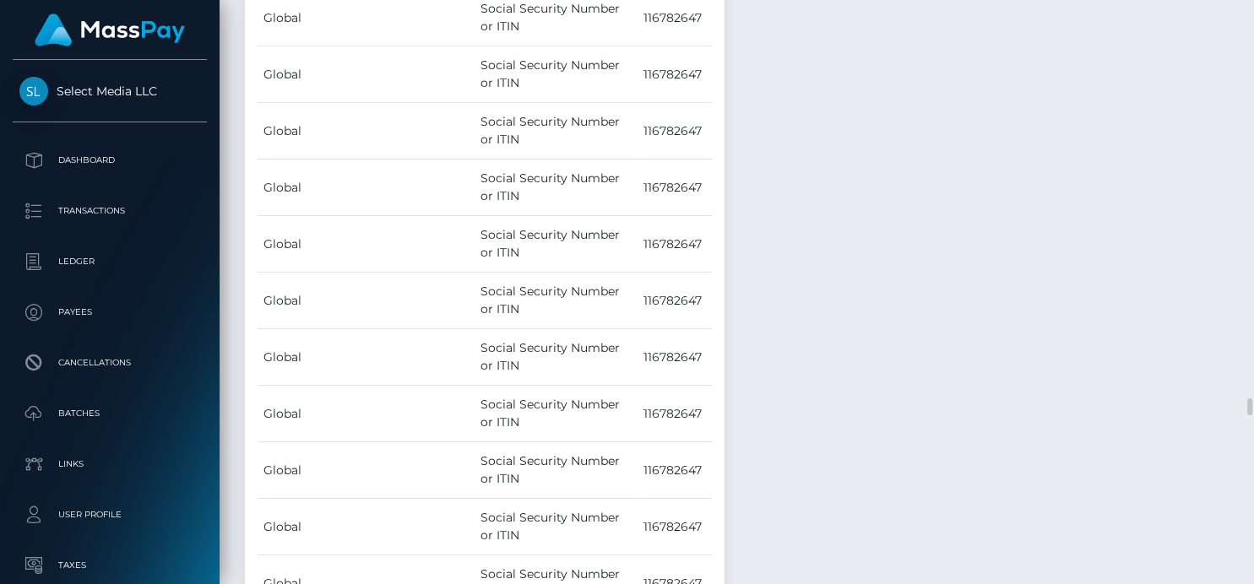
scroll to position [13440, 0]
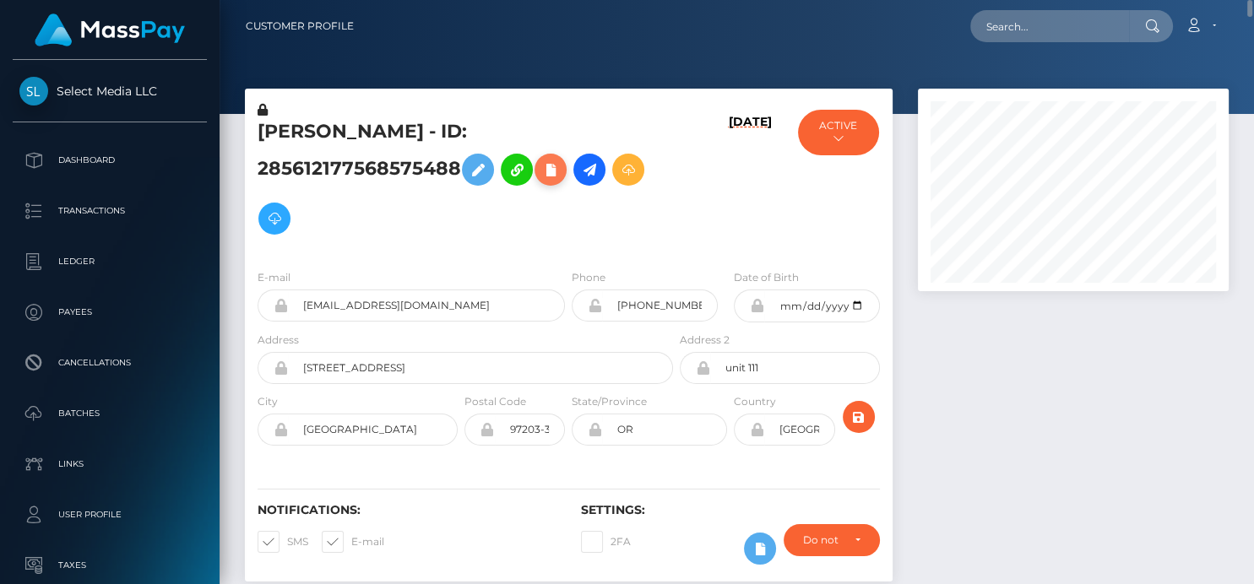
click at [547, 173] on icon at bounding box center [550, 170] width 20 height 21
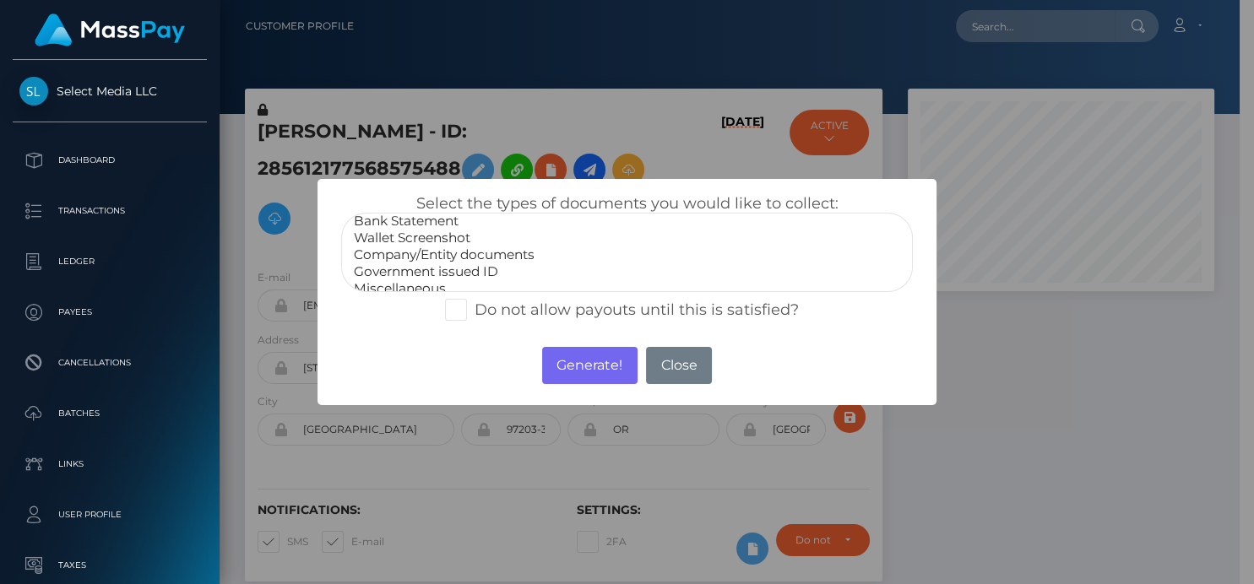
scroll to position [32, 0]
select select "Miscellaneous"
click at [422, 277] on option "Miscellaneous" at bounding box center [626, 279] width 549 height 17
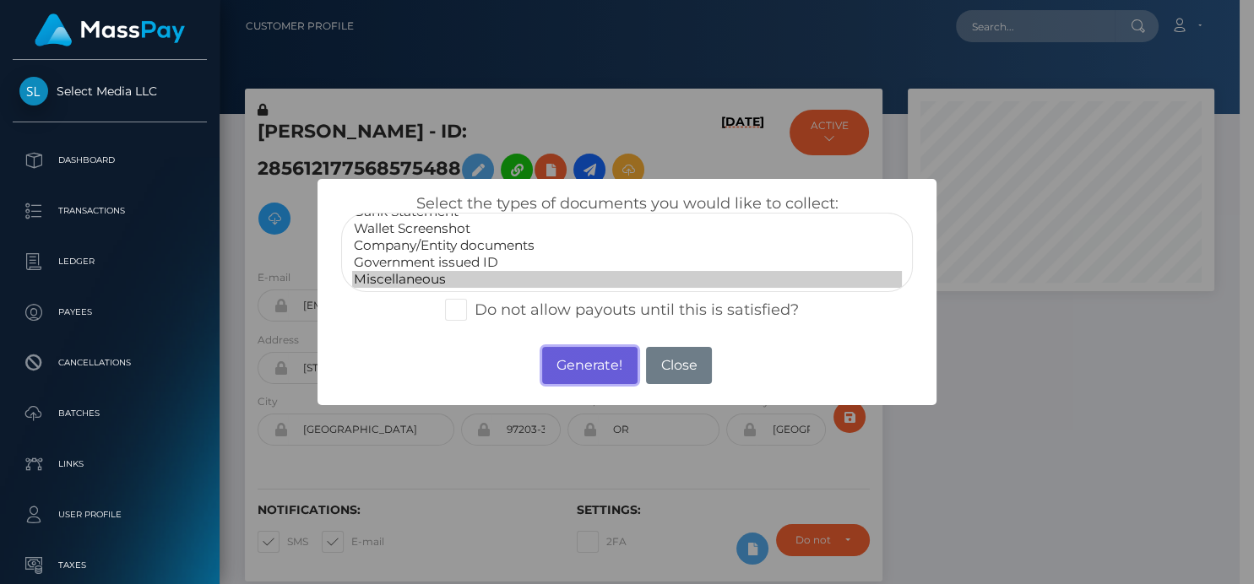
click at [578, 368] on button "Generate!" at bounding box center [589, 365] width 95 height 37
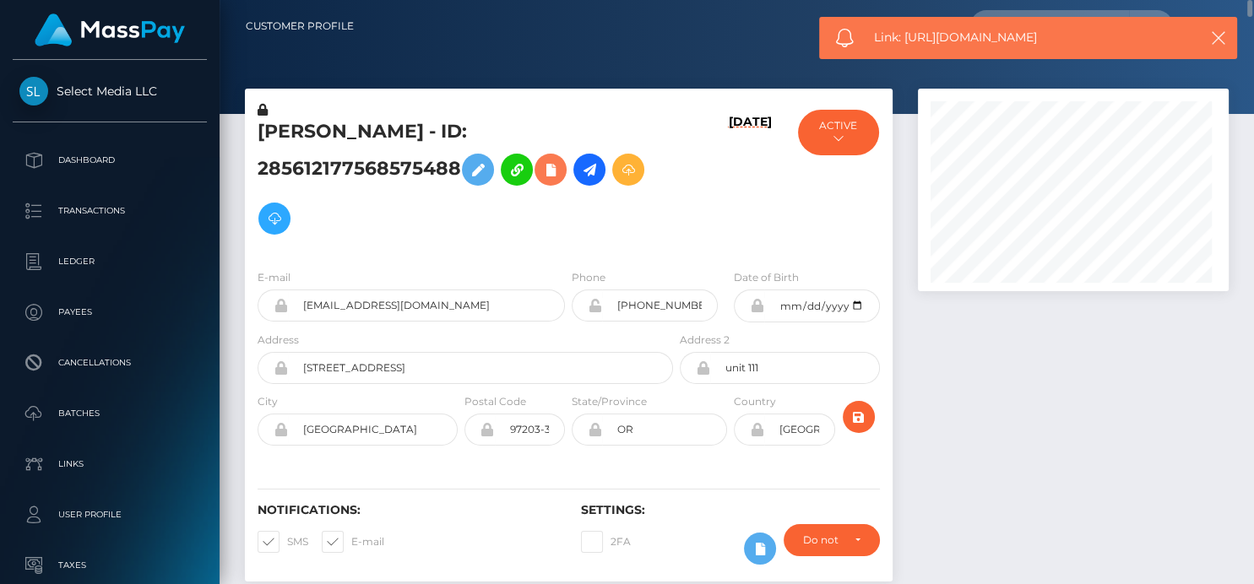
scroll to position [203, 311]
drag, startPoint x: 1058, startPoint y: 38, endPoint x: 905, endPoint y: 46, distance: 153.1
click at [905, 46] on div "Link: https://l.maspay.io/ugJJo" at bounding box center [1028, 38] width 418 height 42
copy span "https://l.maspay.io/ugJJo"
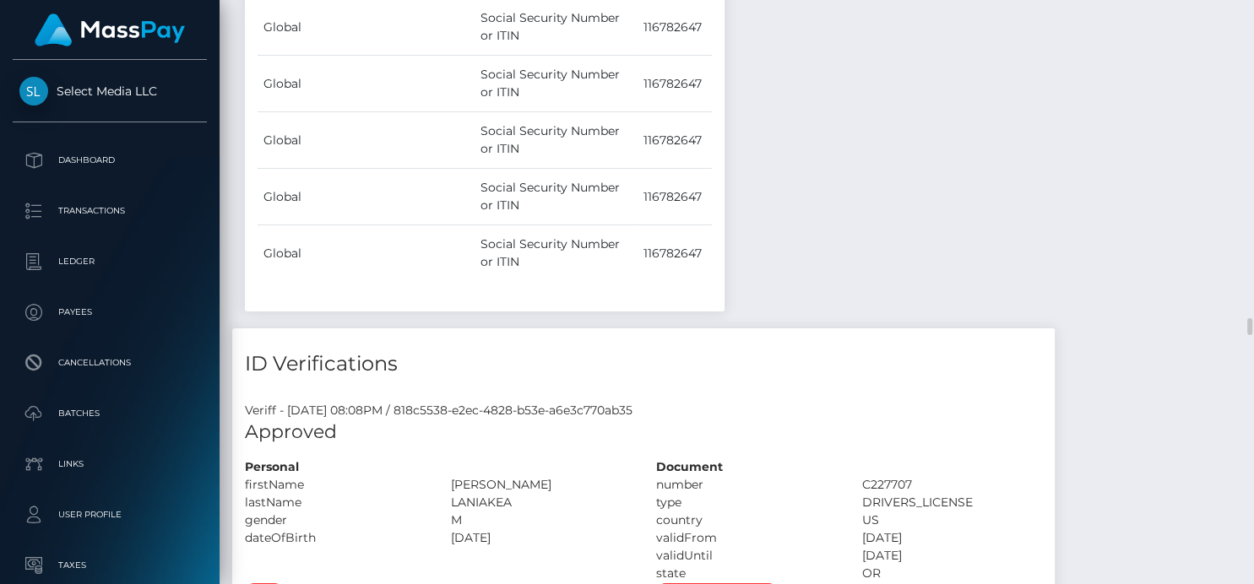
scroll to position [13433, 0]
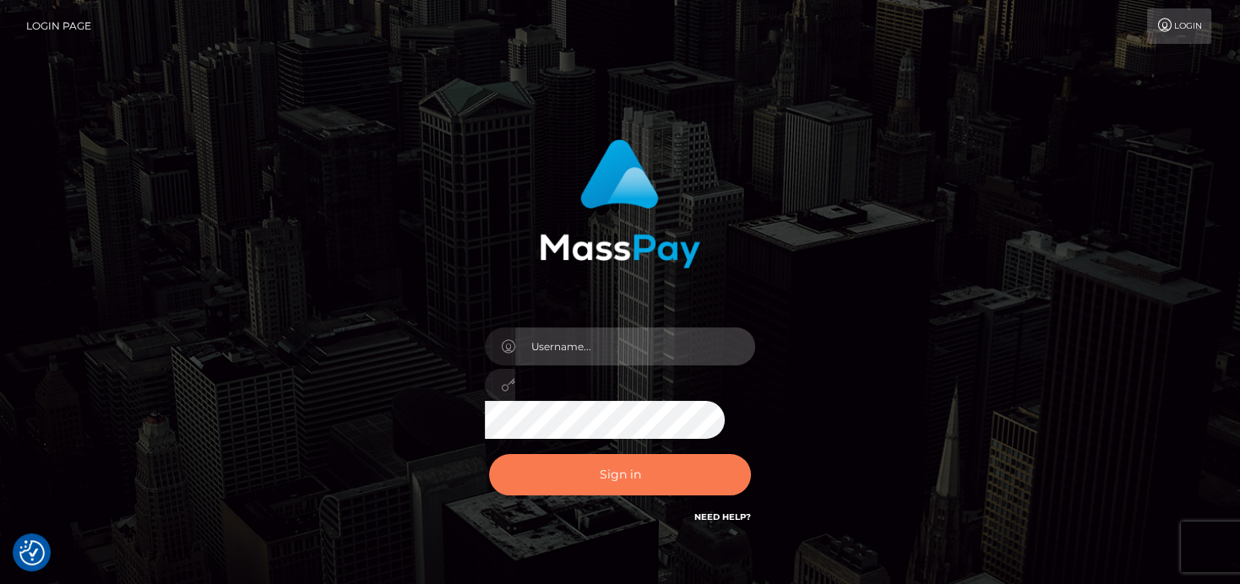
type input "[PERSON_NAME]"
click at [603, 475] on button "Sign in" at bounding box center [620, 474] width 262 height 41
type input "[PERSON_NAME]"
click at [544, 482] on button "Sign in" at bounding box center [620, 474] width 262 height 41
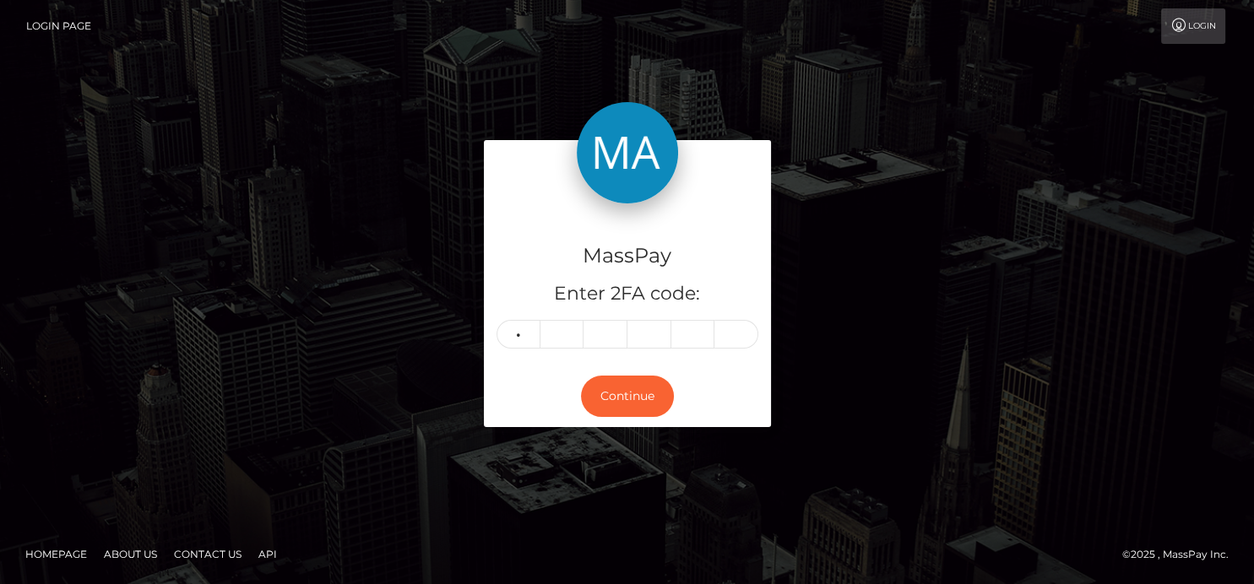
type input "2"
type input "9"
type input "7"
type input "0"
type input "7"
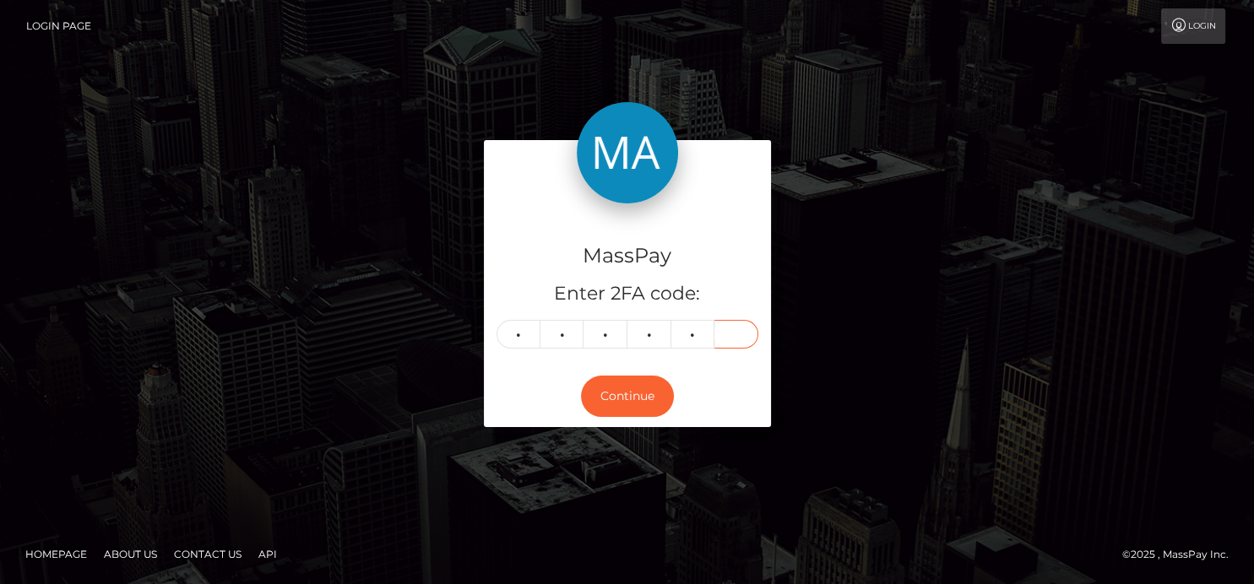
type input "9"
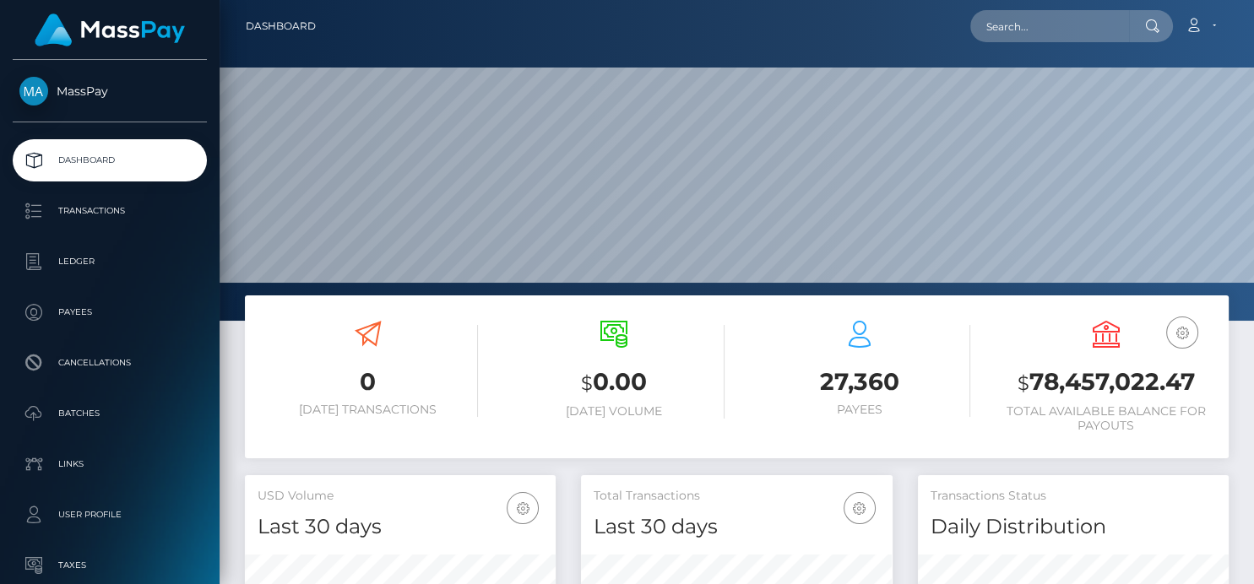
scroll to position [299, 311]
click at [1046, 30] on input "text" at bounding box center [1049, 26] width 159 height 32
paste input "[EMAIL_ADDRESS][DOMAIN_NAME]"
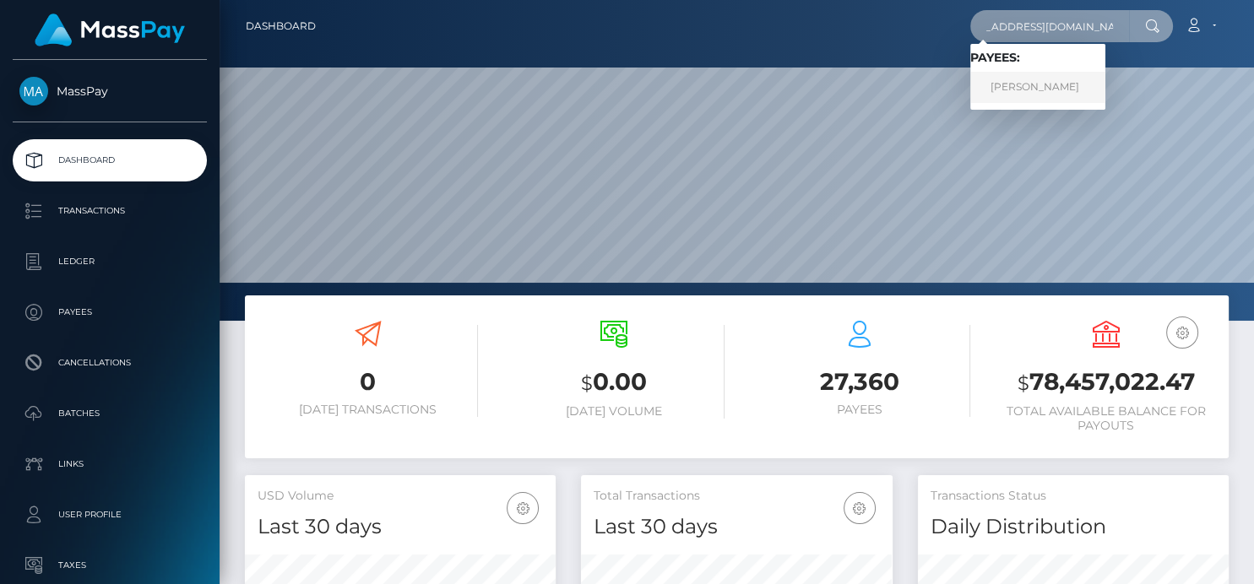
type input "[EMAIL_ADDRESS][DOMAIN_NAME]"
click at [1013, 95] on link "CARTIER ANTOINETTE THOMAS" at bounding box center [1037, 87] width 135 height 31
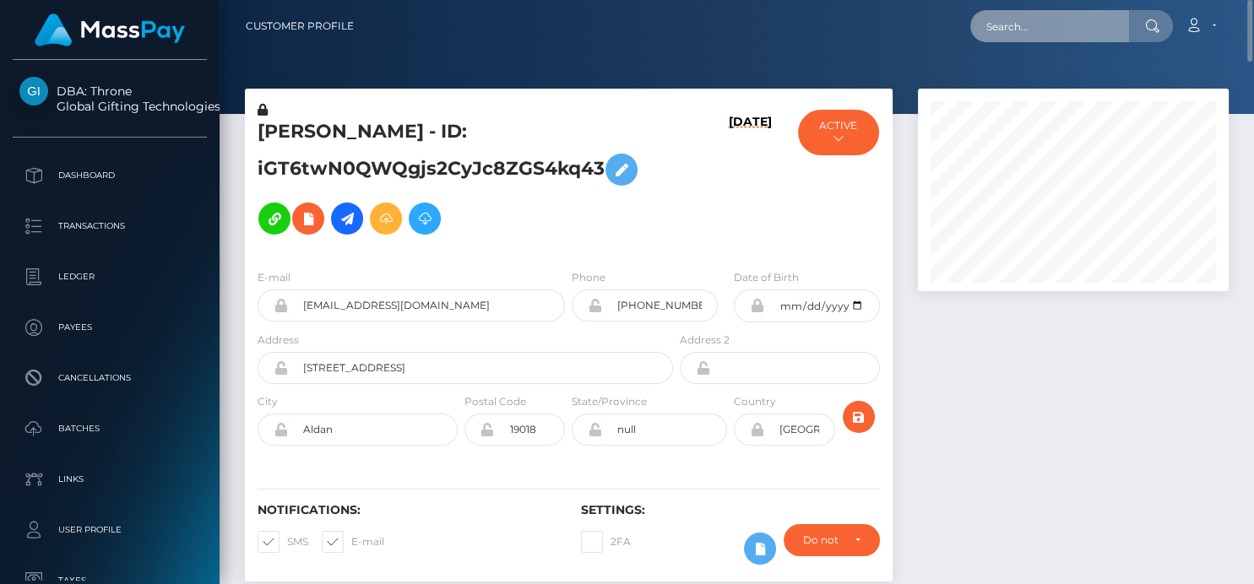
click at [1007, 30] on input "text" at bounding box center [1049, 26] width 159 height 32
click at [1090, 31] on input "text" at bounding box center [1049, 26] width 159 height 32
paste input "[EMAIL_ADDRESS][DOMAIN_NAME]"
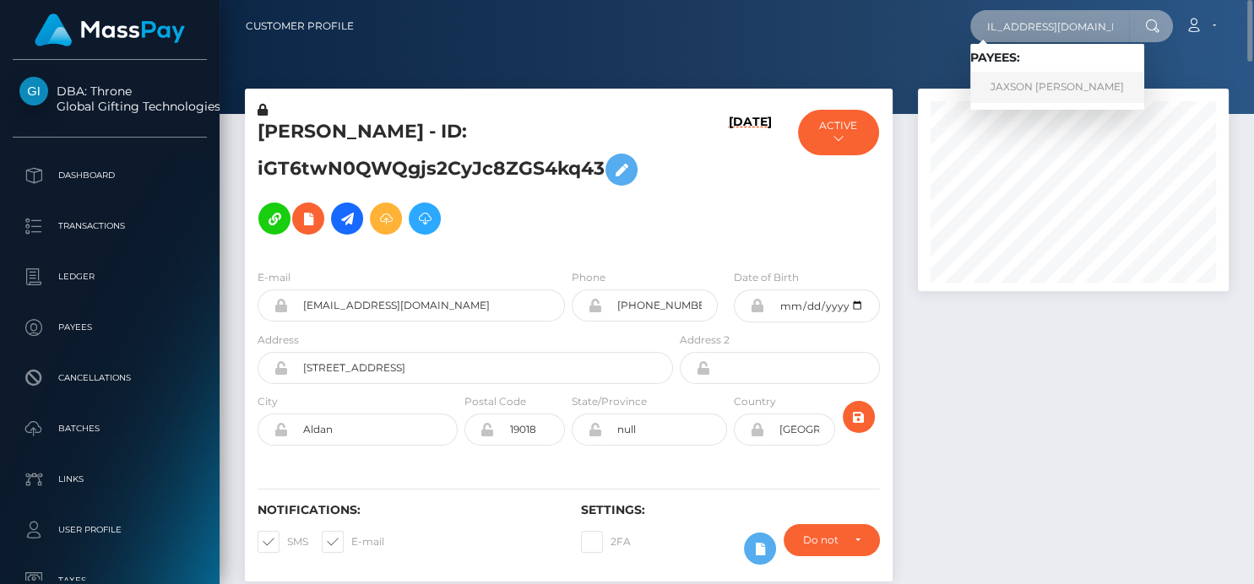
type input "[EMAIL_ADDRESS][DOMAIN_NAME]"
click at [1033, 89] on link "JAXSON [PERSON_NAME]" at bounding box center [1057, 87] width 174 height 31
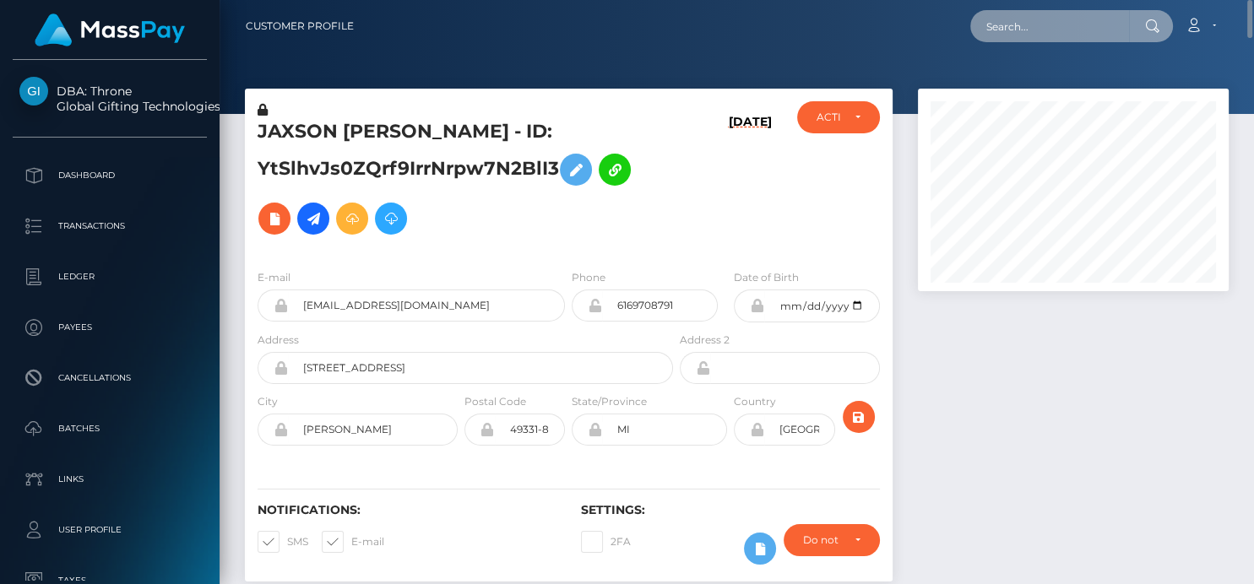
click at [986, 30] on input "text" at bounding box center [1049, 26] width 159 height 32
paste input "727953538579181569"
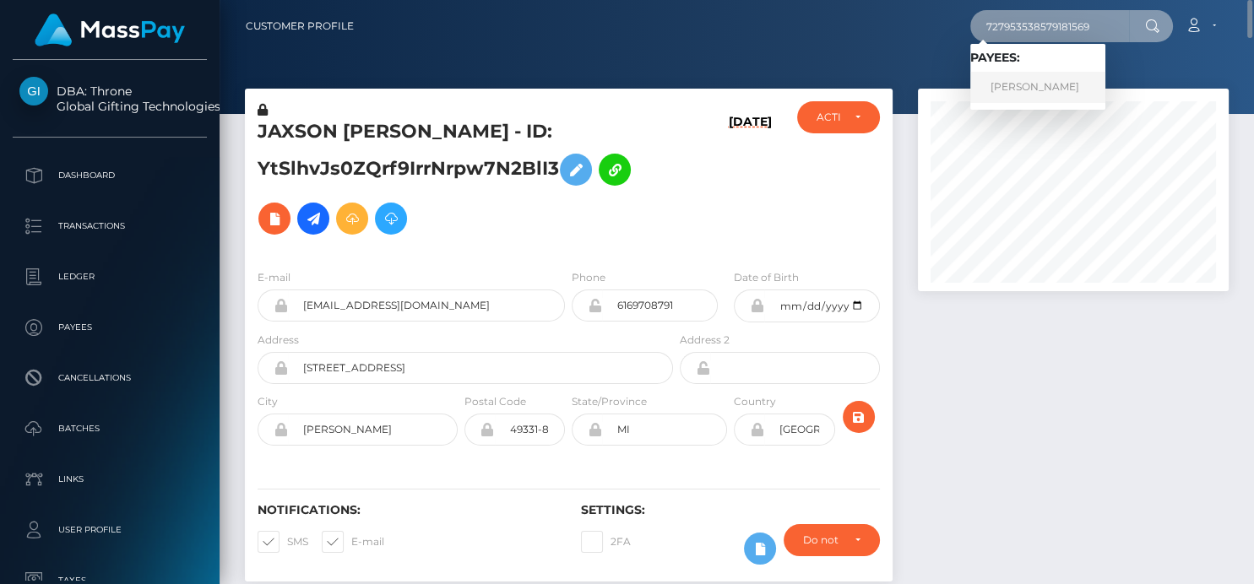
type input "727953538579181569"
click at [1071, 92] on link "VIKTORIIA TRUBELOVA" at bounding box center [1037, 87] width 135 height 31
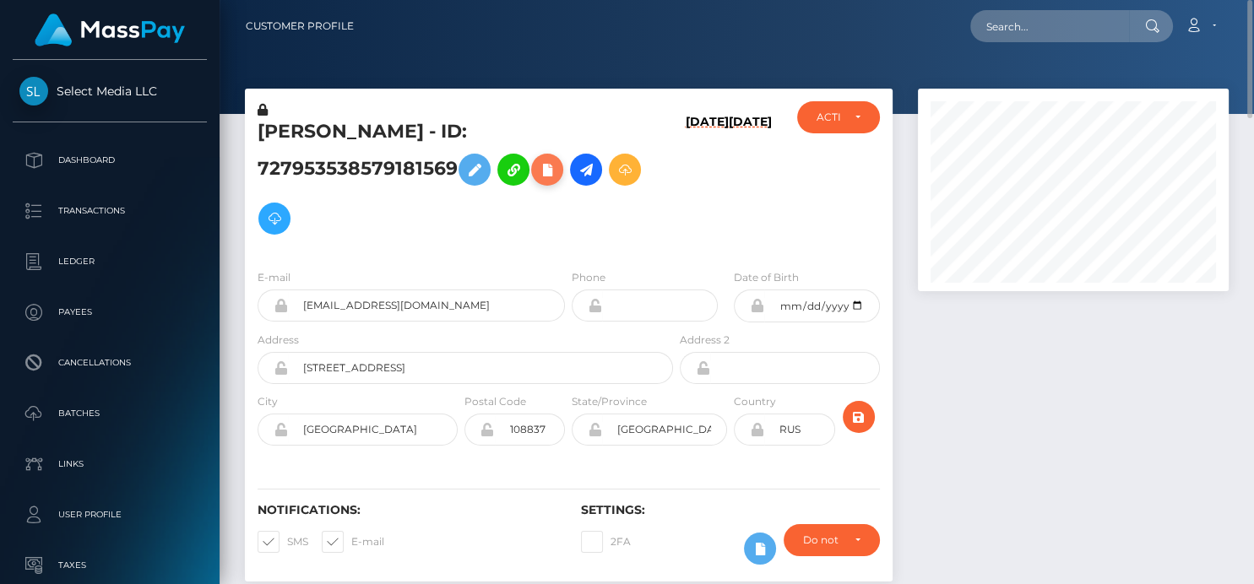
click at [549, 177] on icon at bounding box center [547, 170] width 20 height 21
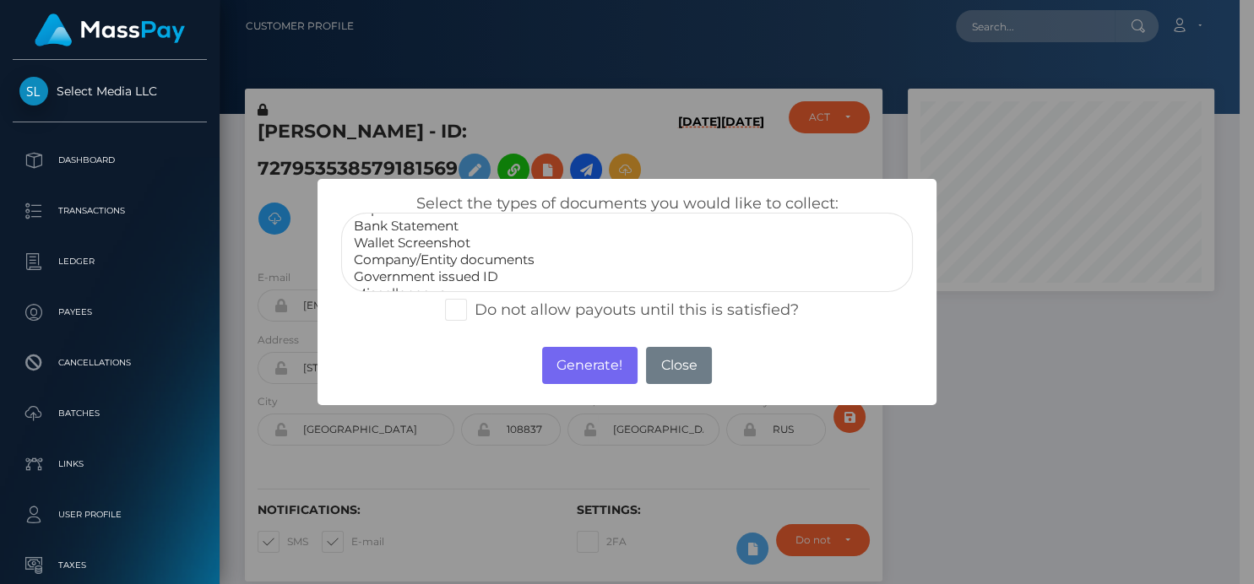
scroll to position [32, 0]
select select "Wallet Screenshot"
click at [457, 231] on option "Wallet Screenshot" at bounding box center [626, 228] width 549 height 17
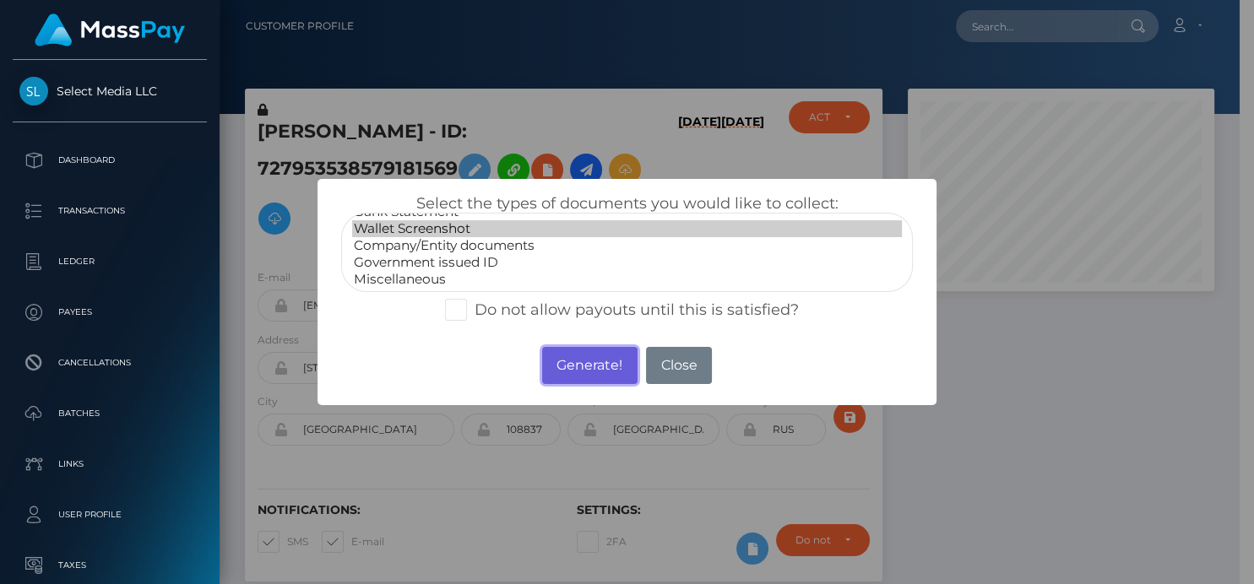
click at [592, 370] on button "Generate!" at bounding box center [589, 365] width 95 height 37
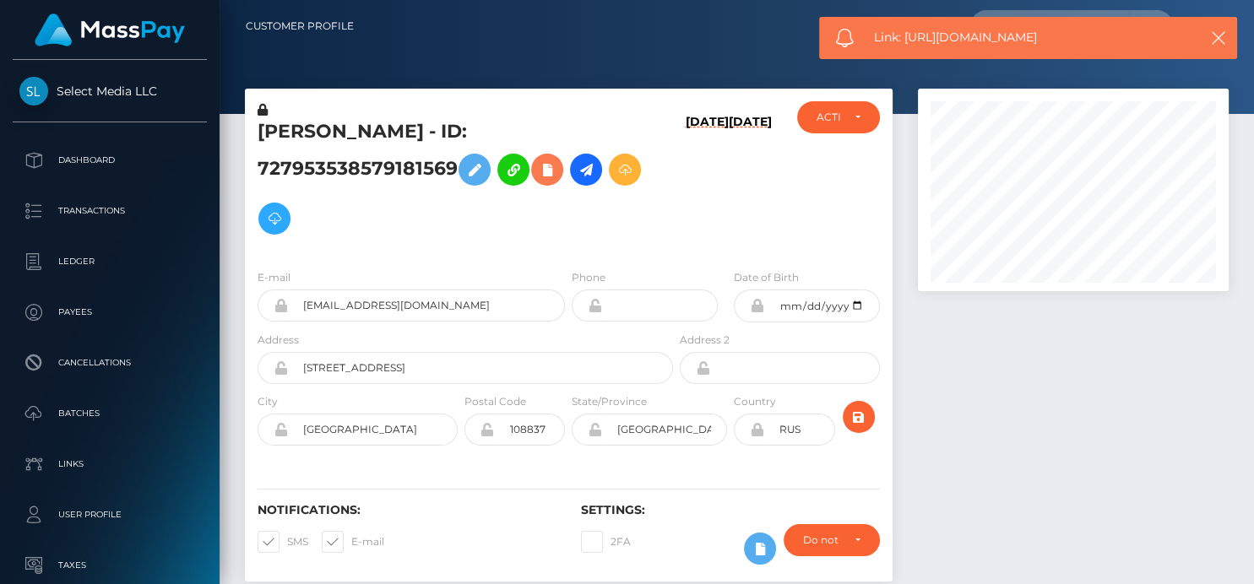
scroll to position [203, 311]
drag, startPoint x: 1064, startPoint y: 43, endPoint x: 906, endPoint y: 43, distance: 157.9
click at [906, 43] on span "Link: [URL][DOMAIN_NAME]" at bounding box center [1028, 38] width 308 height 18
copy span "[URL][DOMAIN_NAME]"
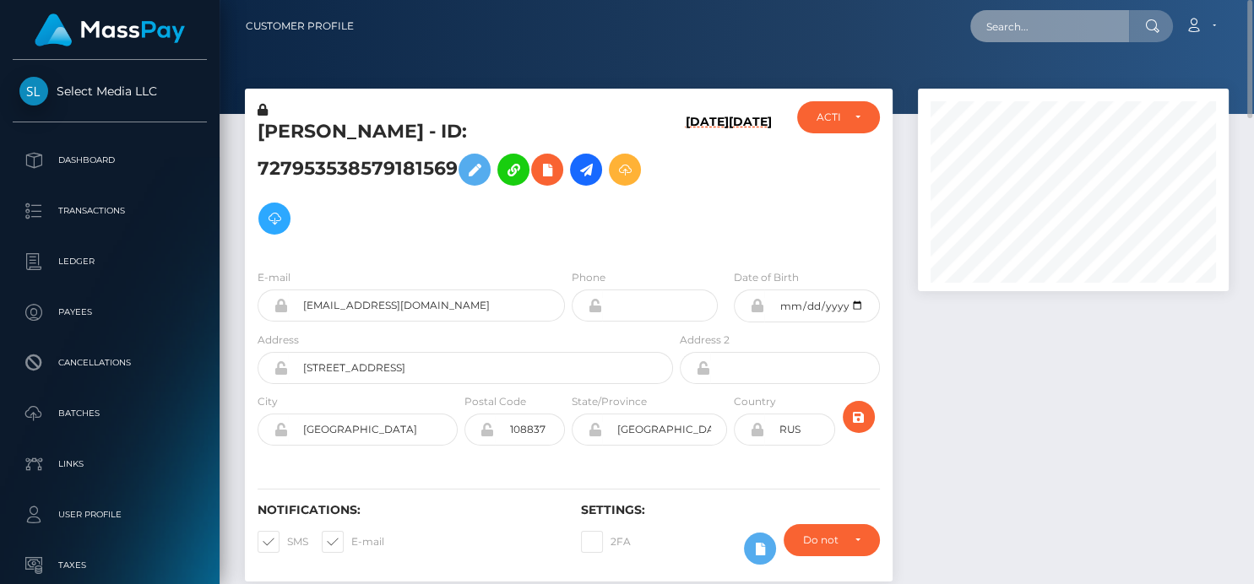
click at [986, 28] on input "text" at bounding box center [1049, 26] width 159 height 32
paste input "[EMAIL_ADDRESS][DOMAIN_NAME]"
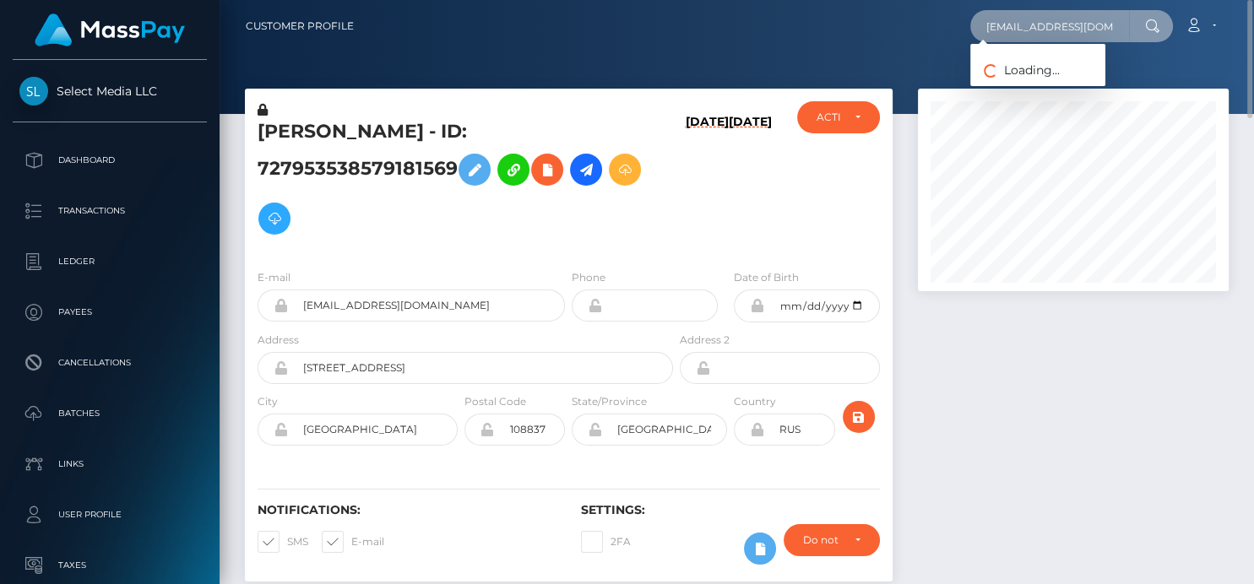
scroll to position [0, 18]
type input "[EMAIL_ADDRESS][DOMAIN_NAME]"
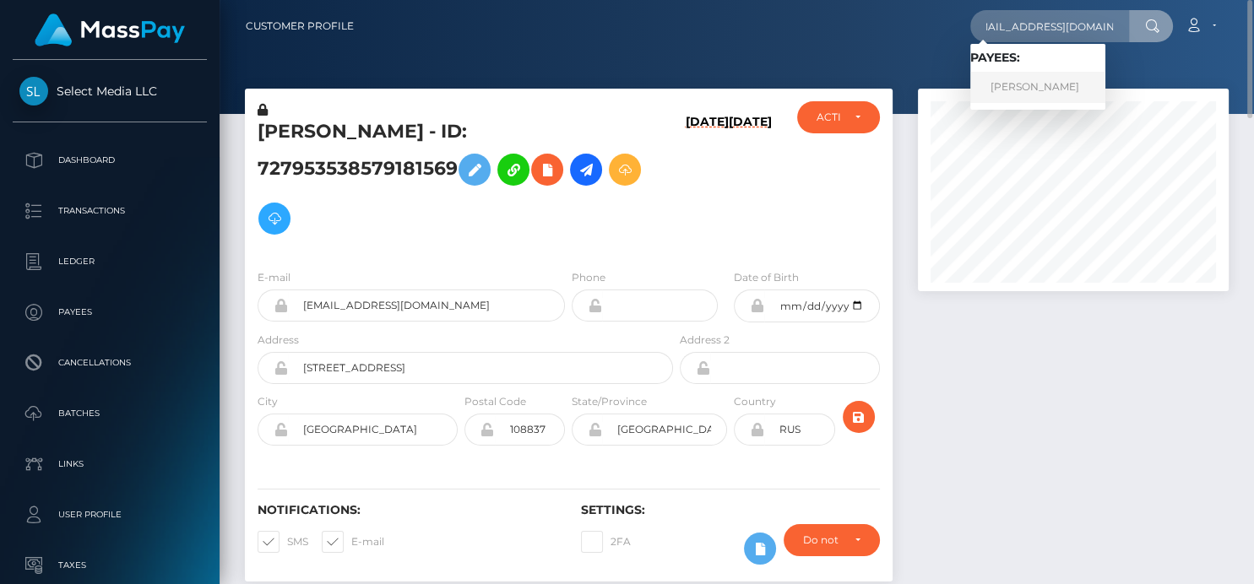
scroll to position [0, 0]
click at [1032, 91] on link "[PERSON_NAME]" at bounding box center [1037, 87] width 135 height 31
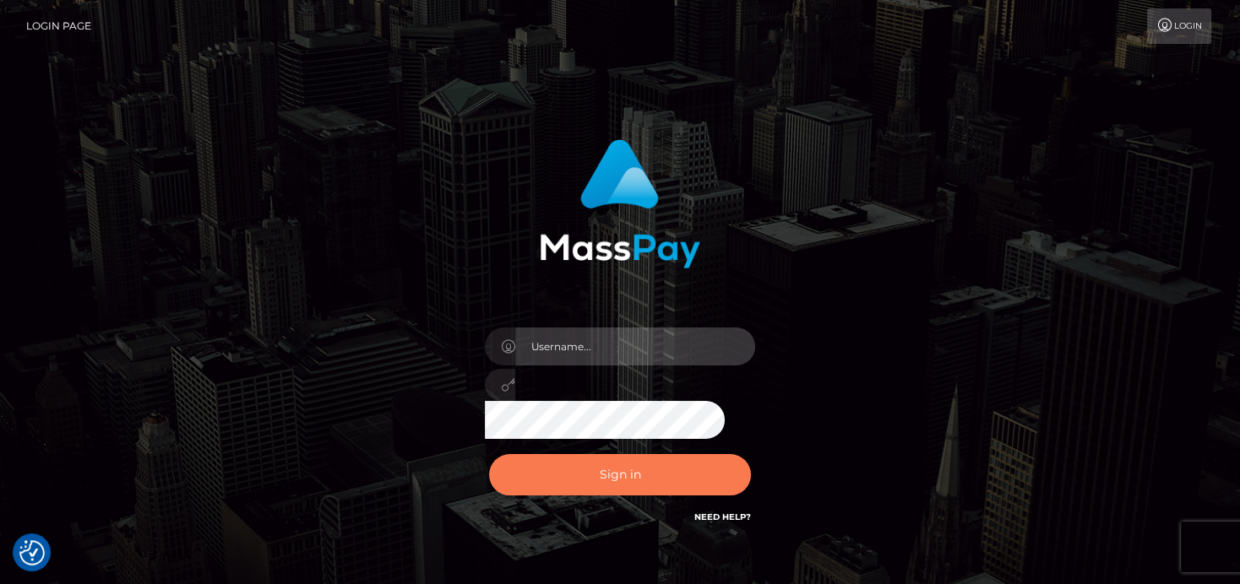
type input "[PERSON_NAME]"
click at [574, 466] on button "Sign in" at bounding box center [620, 474] width 262 height 41
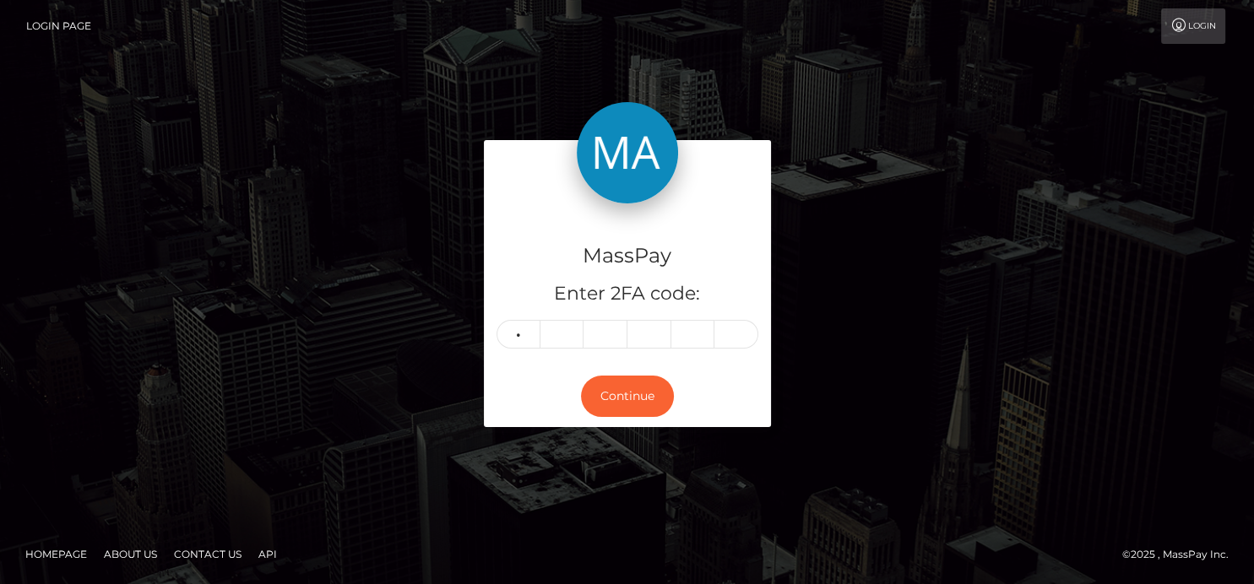
type input "4"
type input "0"
type input "8"
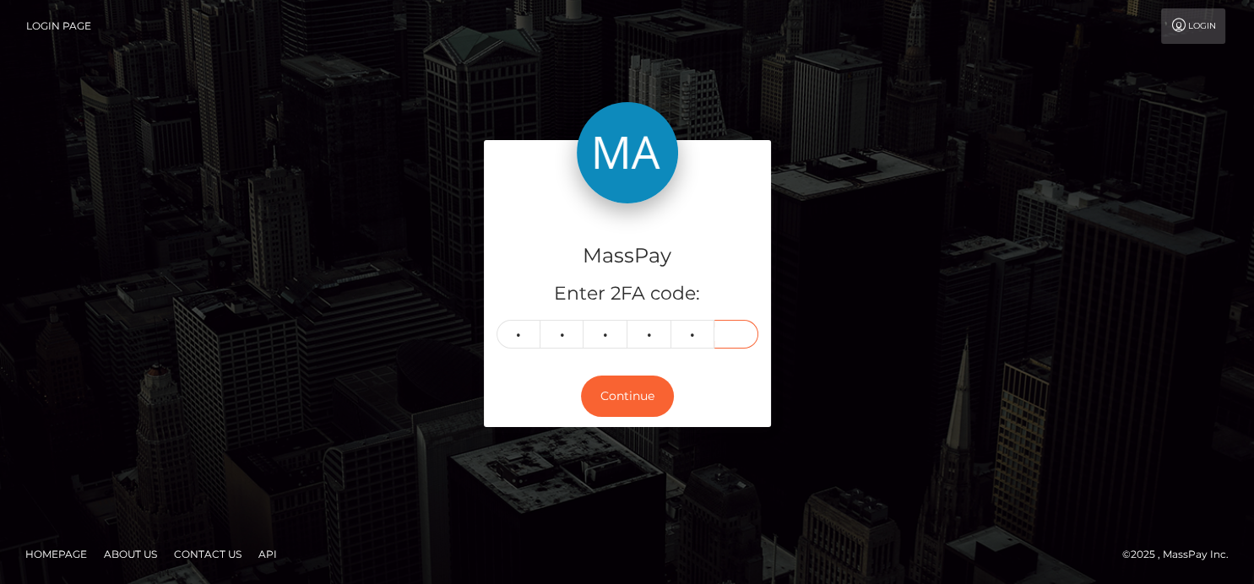
type input "9"
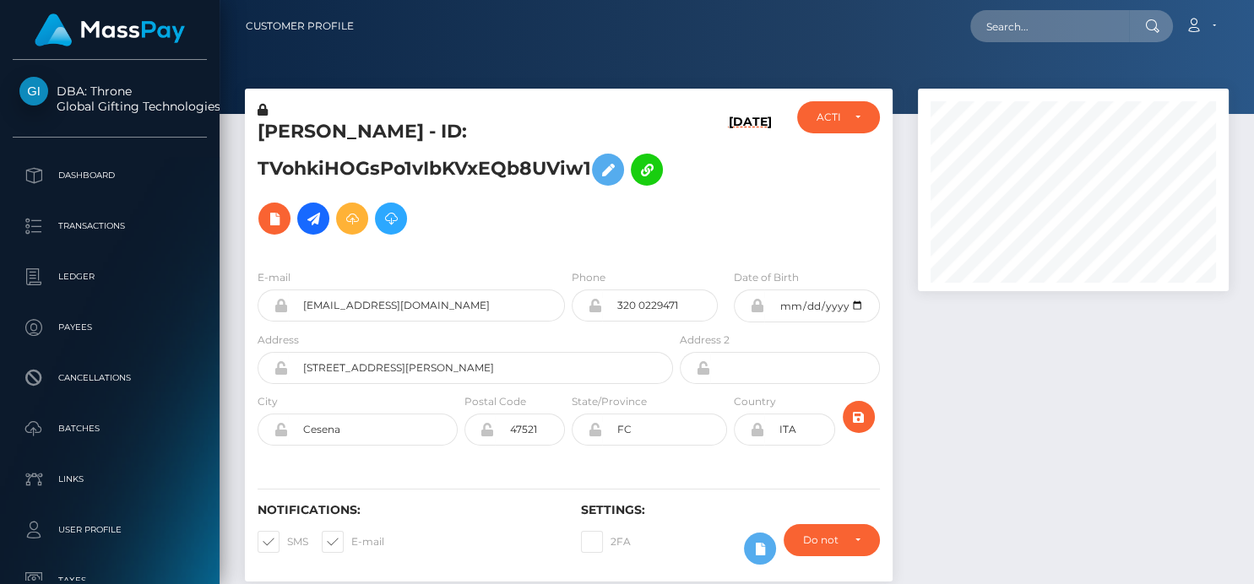
scroll to position [203, 311]
click at [994, 35] on input "text" at bounding box center [1049, 26] width 159 height 32
paste input "[EMAIL_ADDRESS][DOMAIN_NAME]"
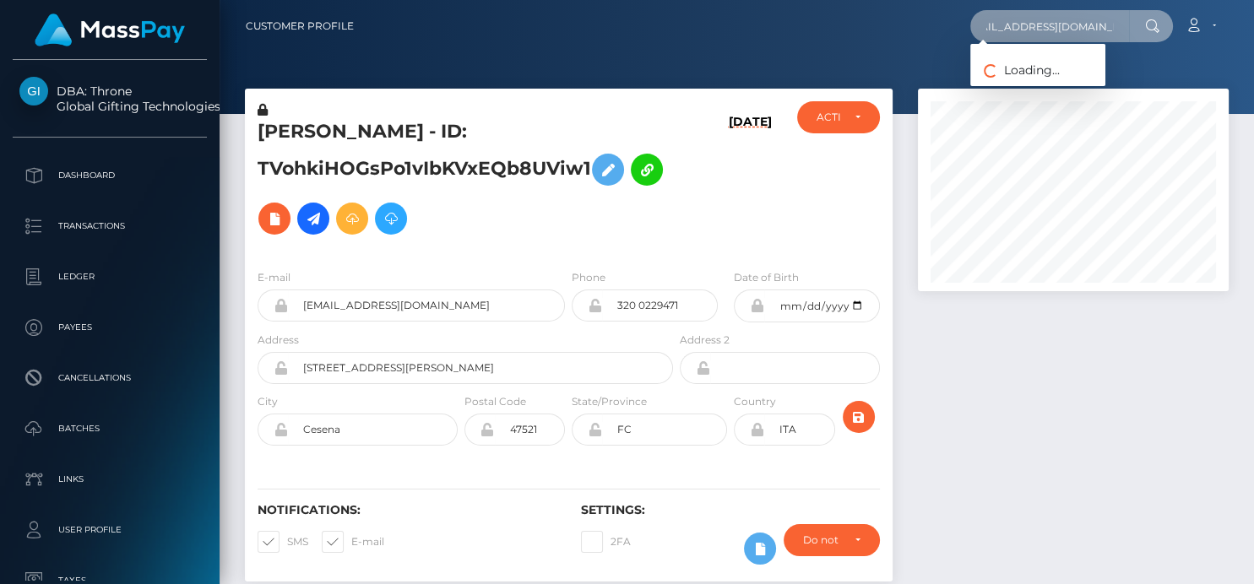
type input "[EMAIL_ADDRESS][DOMAIN_NAME]"
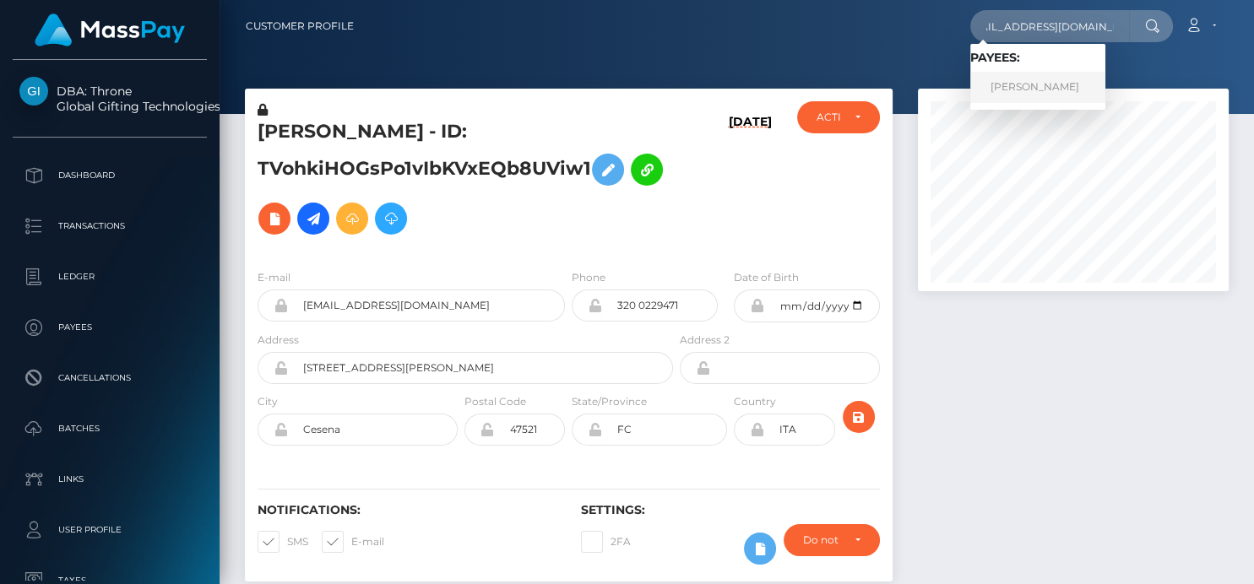
scroll to position [0, 0]
click at [1032, 82] on link "[PERSON_NAME]" at bounding box center [1037, 87] width 135 height 31
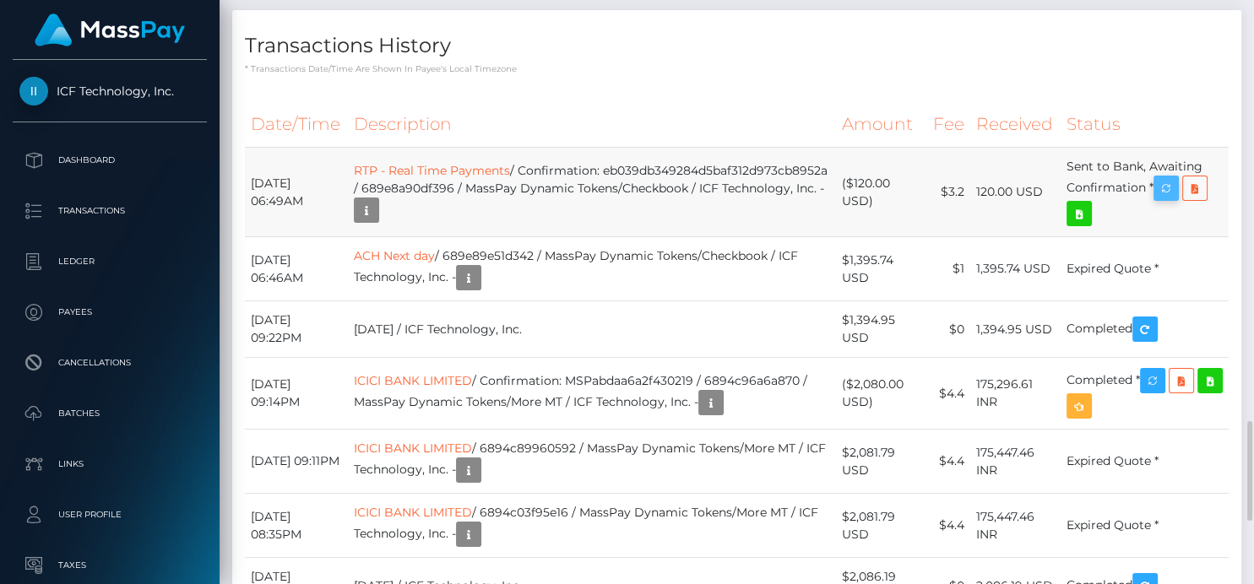
scroll to position [203, 311]
click at [1170, 199] on icon "button" at bounding box center [1166, 188] width 20 height 21
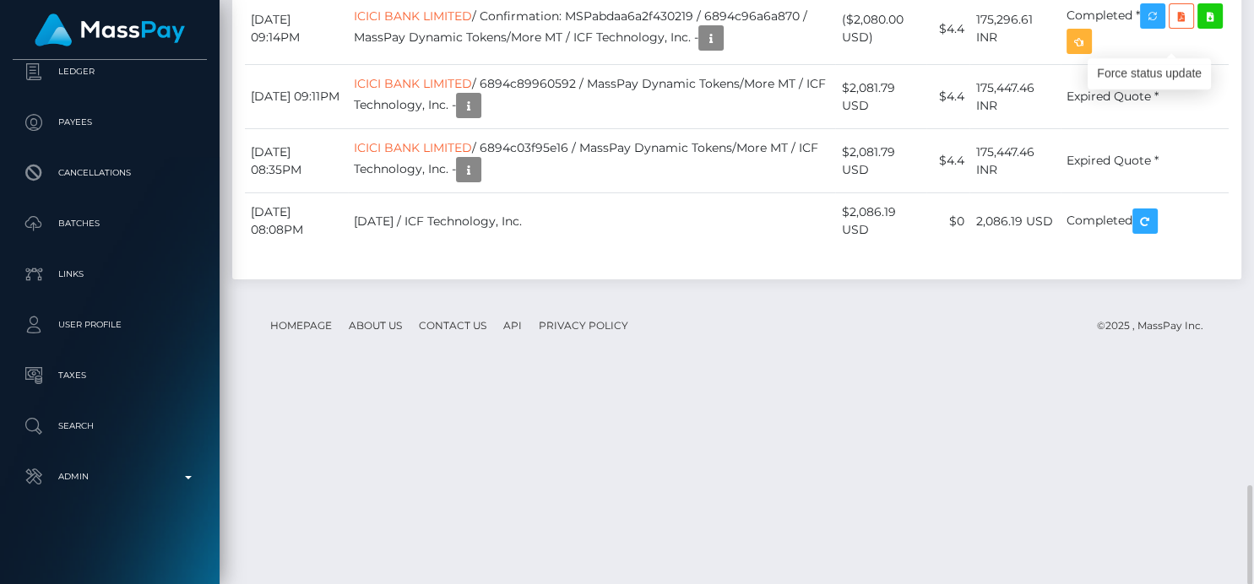
scroll to position [2648, 0]
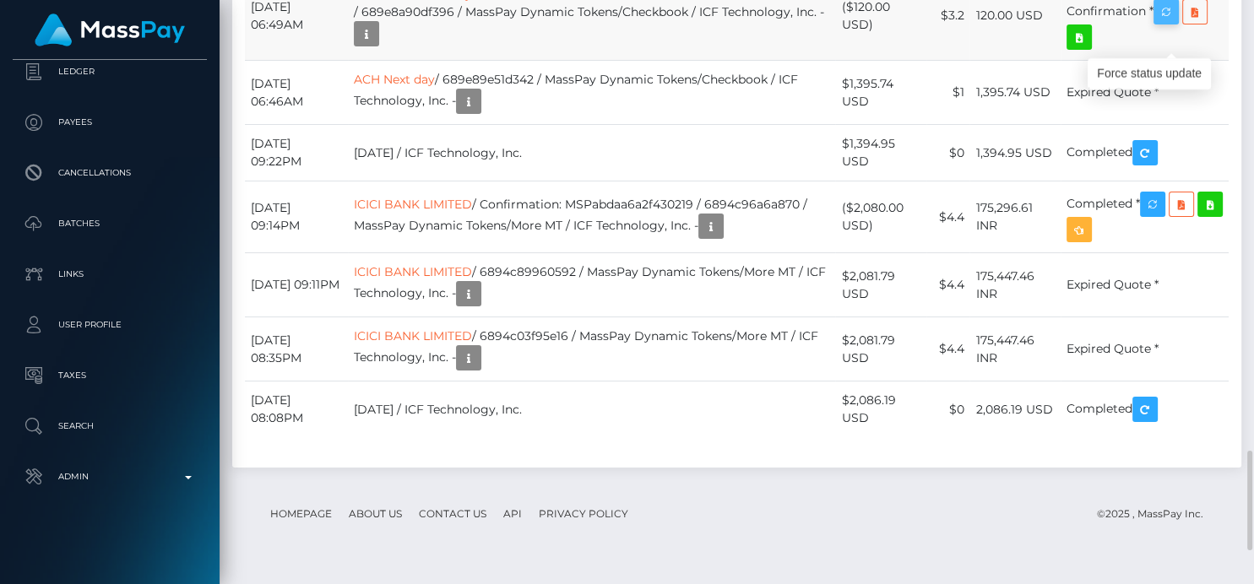
click at [1176, 23] on icon "button" at bounding box center [1166, 12] width 20 height 21
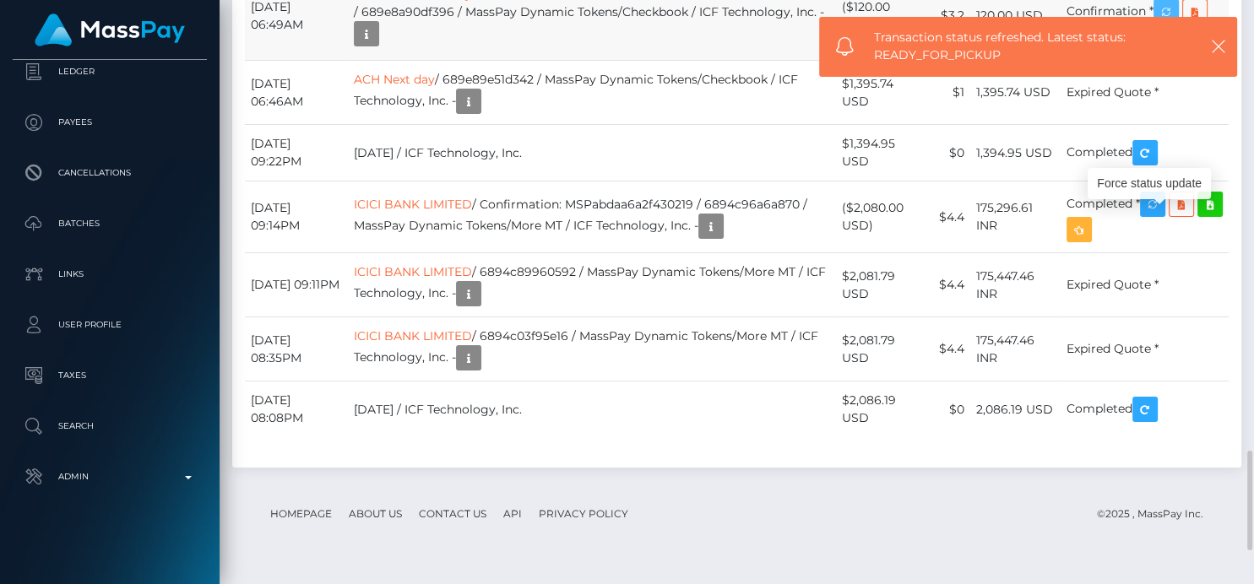
scroll to position [203, 311]
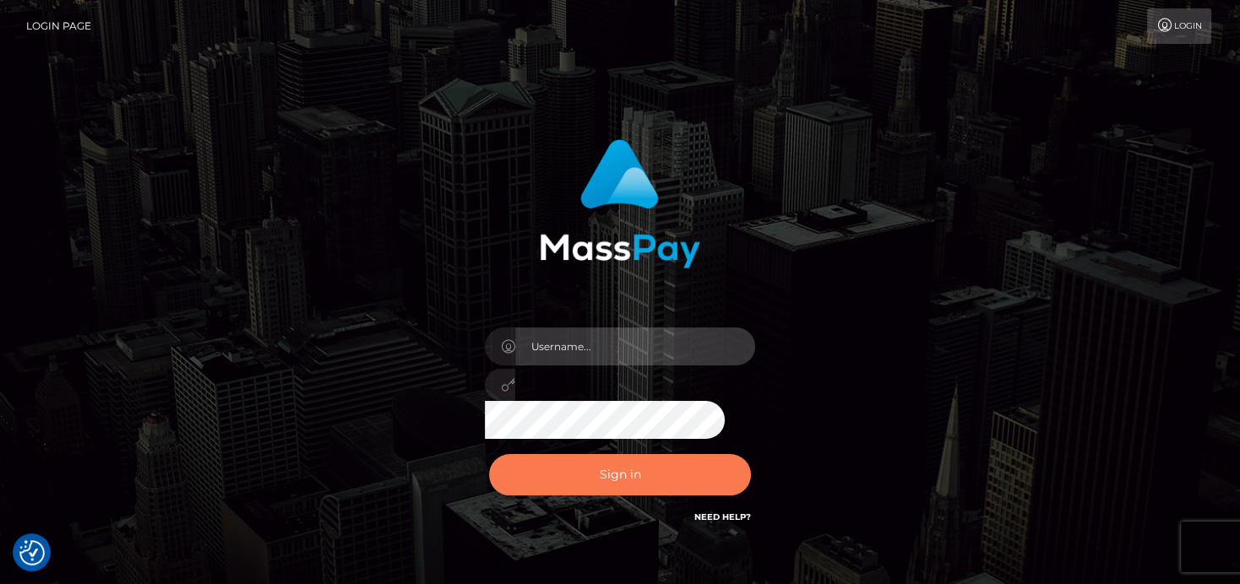
type input "[PERSON_NAME]"
click at [645, 475] on button "Sign in" at bounding box center [620, 474] width 262 height 41
type input "[PERSON_NAME]"
drag, startPoint x: 638, startPoint y: 475, endPoint x: 635, endPoint y: 462, distance: 13.7
click at [637, 475] on button "Sign in" at bounding box center [620, 474] width 262 height 41
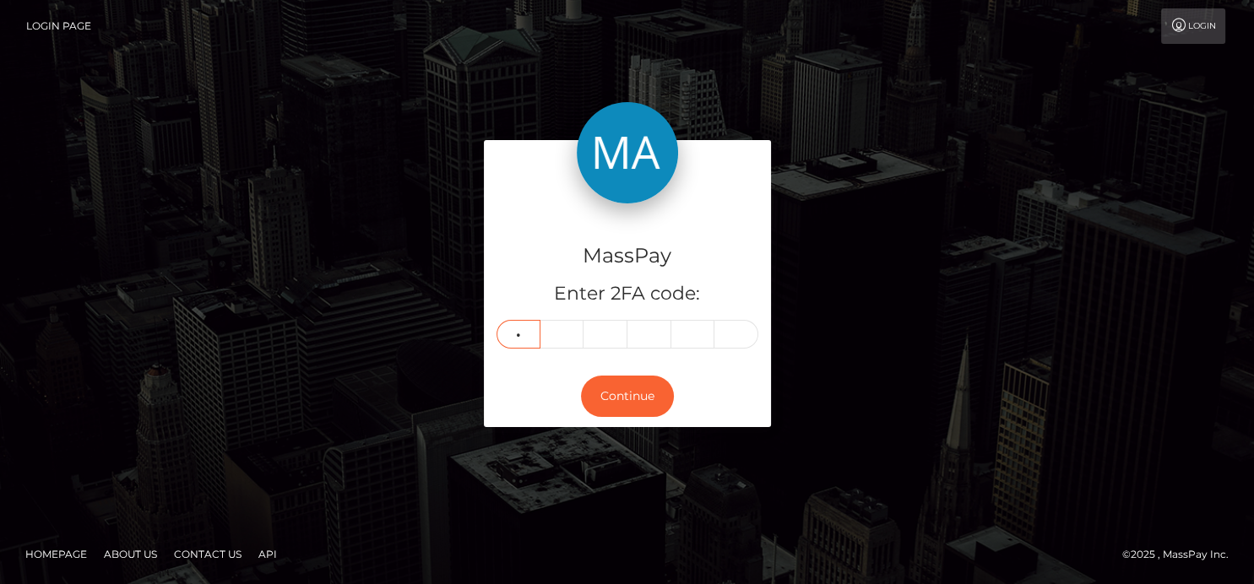
type input "8"
type input "4"
type input "2"
type input "5"
type input "1"
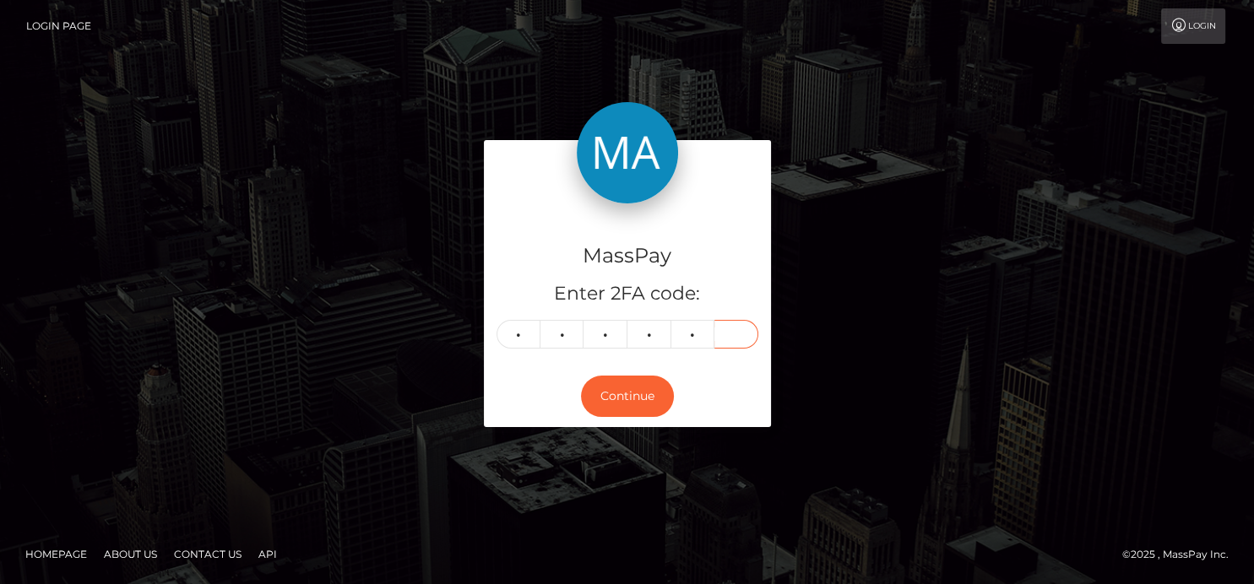
type input "0"
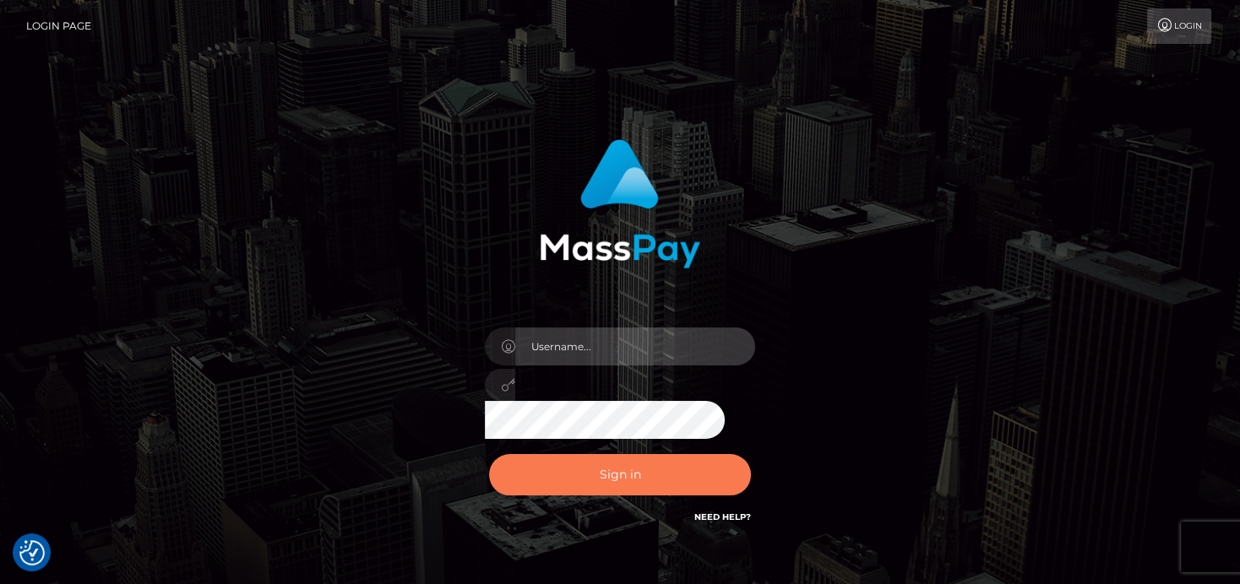
type input "denise"
click at [628, 481] on button "Sign in" at bounding box center [620, 474] width 262 height 41
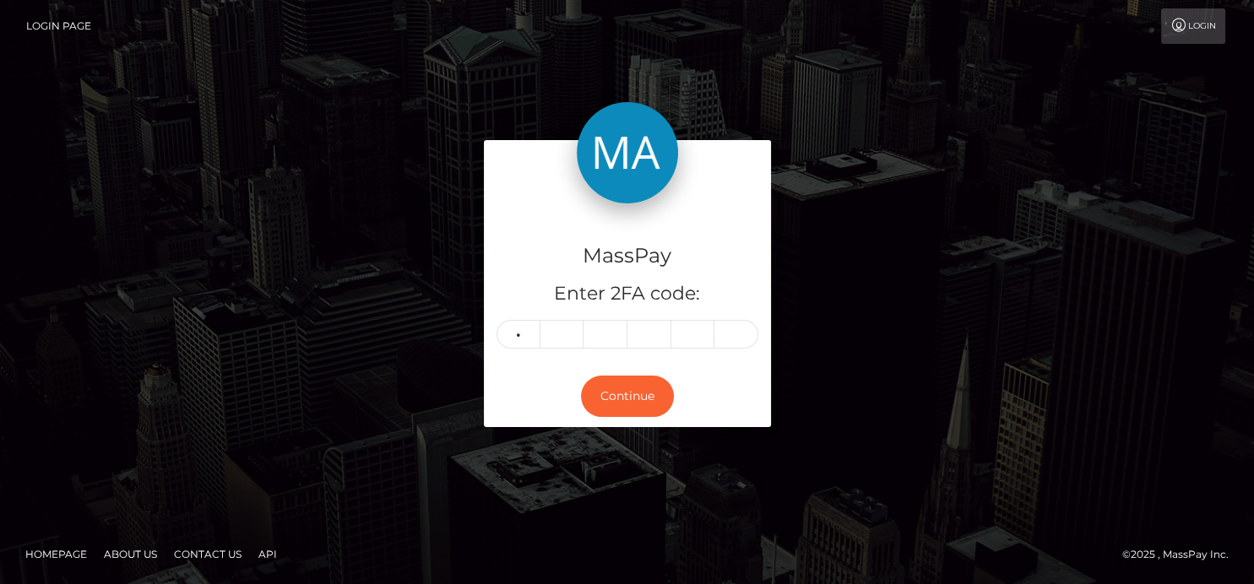
type input "8"
type input "4"
type input "2"
type input "5"
type input "1"
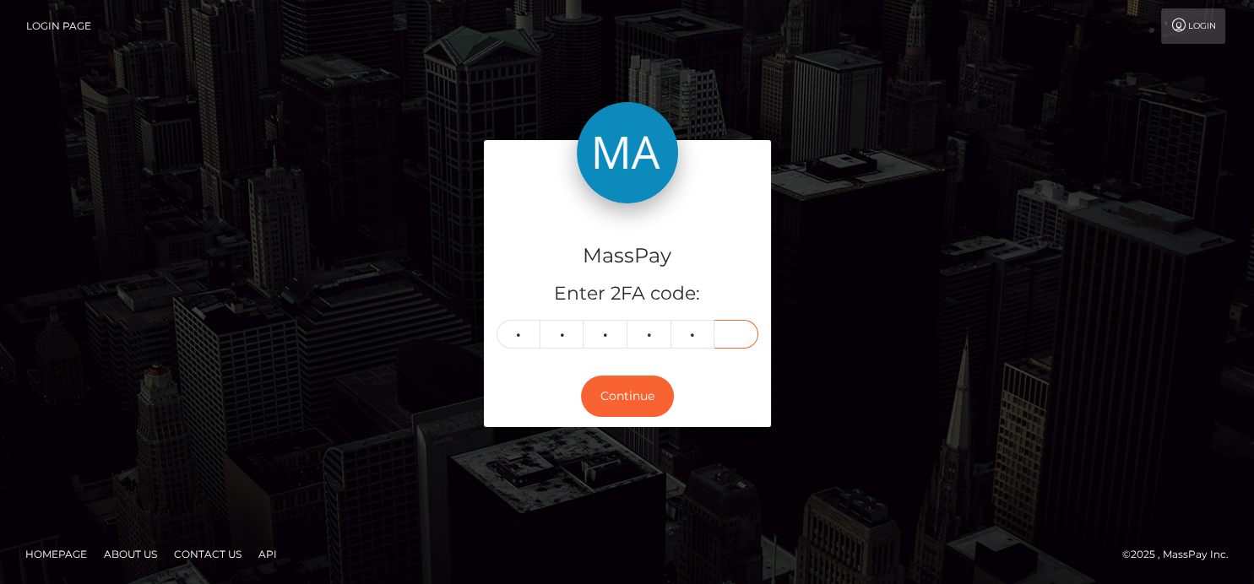
type input "0"
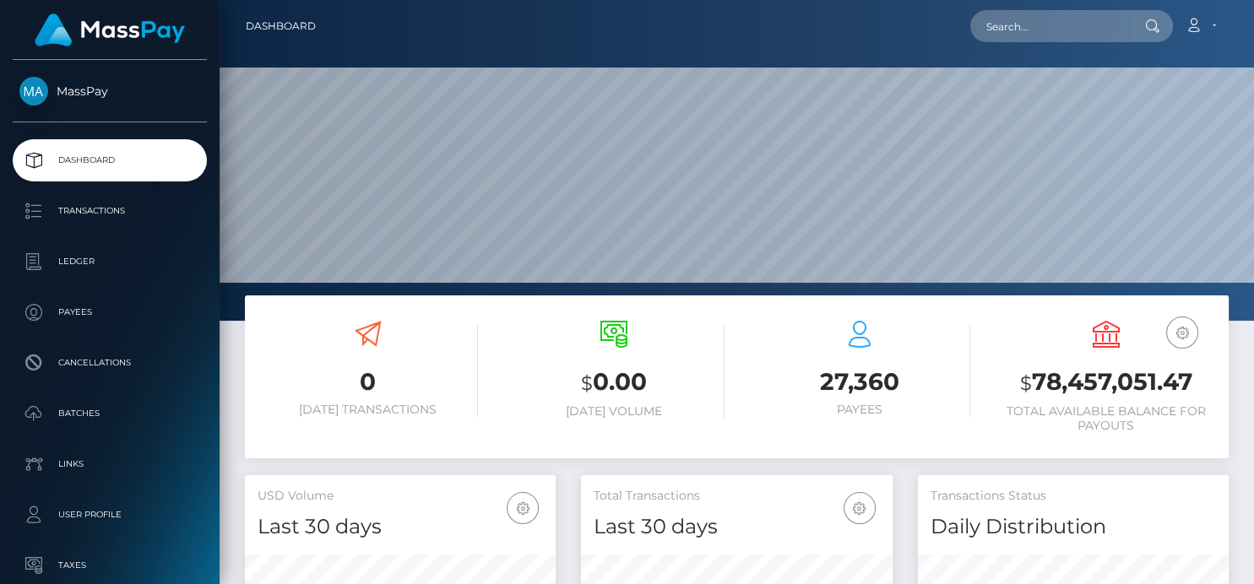
scroll to position [500, 311]
click at [1022, 29] on input "text" at bounding box center [1049, 26] width 159 height 32
paste input "akiranicole248@gmail.com"
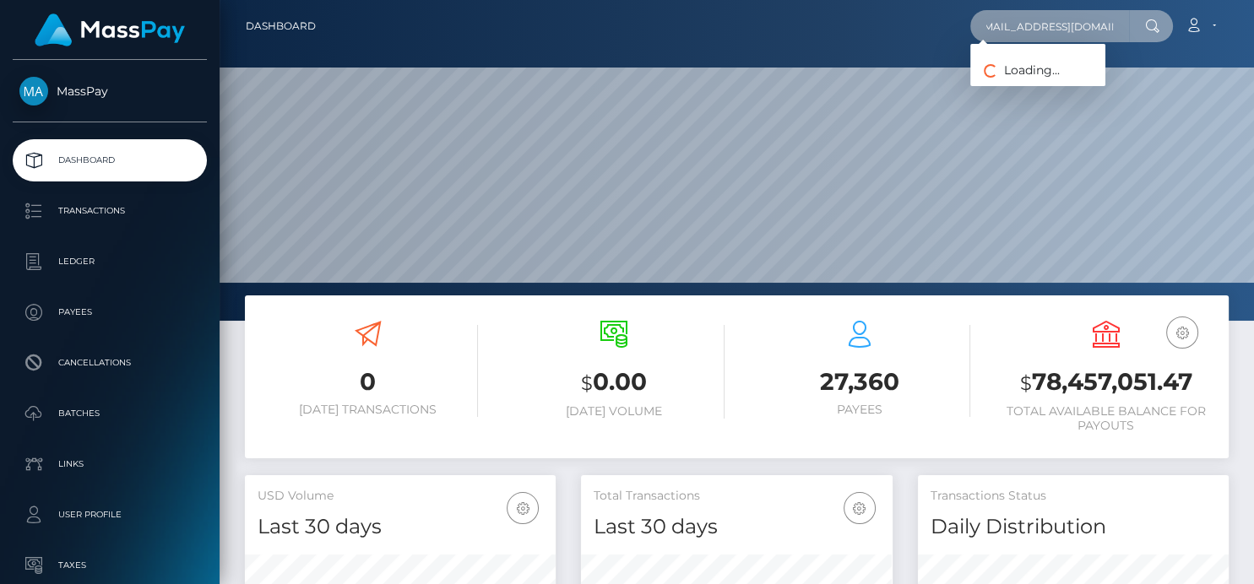
scroll to position [0, 0]
click at [984, 23] on input "akiranicole248@gmail.com" at bounding box center [1049, 26] width 159 height 32
drag, startPoint x: 986, startPoint y: 21, endPoint x: 1209, endPoint y: 7, distance: 223.4
click at [1209, 7] on nav "Dashboard akiranicole248@gmail.com Loading... Loading..." at bounding box center [737, 26] width 1035 height 52
paste input "bonnibelspalace"
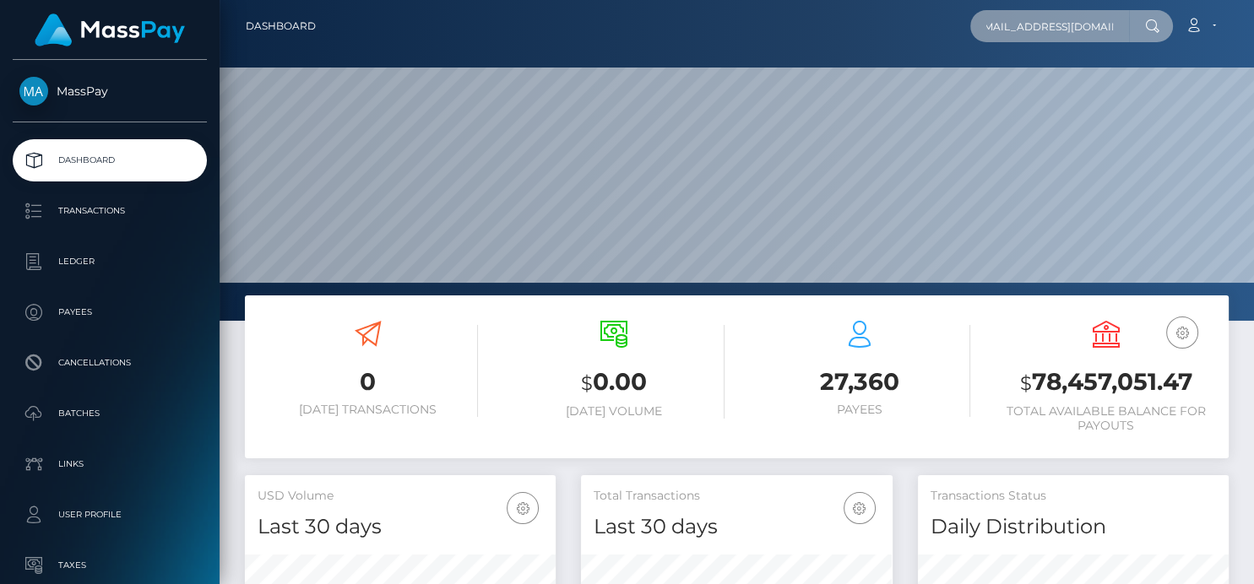
scroll to position [0, 23]
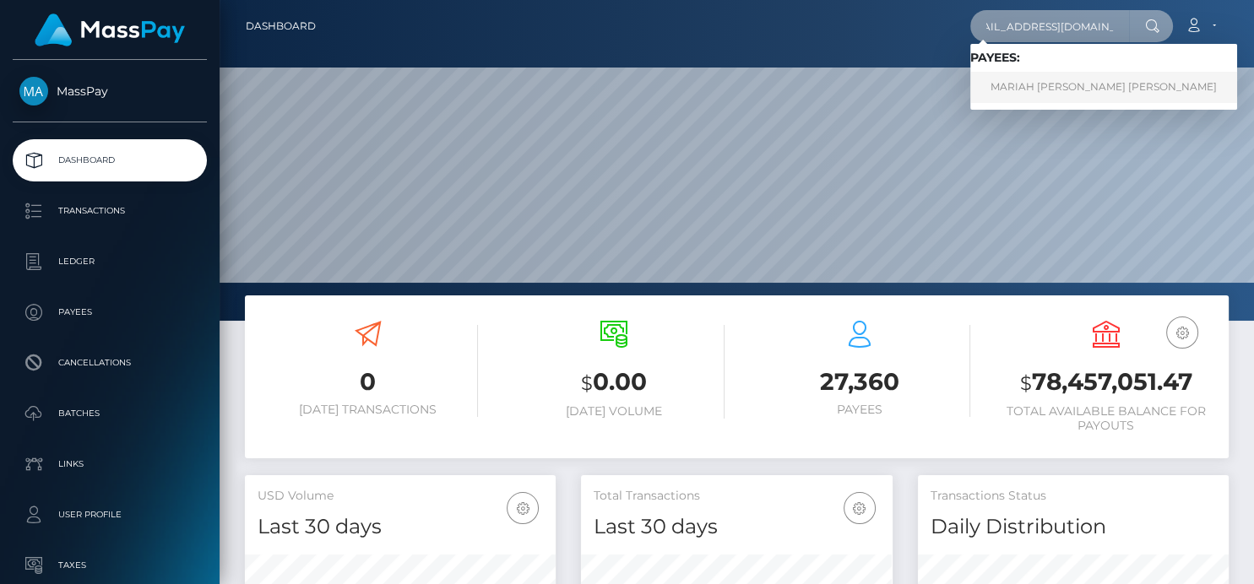
type input "bonnibelspalace@gmail.com"
click at [1060, 92] on link "MARIAH NICOLE AKIRA SANDERS" at bounding box center [1103, 87] width 267 height 31
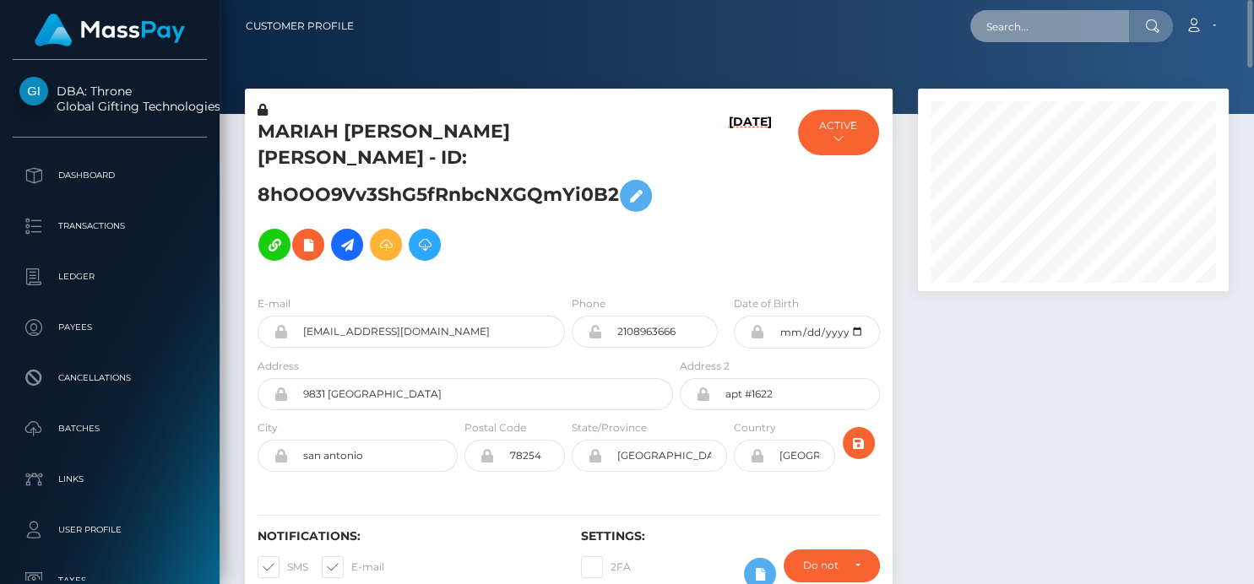
click at [1005, 24] on input "text" at bounding box center [1049, 26] width 159 height 32
paste input "[EMAIL_ADDRESS][DOMAIN_NAME]"
drag, startPoint x: 997, startPoint y: 37, endPoint x: 1203, endPoint y: 41, distance: 206.1
click at [1203, 41] on div "[EMAIL_ADDRESS][DOMAIN_NAME] Loading... Loading... Account Edit Profile" at bounding box center [797, 25] width 861 height 35
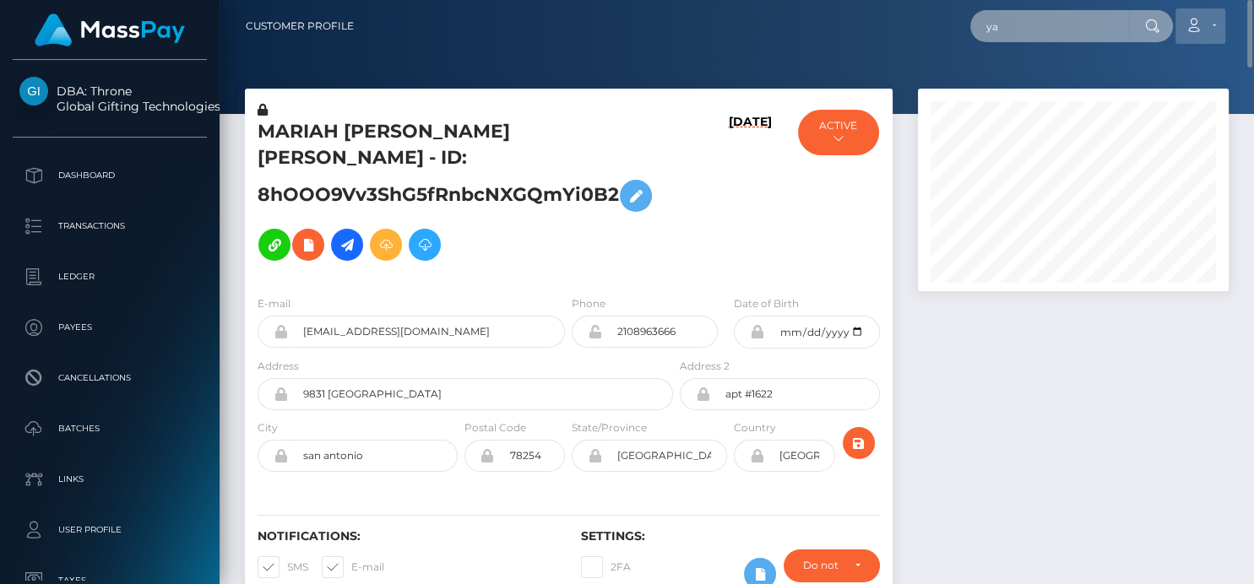
scroll to position [0, 0]
type input "y"
paste input "689293605dd53"
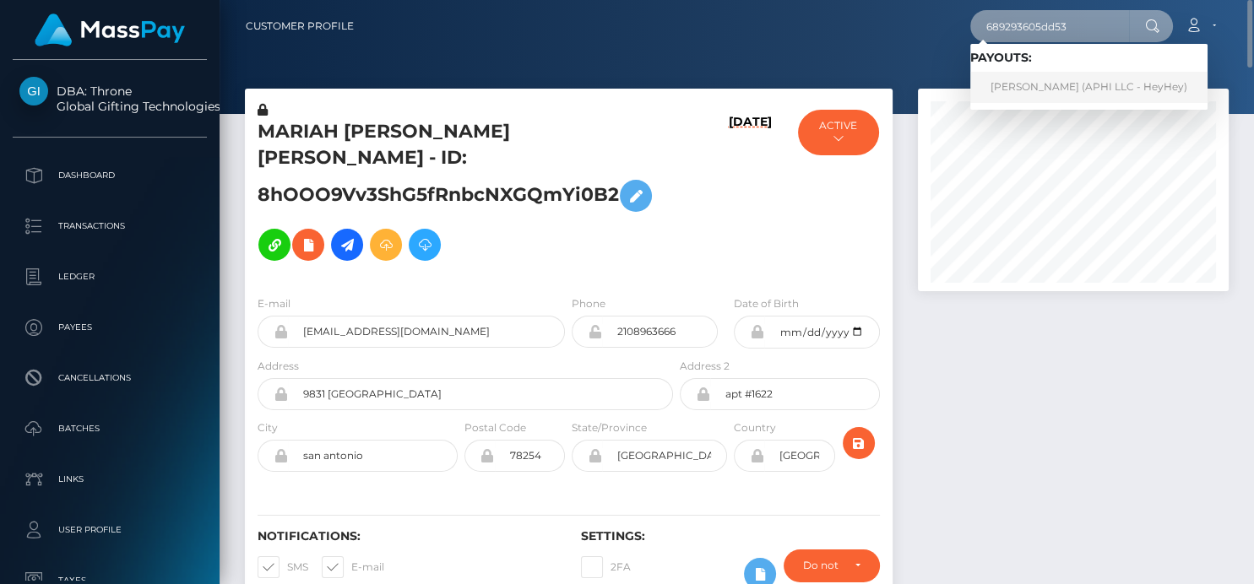
type input "689293605dd53"
click at [1024, 80] on link "[PERSON_NAME] (APHI LLC - HeyHey)" at bounding box center [1088, 87] width 237 height 31
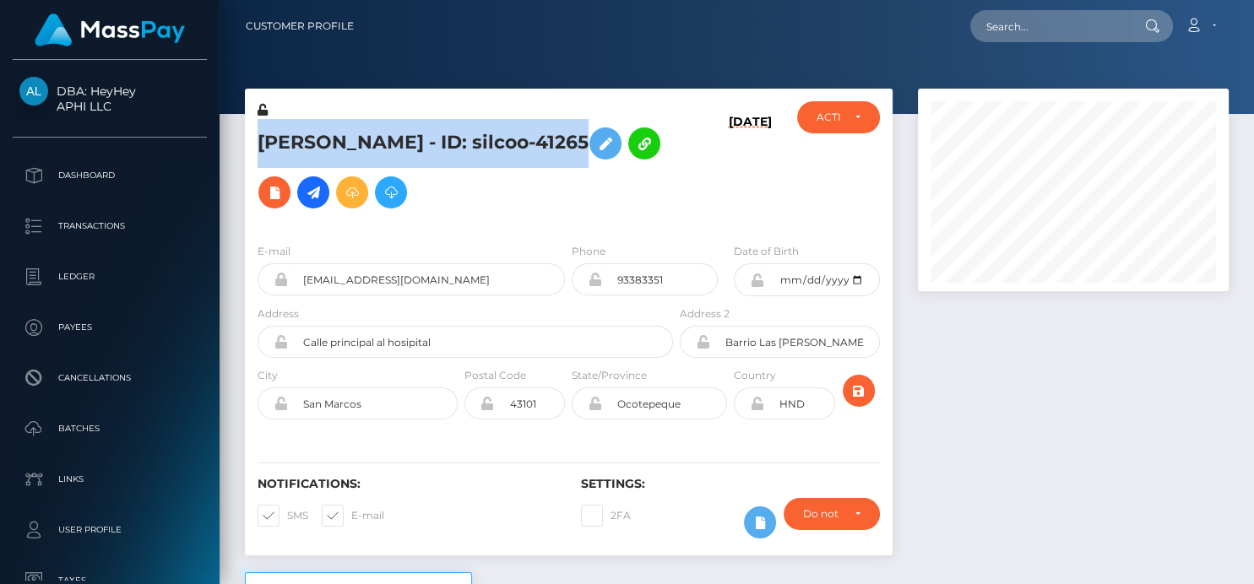
scroll to position [203, 311]
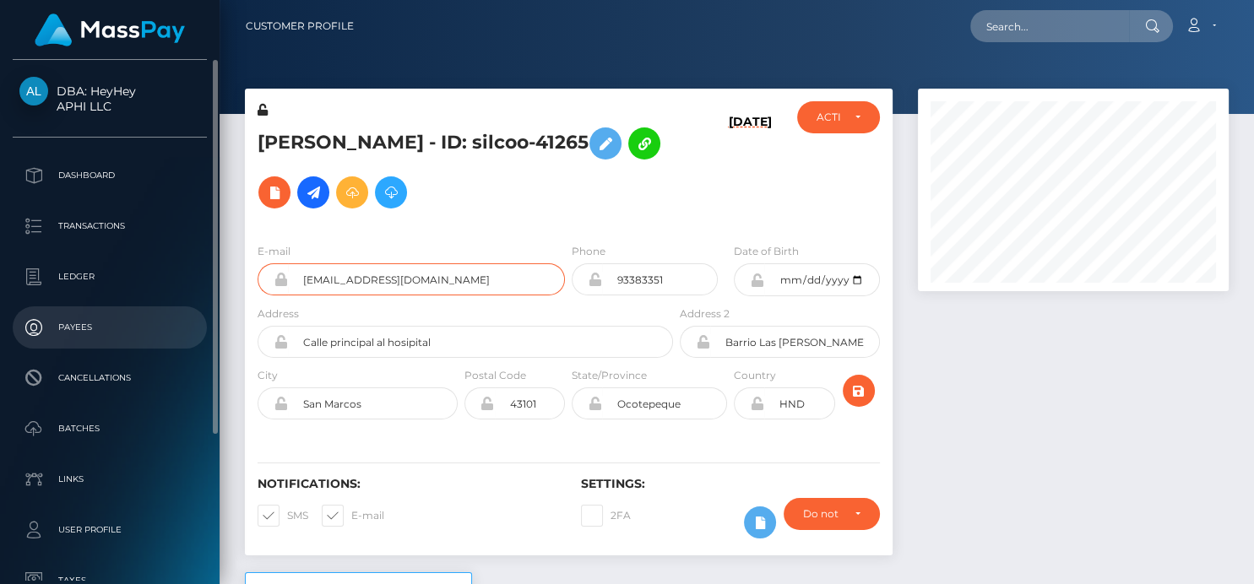
drag, startPoint x: 453, startPoint y: 285, endPoint x: 35, endPoint y: 317, distance: 418.4
click at [35, 317] on div "DBA: HeyHey APHI LLC Dashboard Transactions Ledger Payees Cancellations" at bounding box center [627, 292] width 1254 height 584
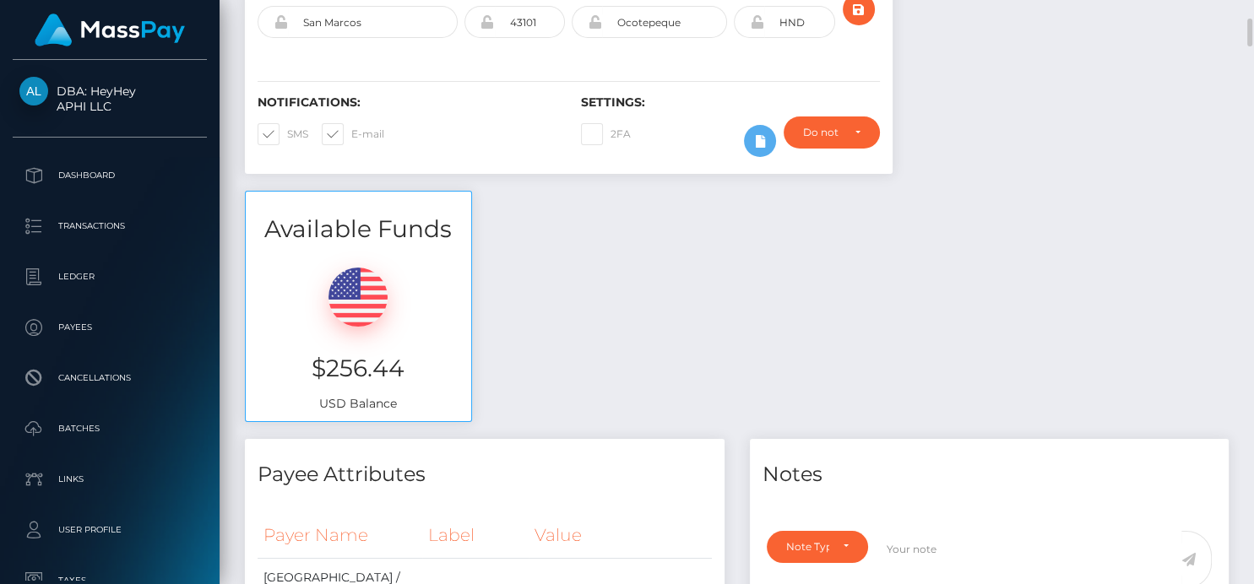
scroll to position [0, 0]
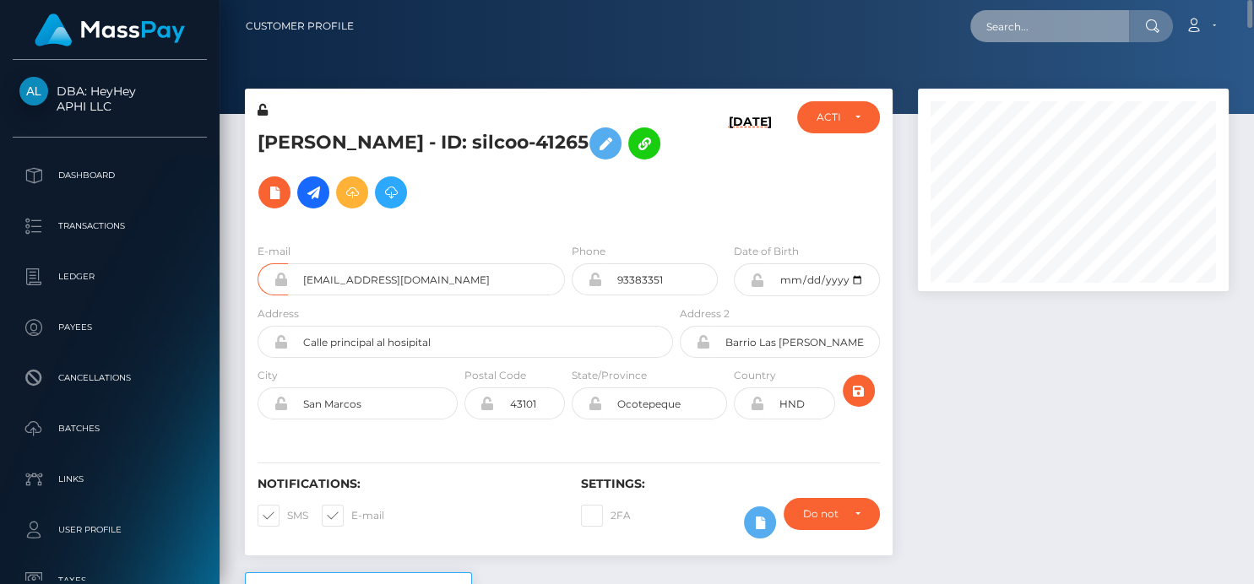
click at [991, 14] on input "text" at bounding box center [1049, 26] width 159 height 32
paste input "[EMAIL_ADDRESS][DOMAIN_NAME]"
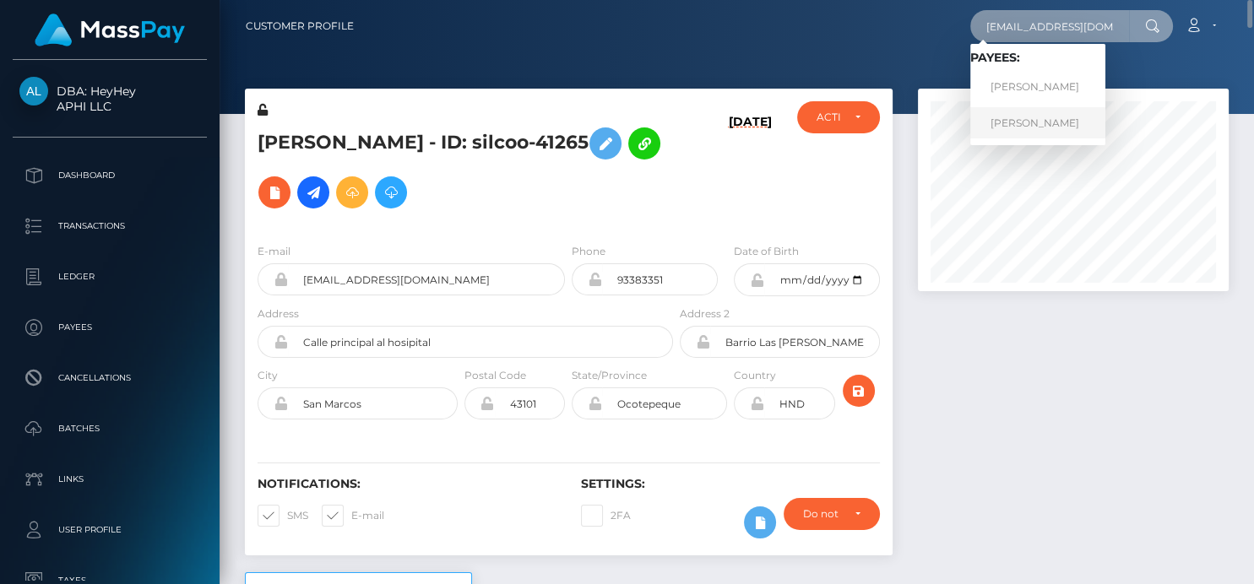
type input "[EMAIL_ADDRESS][DOMAIN_NAME]"
click at [1013, 116] on link "[PERSON_NAME]" at bounding box center [1037, 122] width 135 height 31
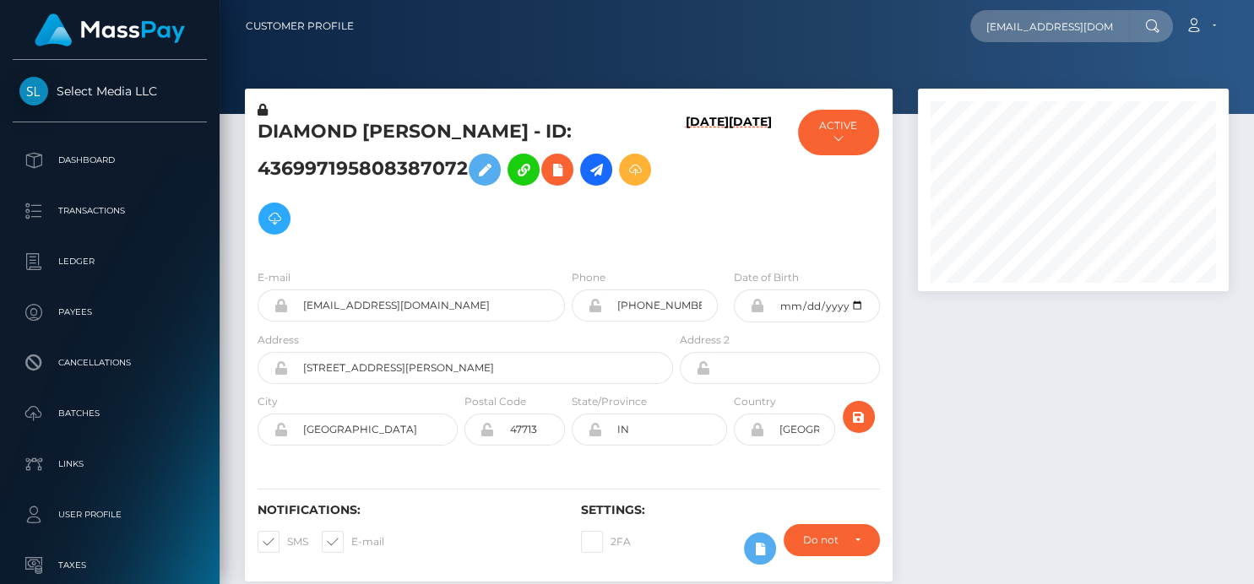
scroll to position [203, 311]
type input "[EMAIL_ADDRESS][DOMAIN_NAME]"
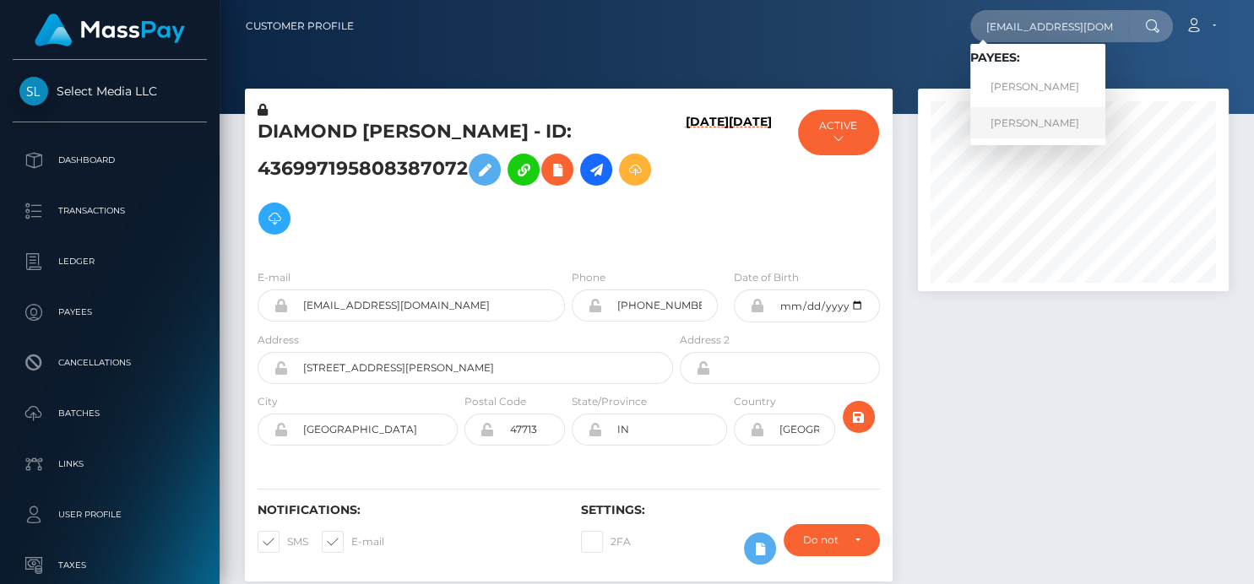
click at [1004, 114] on link "[PERSON_NAME]" at bounding box center [1037, 122] width 135 height 31
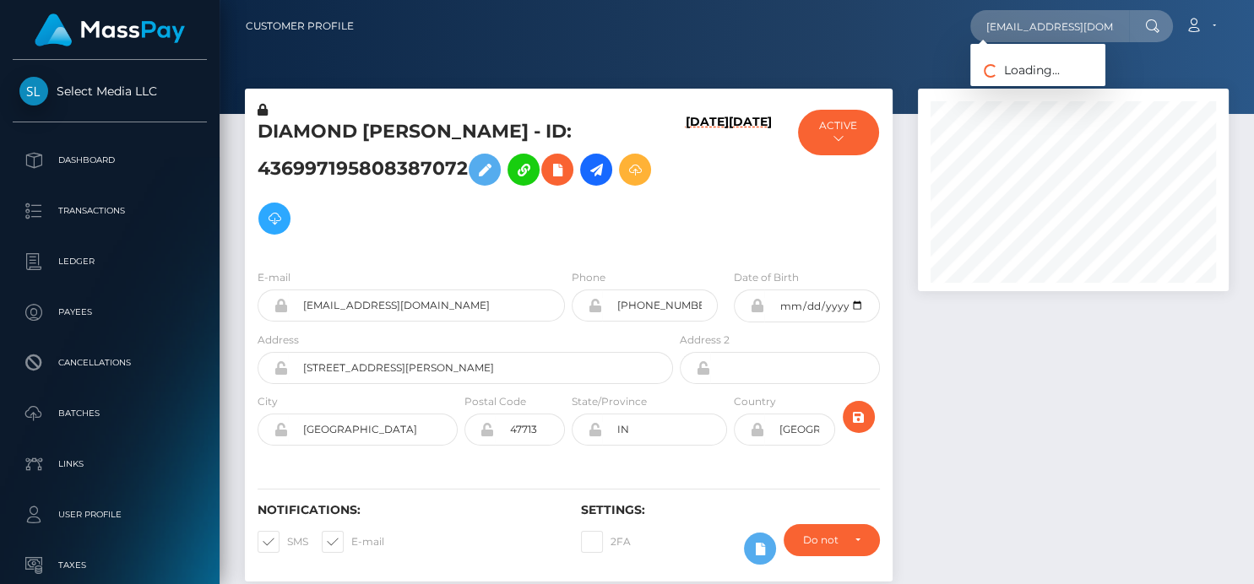
scroll to position [203, 311]
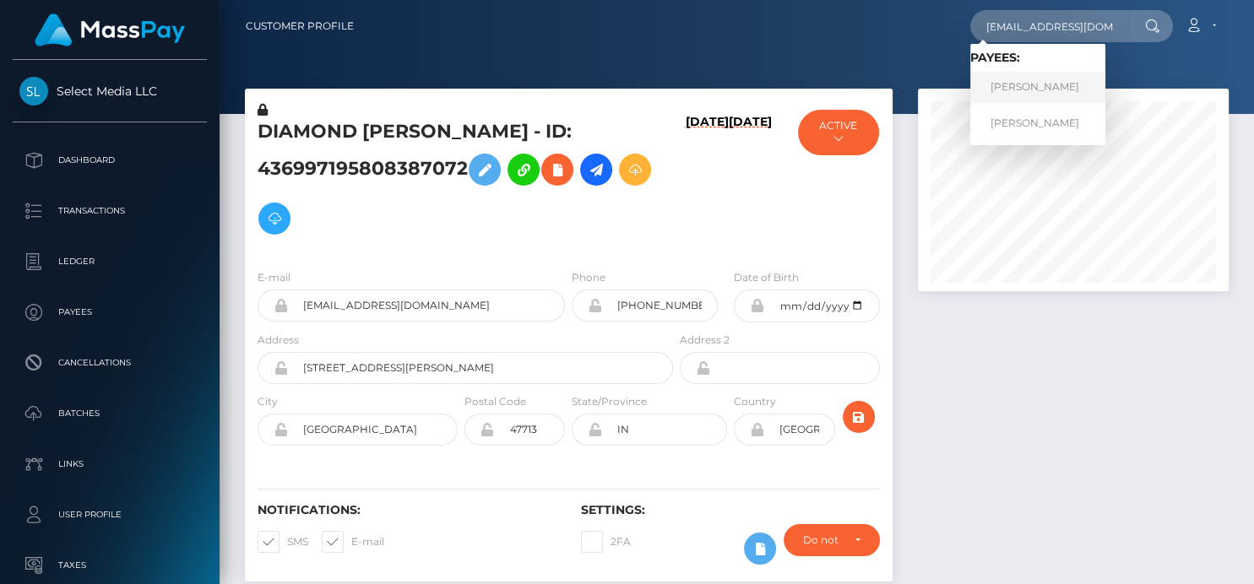
click at [1003, 89] on link "DIAMOND LEFAYE JENKINS" at bounding box center [1037, 87] width 135 height 31
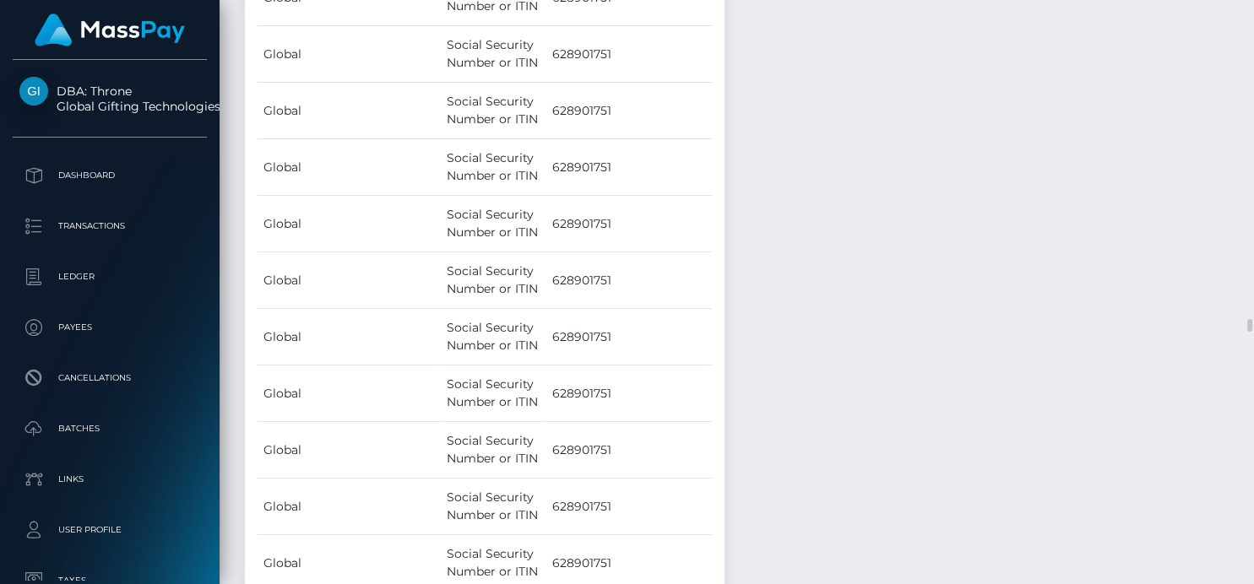
scroll to position [13526, 0]
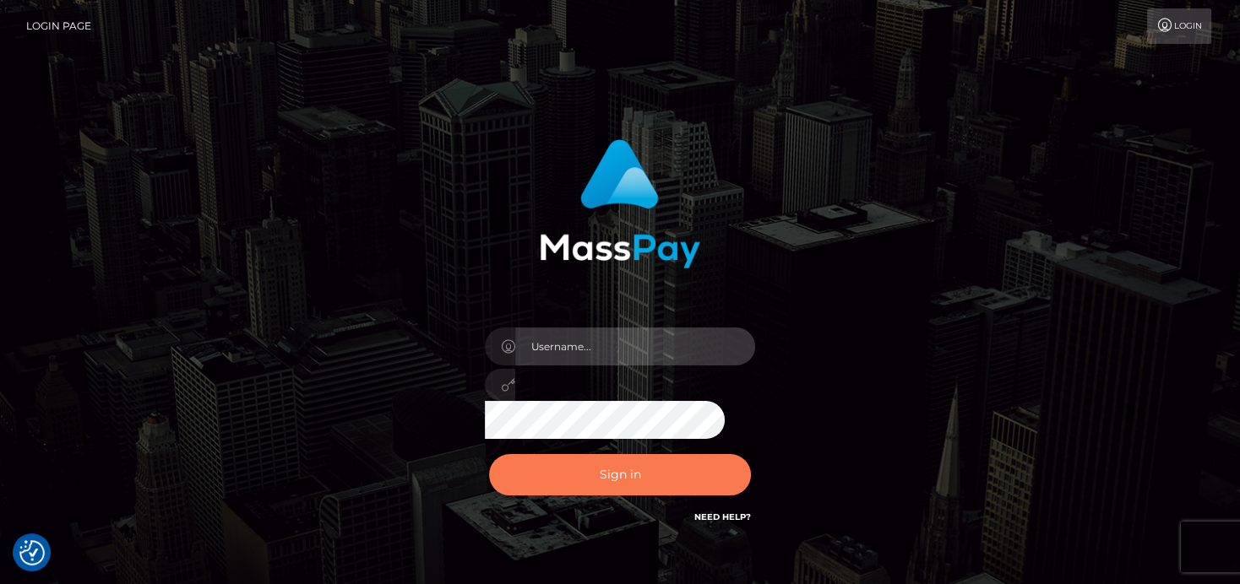
type input "[PERSON_NAME]"
click at [646, 464] on button "Sign in" at bounding box center [620, 474] width 262 height 41
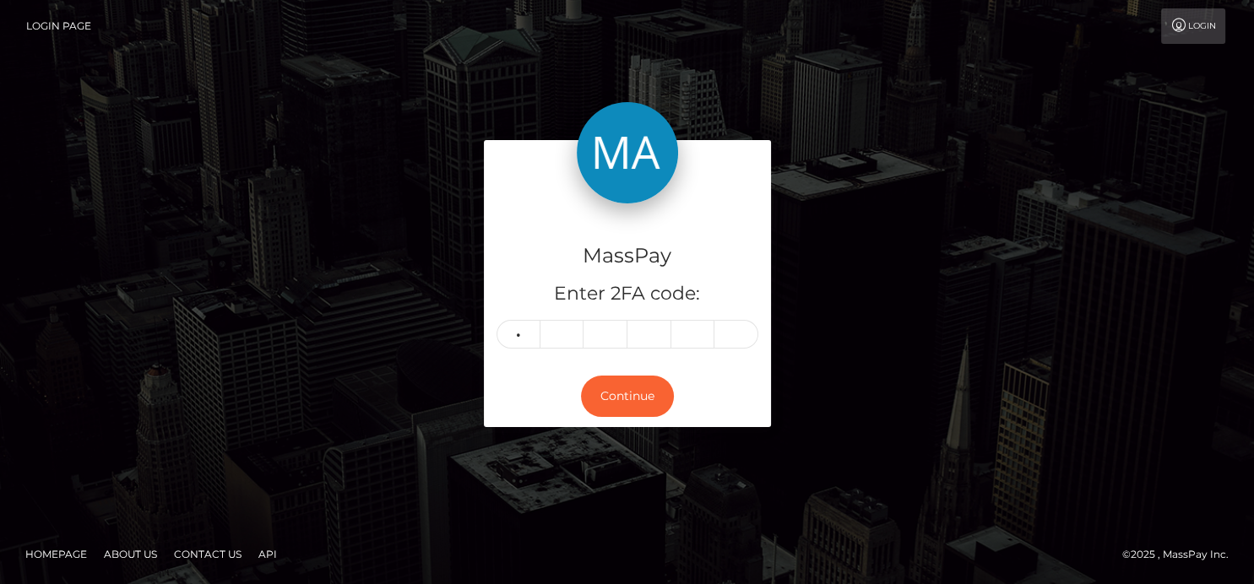
type input "0"
type input "7"
type input "0"
type input "6"
type input "5"
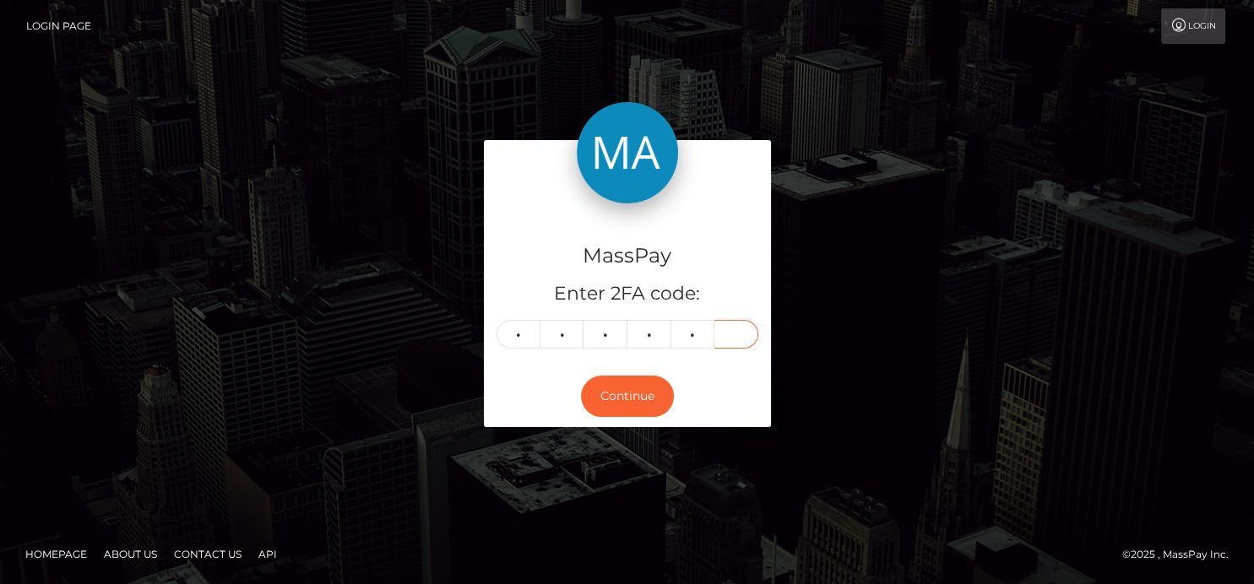
type input "6"
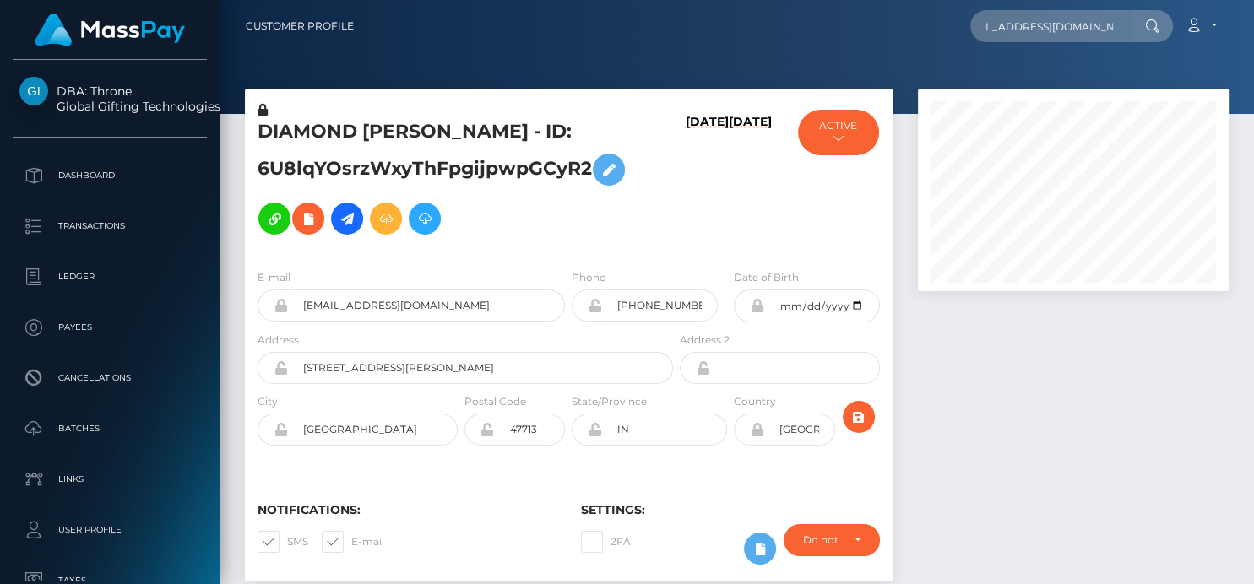
scroll to position [203, 311]
click at [1002, 24] on input "flynnmacgregor@hotmail.com" at bounding box center [1049, 26] width 159 height 32
type input "[EMAIL_ADDRESS][DOMAIN_NAME]"
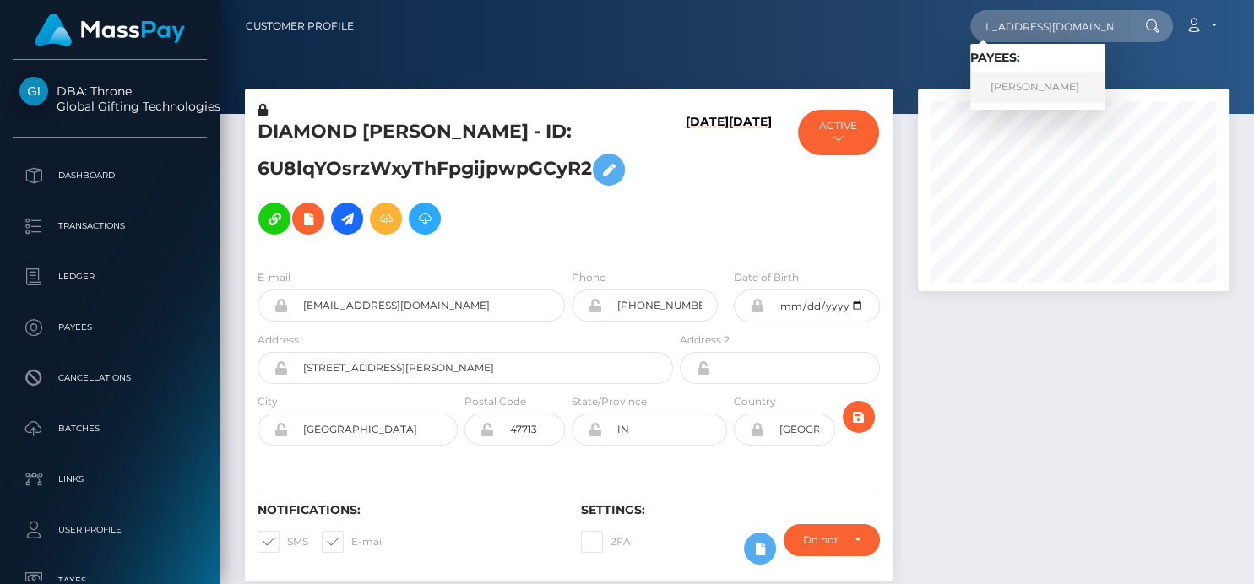
scroll to position [0, 0]
click at [1049, 92] on link "Ryan Macgregor-Wright" at bounding box center [1037, 87] width 135 height 31
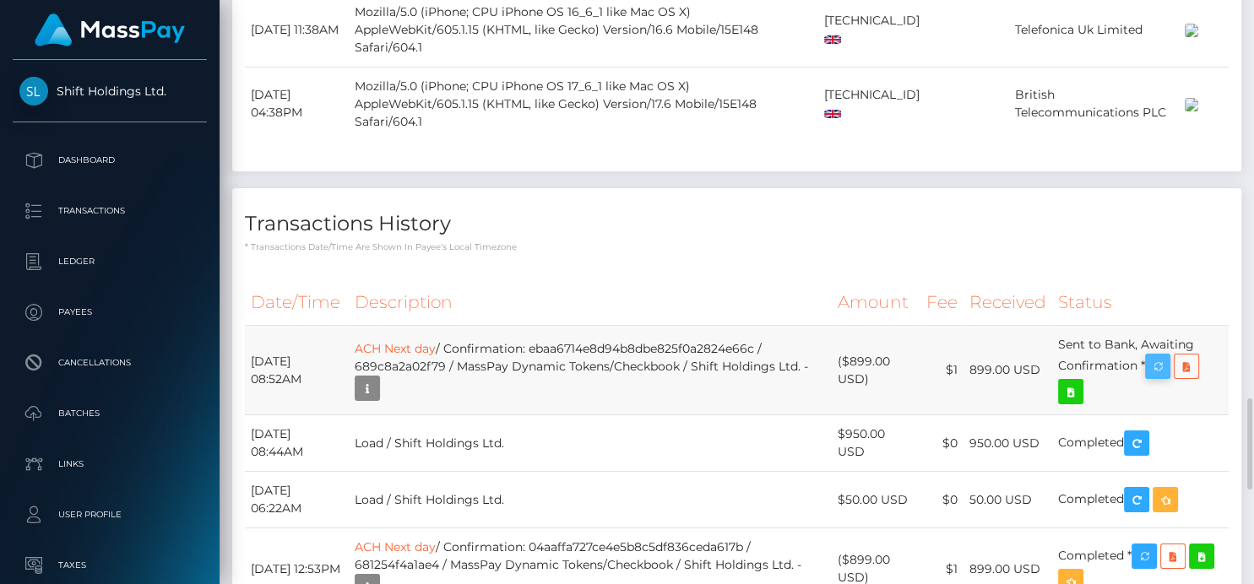
scroll to position [203, 311]
click at [1168, 356] on icon "button" at bounding box center [1158, 366] width 20 height 21
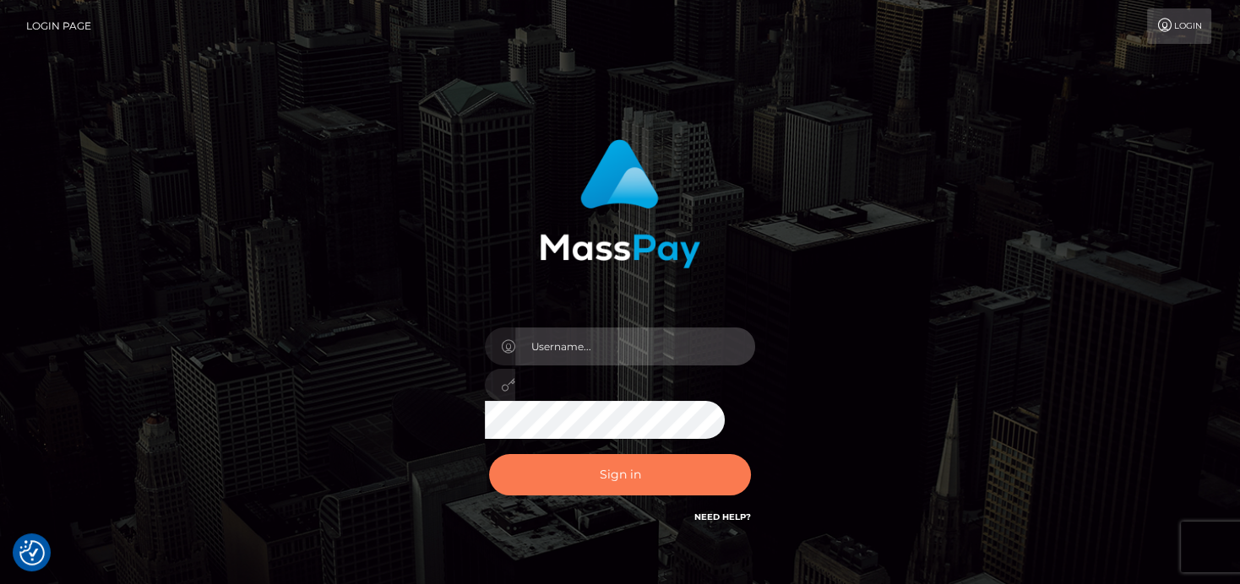
type input "[PERSON_NAME]"
click at [557, 476] on button "Sign in" at bounding box center [620, 474] width 262 height 41
type input "[PERSON_NAME]"
click at [558, 470] on button "Sign in" at bounding box center [620, 474] width 262 height 41
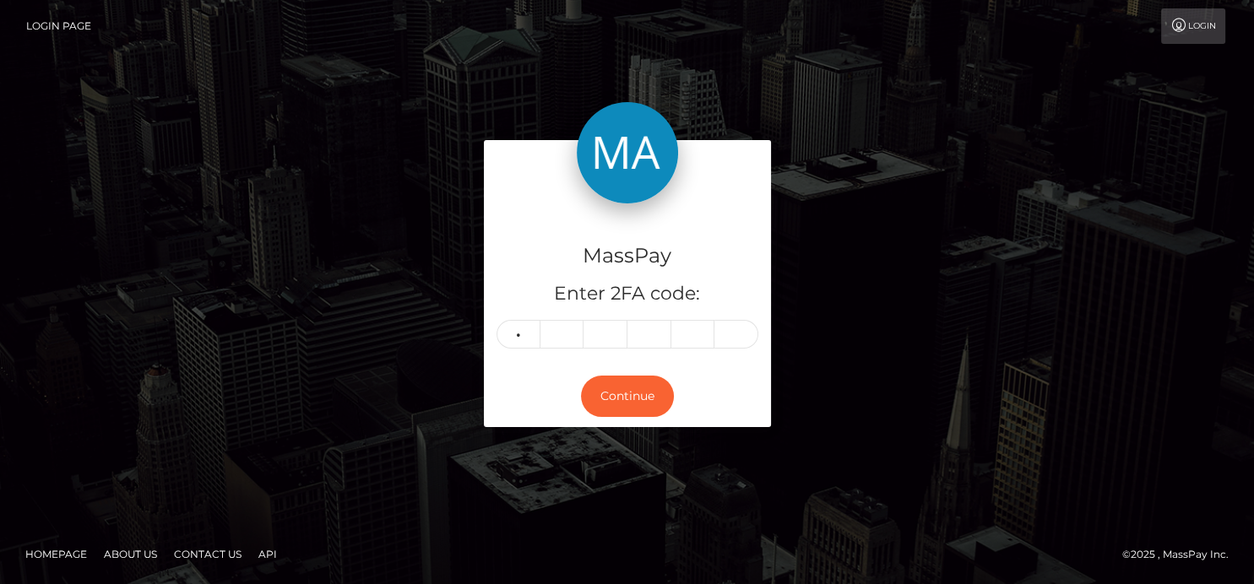
type input "8"
type input "6"
type input "5"
type input "9"
type input "7"
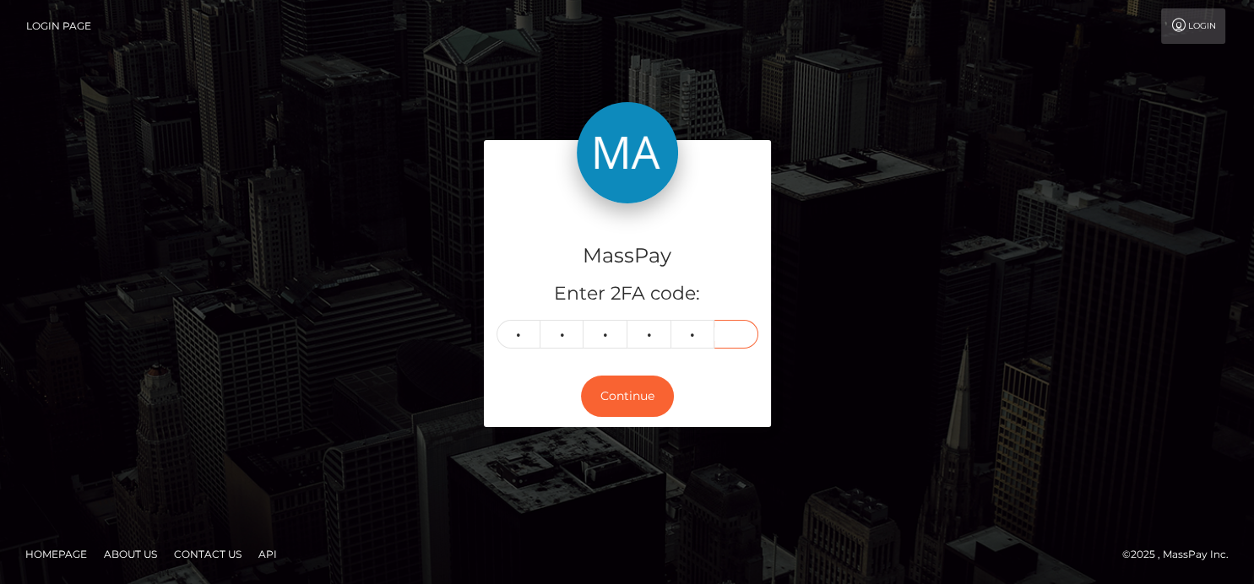
type input "5"
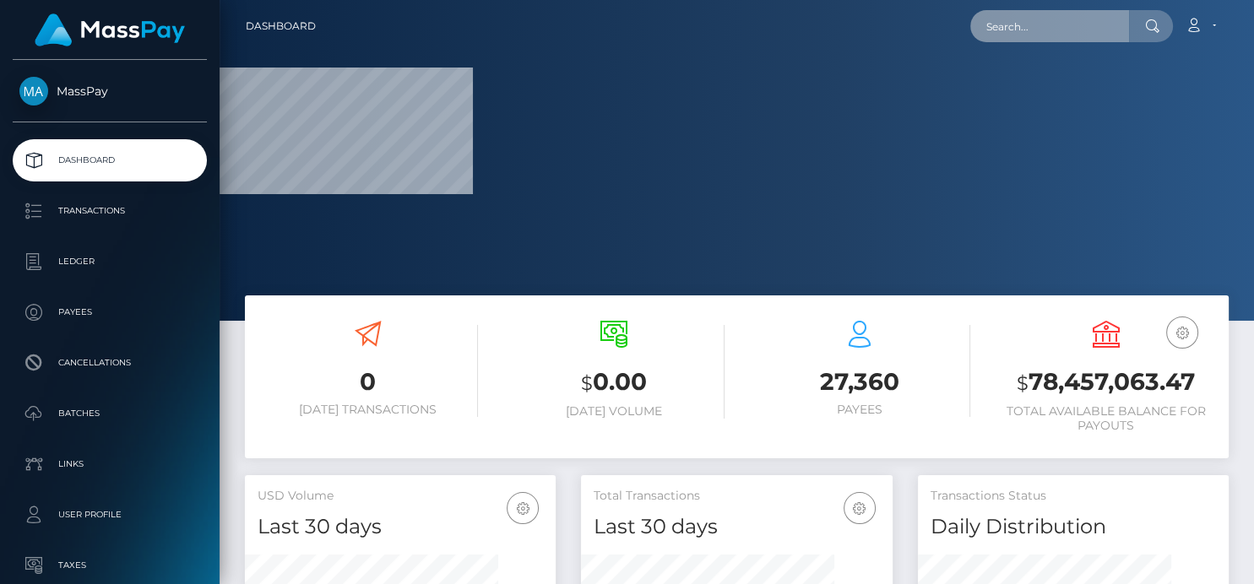
click at [998, 28] on input "text" at bounding box center [1049, 26] width 159 height 32
paste input "[EMAIL_ADDRESS][DOMAIN_NAME]"
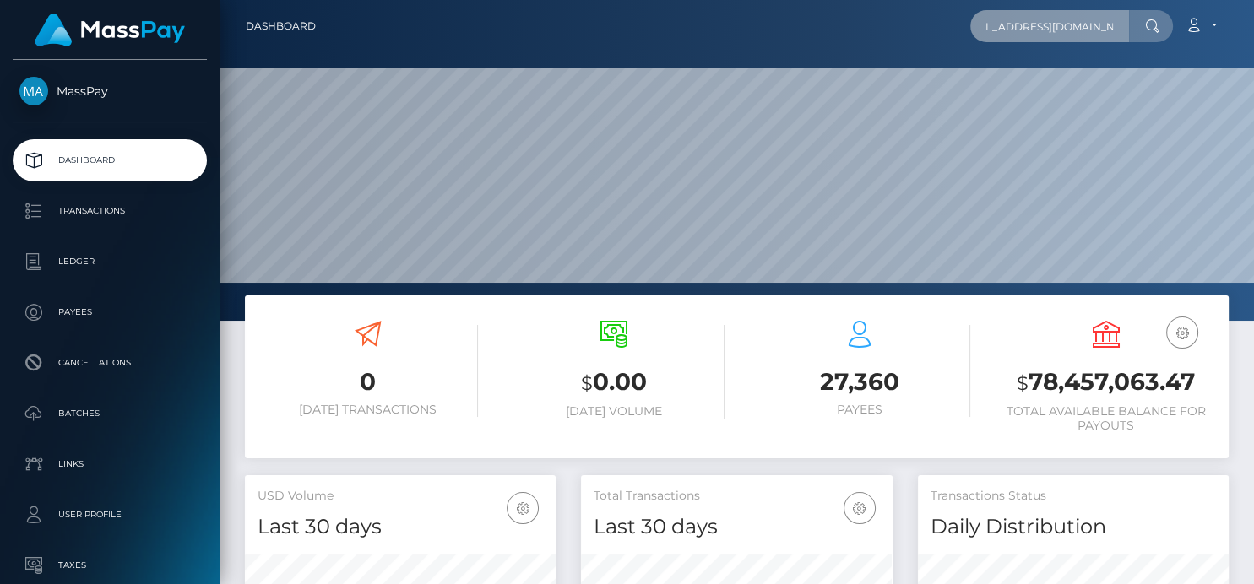
scroll to position [299, 311]
type input "[EMAIL_ADDRESS][DOMAIN_NAME]"
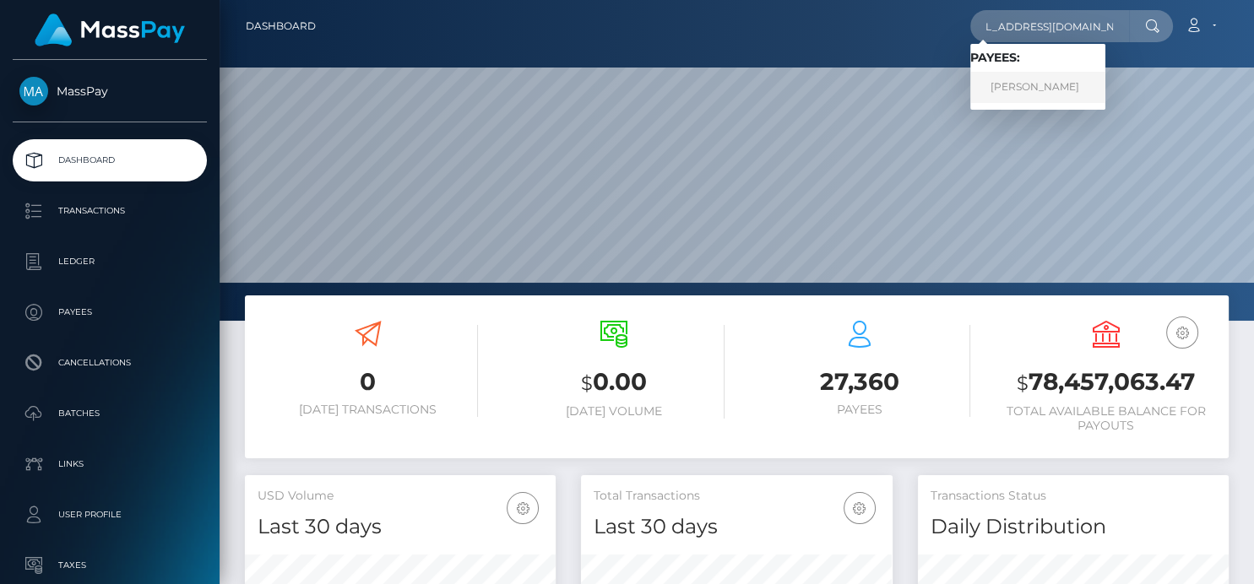
scroll to position [0, 0]
click at [1037, 91] on link "Ryan Macgregor-Wright" at bounding box center [1037, 87] width 135 height 31
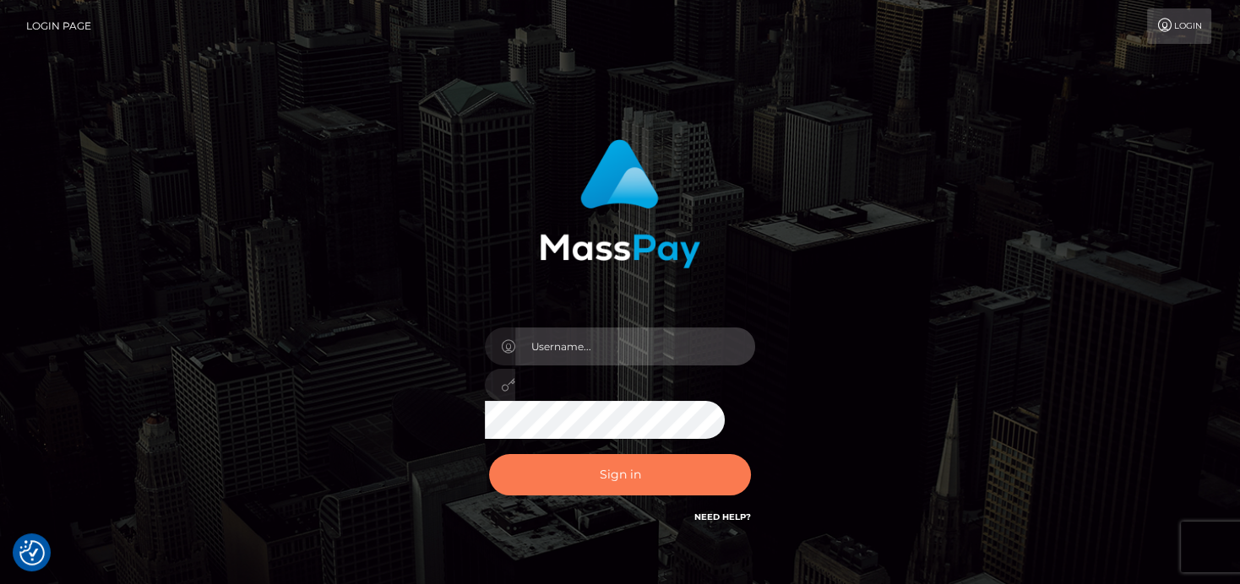
type input "[PERSON_NAME]"
click at [612, 471] on button "Sign in" at bounding box center [620, 474] width 262 height 41
type input "[PERSON_NAME]"
click at [643, 472] on button "Sign in" at bounding box center [620, 474] width 262 height 41
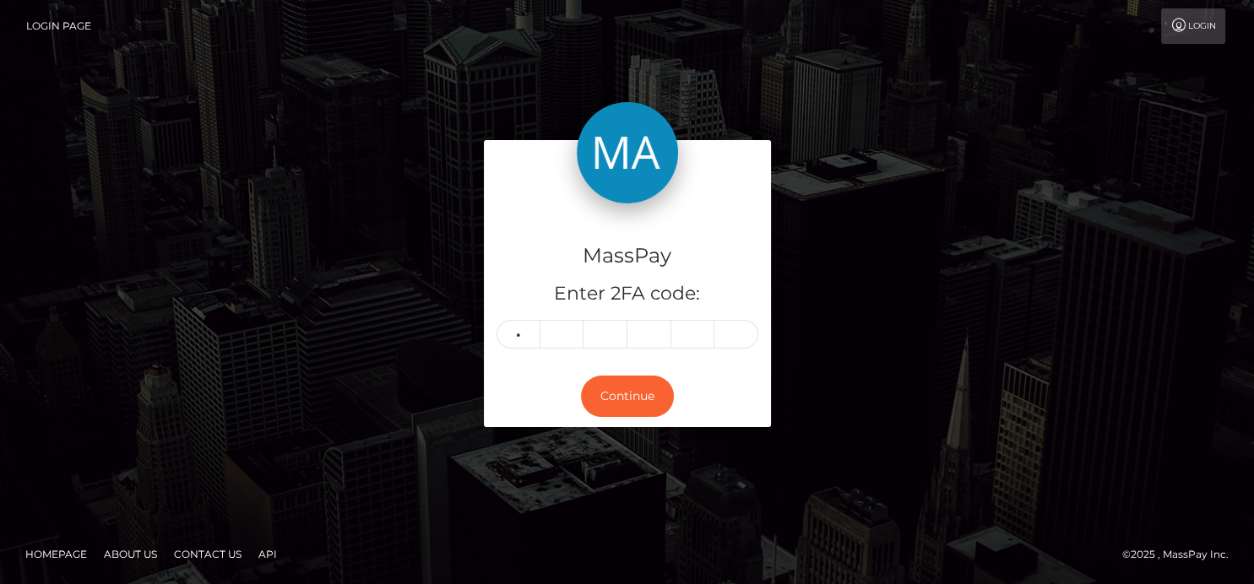
type input "6"
type input "3"
type input "9"
type input "0"
type input "4"
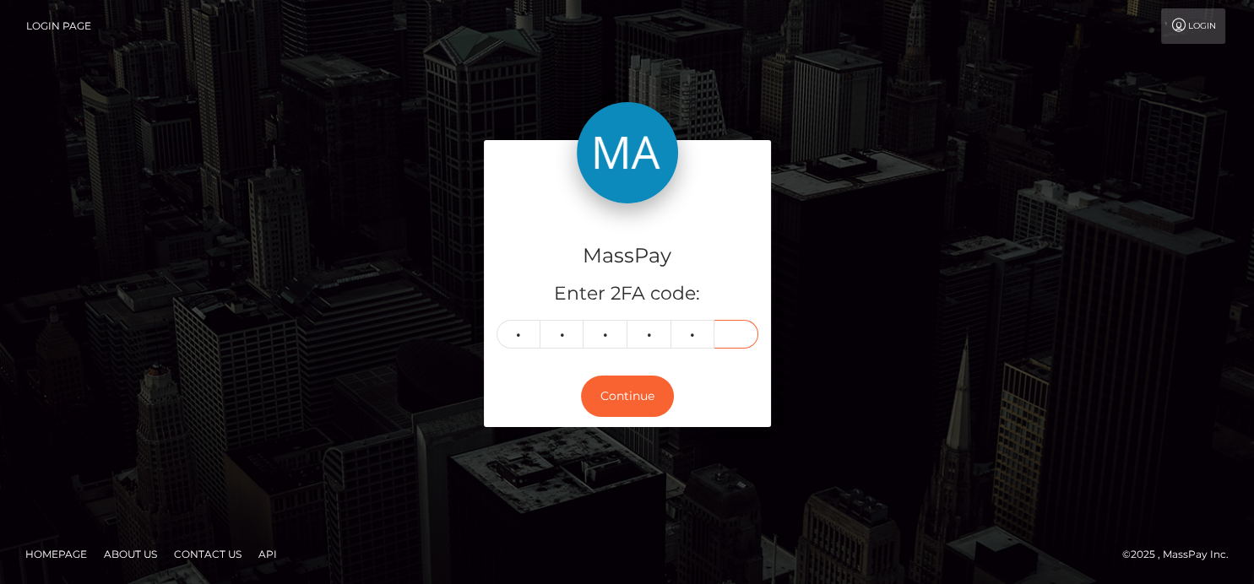
type input "1"
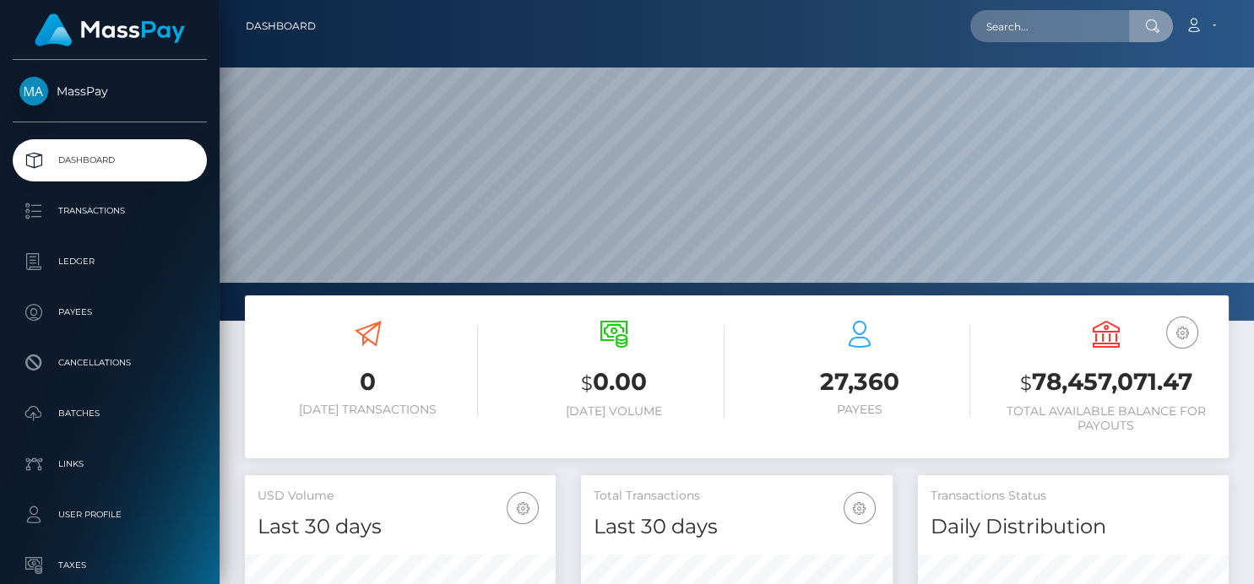
scroll to position [299, 311]
click at [1009, 35] on input "text" at bounding box center [1049, 26] width 159 height 32
click at [1005, 25] on input "text" at bounding box center [1049, 26] width 159 height 32
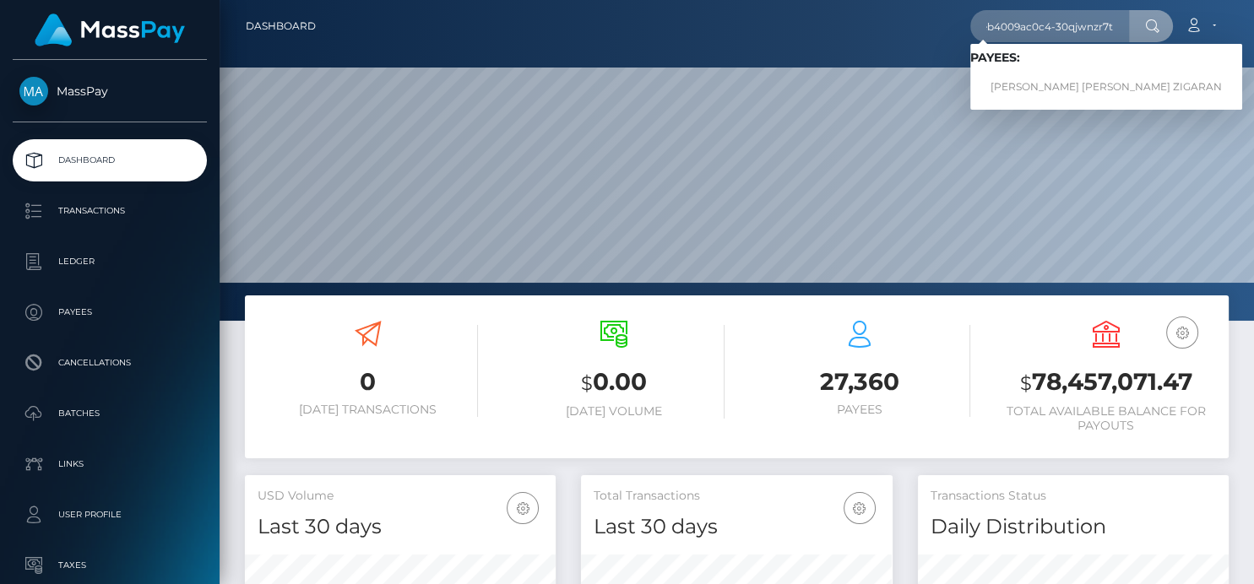
type input "slushy-6713c52dc7ecfeb4009ac0c4-30qjwnzr7t"
click at [1024, 85] on link "FIORELLA SOL MARCO LOPEZ ZIGARAN" at bounding box center [1106, 87] width 272 height 31
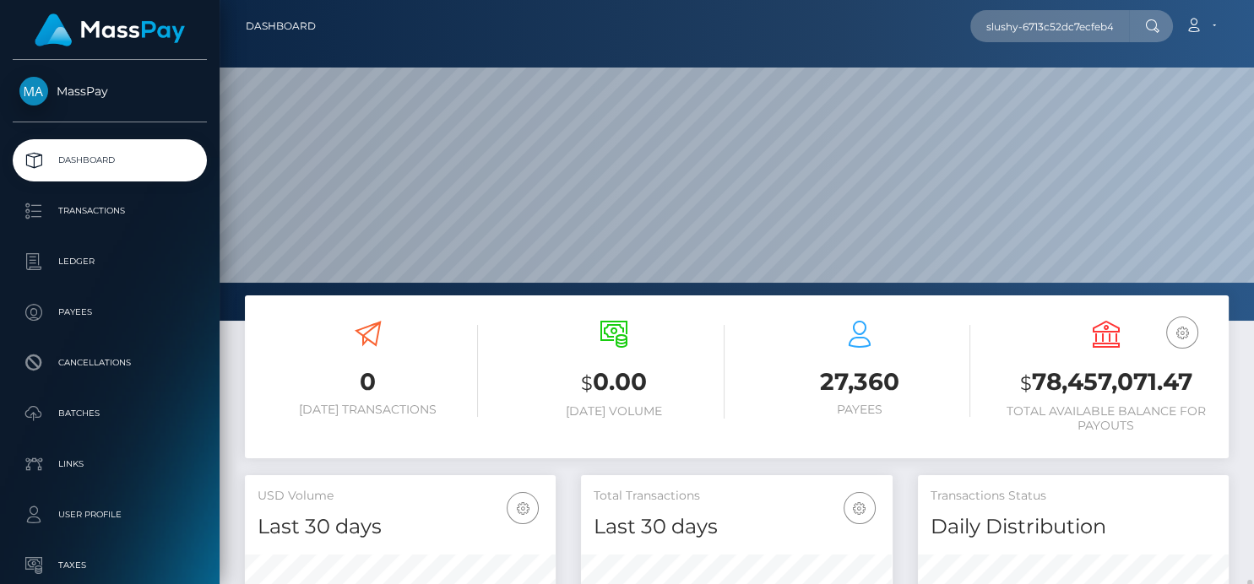
scroll to position [492, 0]
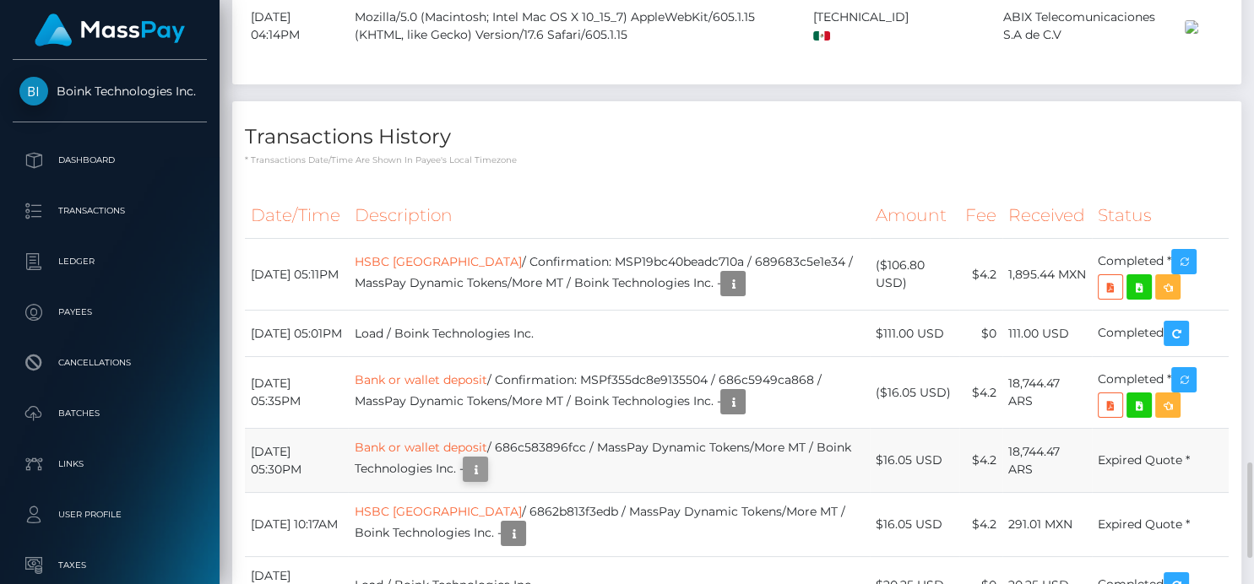
scroll to position [203, 311]
drag, startPoint x: 457, startPoint y: 255, endPoint x: 377, endPoint y: 255, distance: 79.4
click at [377, 255] on td "HSBC Mexico / Confirmation: MSP19bc40beadc710a / 689683c5e1e34 / MassPay Dynami…" at bounding box center [609, 275] width 522 height 72
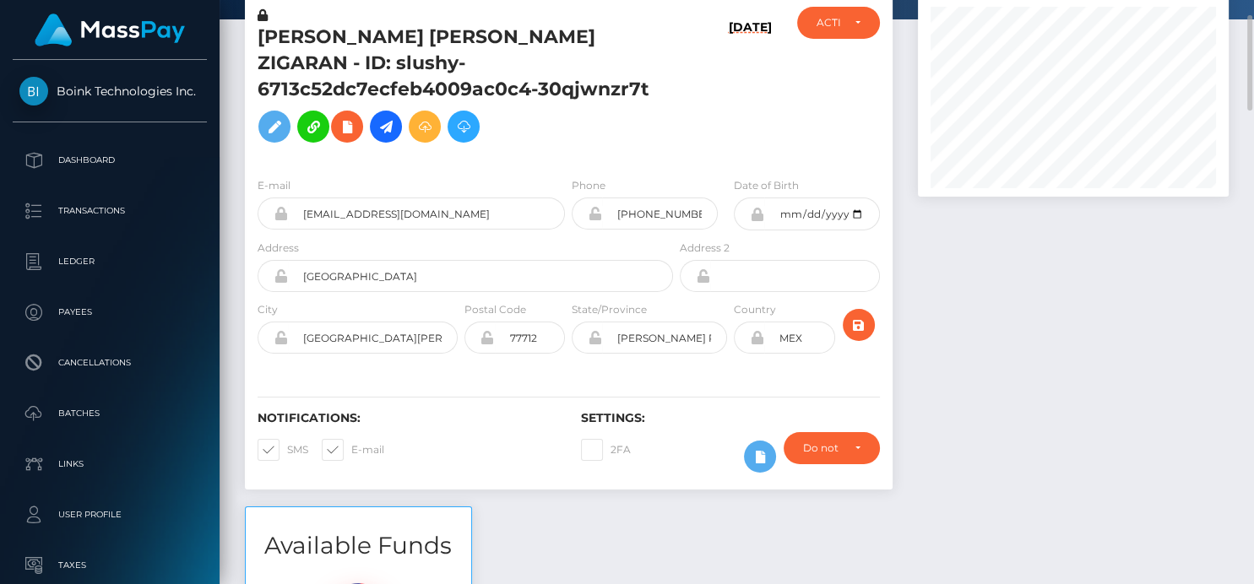
scroll to position [0, 0]
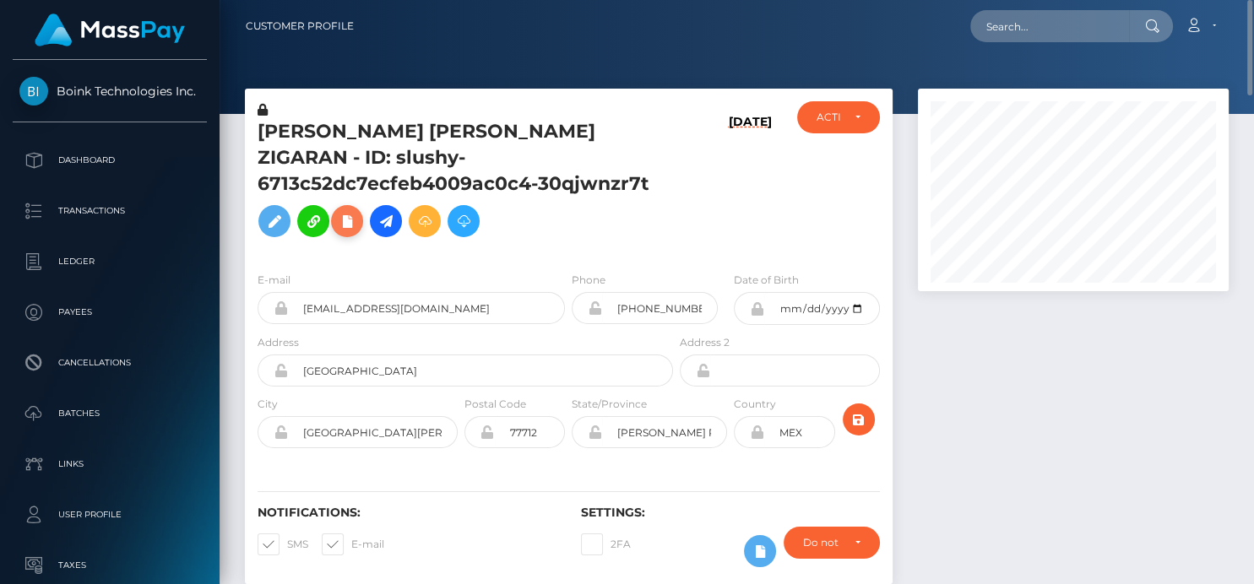
click at [357, 211] on icon at bounding box center [347, 221] width 20 height 21
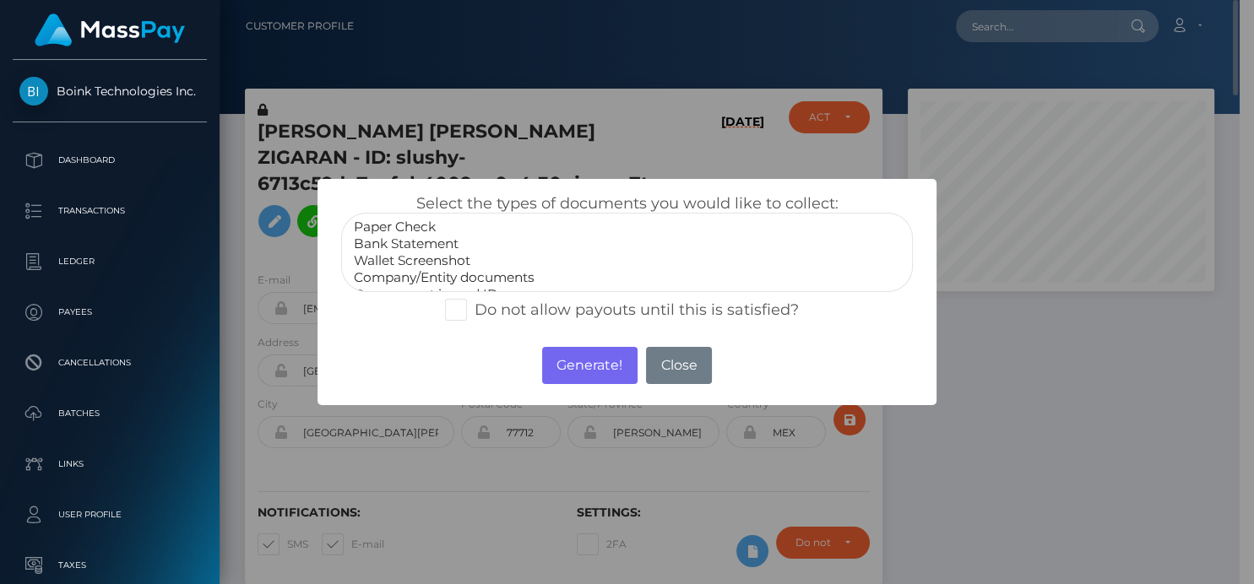
scroll to position [844311, 844207]
select select "Bank Statement"
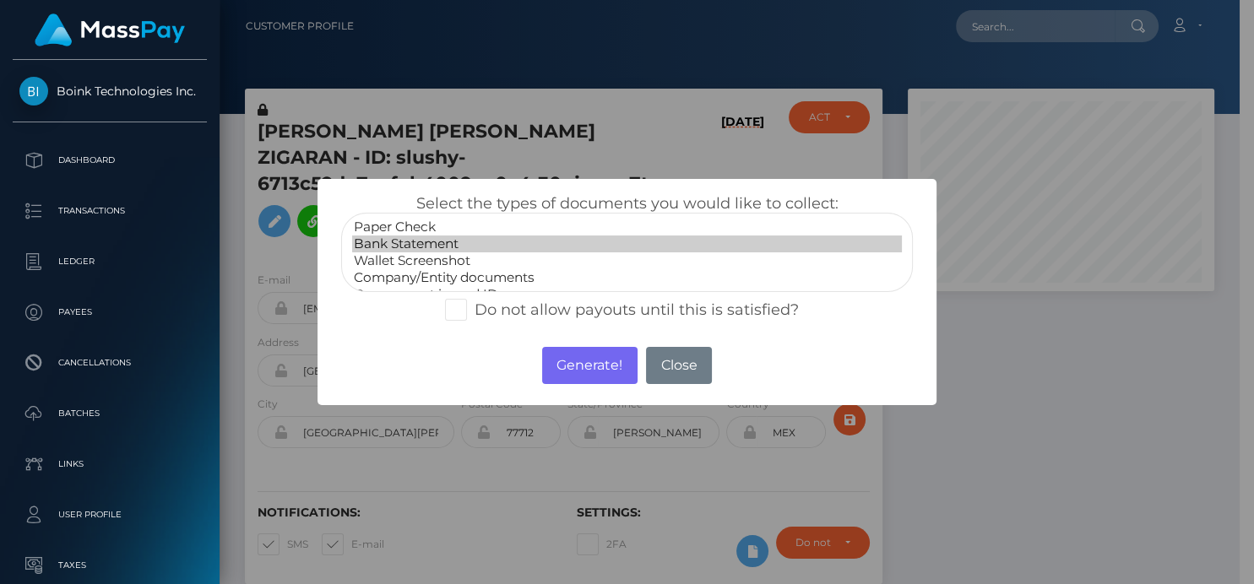
click at [419, 241] on option "Bank Statement" at bounding box center [626, 244] width 549 height 17
click at [572, 371] on button "Generate!" at bounding box center [589, 365] width 95 height 37
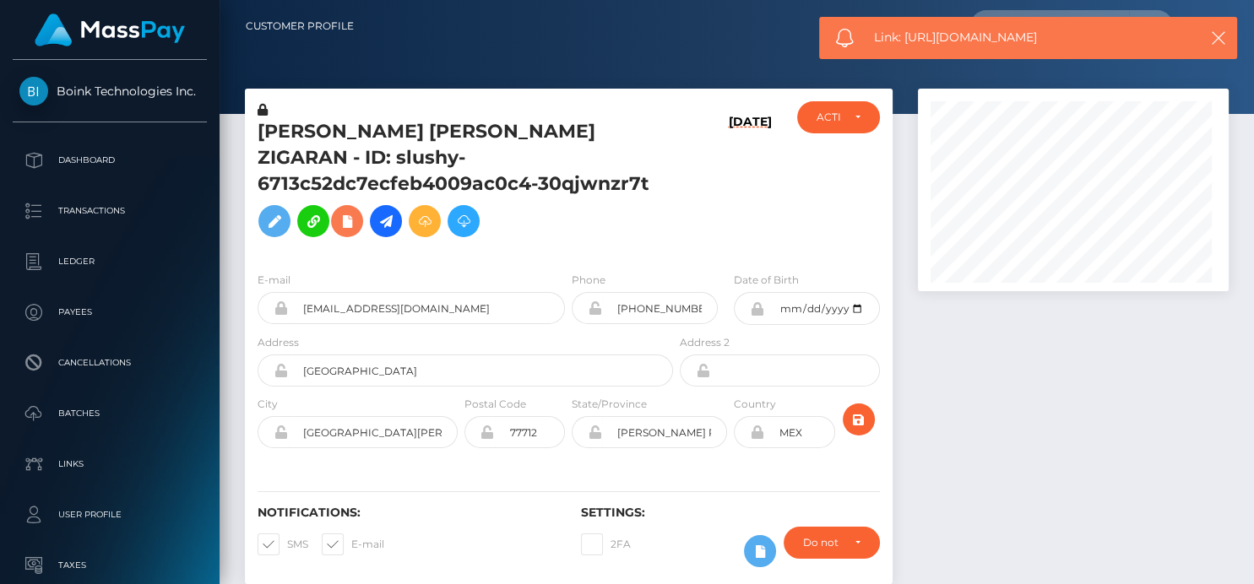
scroll to position [203, 311]
drag, startPoint x: 1062, startPoint y: 38, endPoint x: 905, endPoint y: 37, distance: 156.2
click at [905, 37] on span "Link: [URL][DOMAIN_NAME]" at bounding box center [1028, 38] width 308 height 18
copy span "[URL][DOMAIN_NAME]"
